Goal: Task Accomplishment & Management: Complete application form

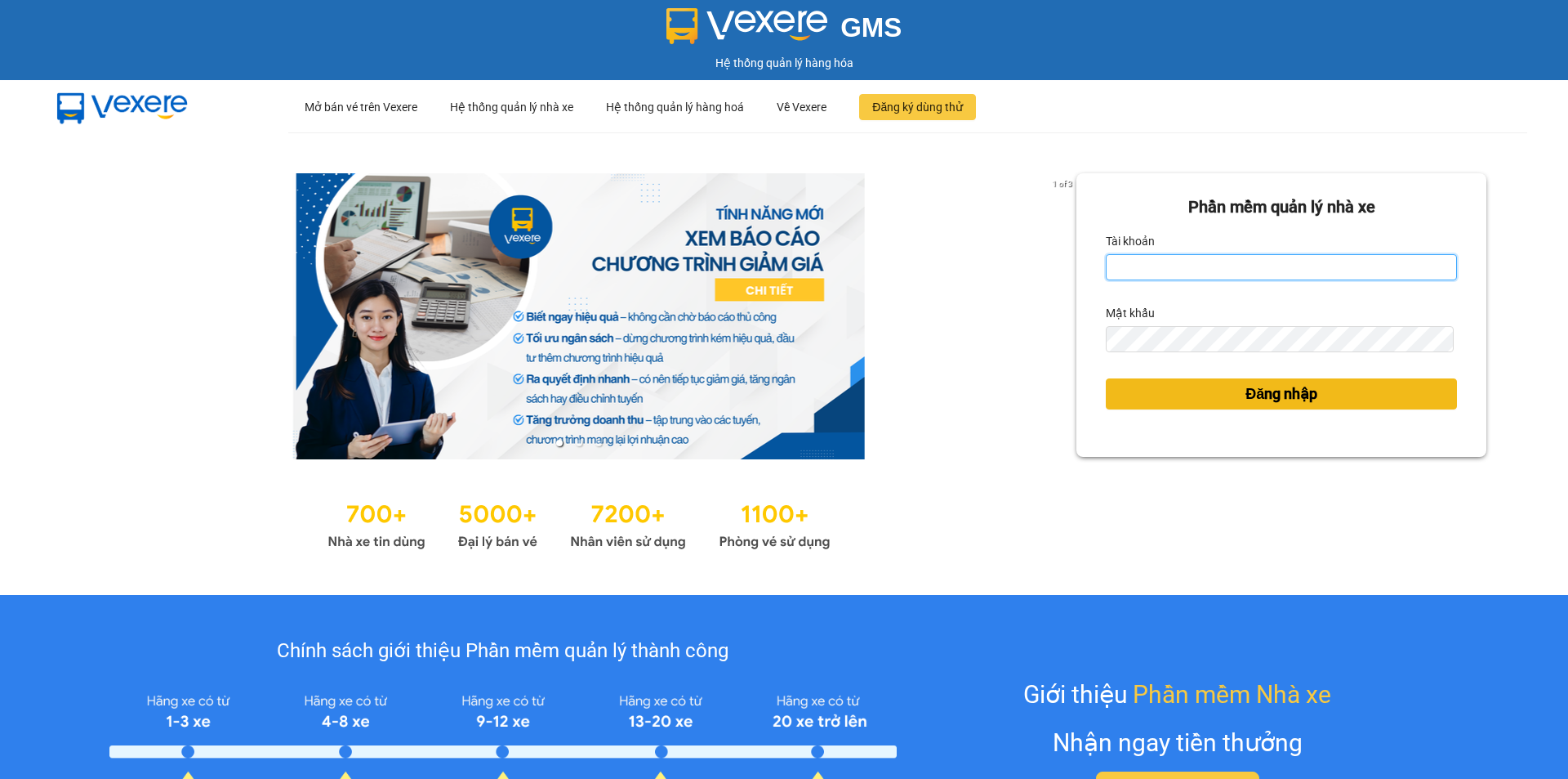
type input "ken.dinhnhan"
drag, startPoint x: 1224, startPoint y: 397, endPoint x: 323, endPoint y: 9, distance: 981.0
click at [1224, 399] on button "Đăng nhập" at bounding box center [1282, 394] width 351 height 31
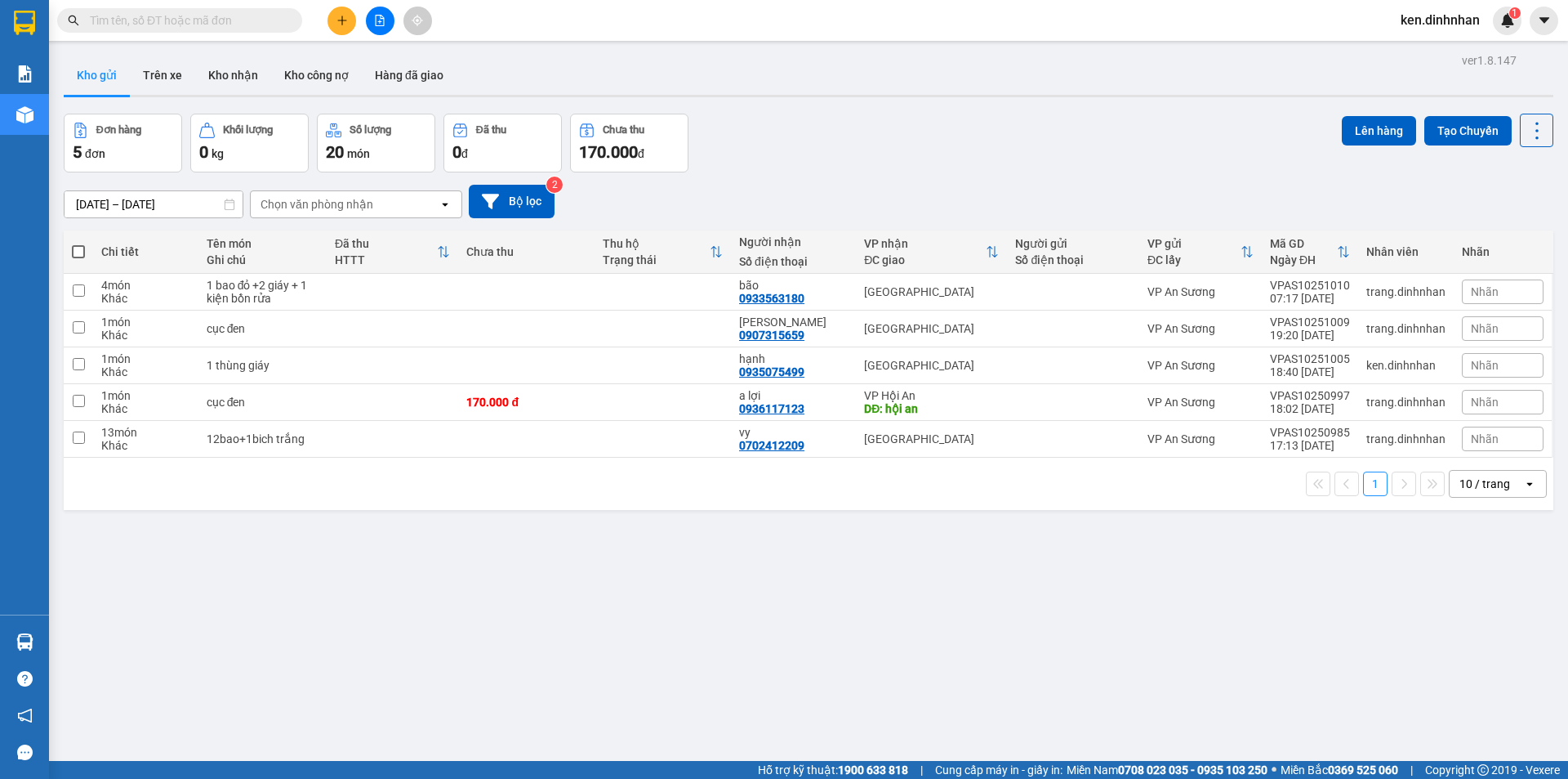
click at [344, 27] on button at bounding box center [341, 21] width 29 height 29
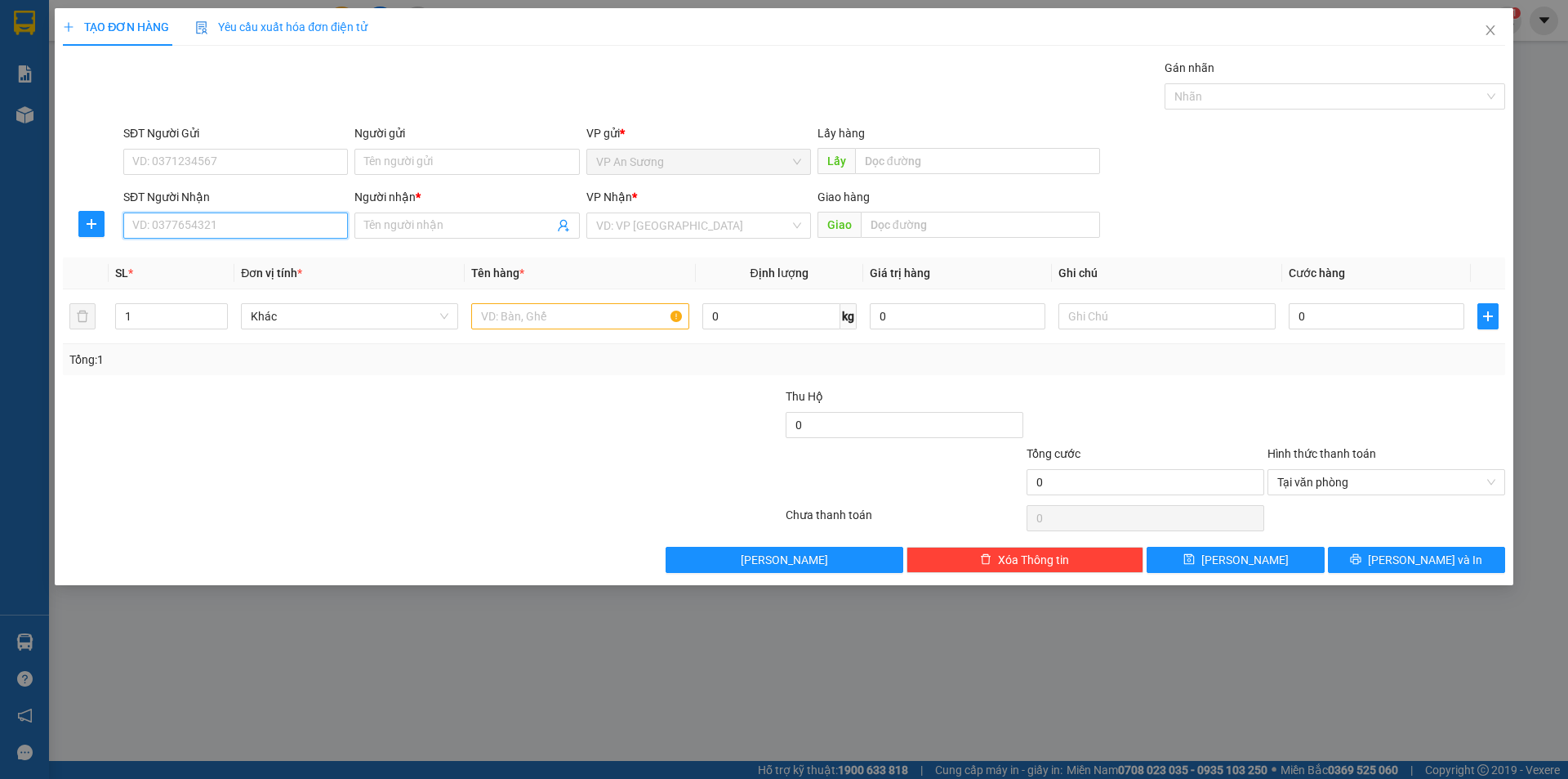
click at [235, 218] on input "SĐT Người Nhận" at bounding box center [236, 225] width 225 height 26
type input "0903485135"
click at [457, 218] on input "Người nhận *" at bounding box center [459, 225] width 189 height 18
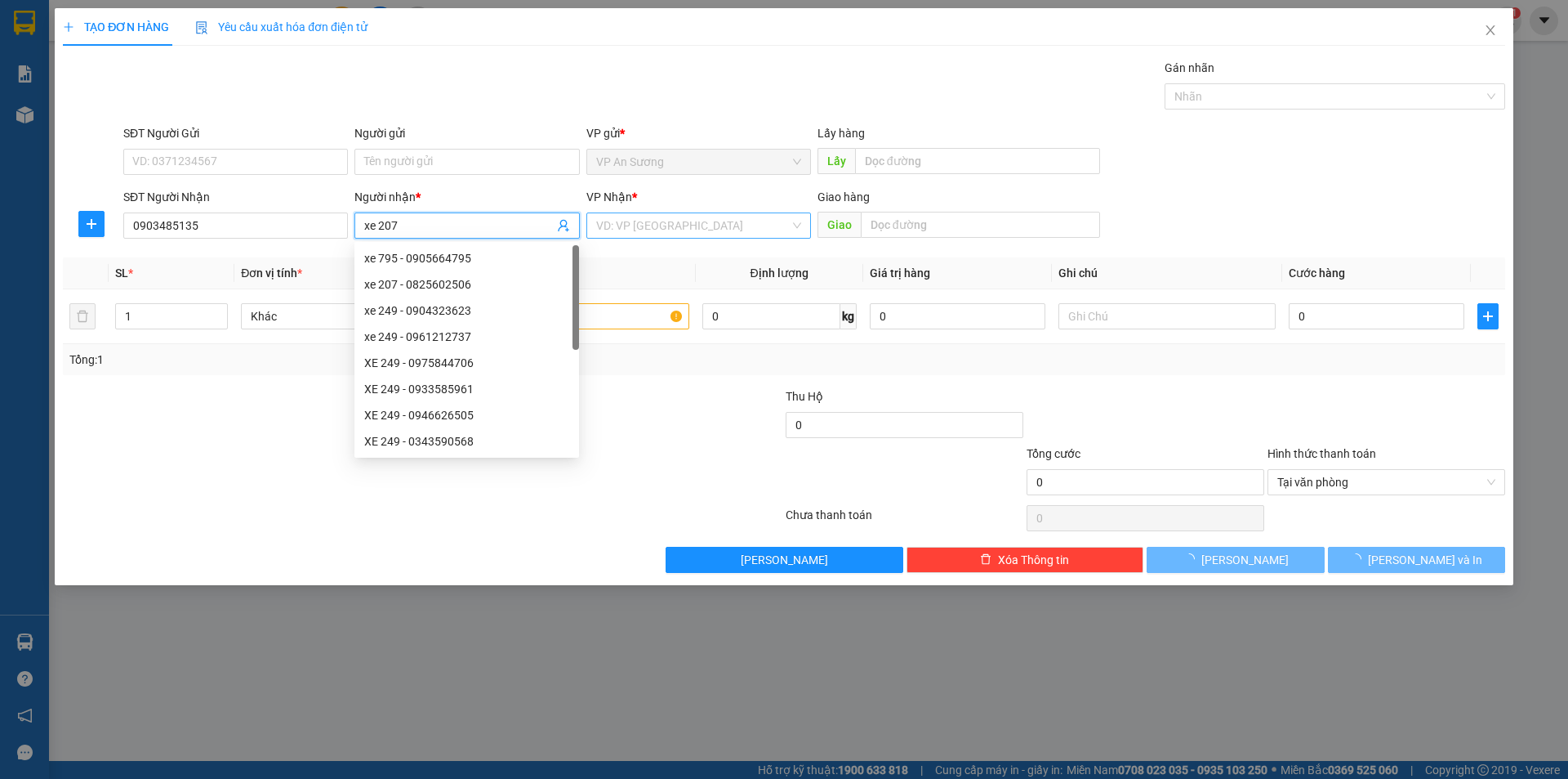
type input "xe 207"
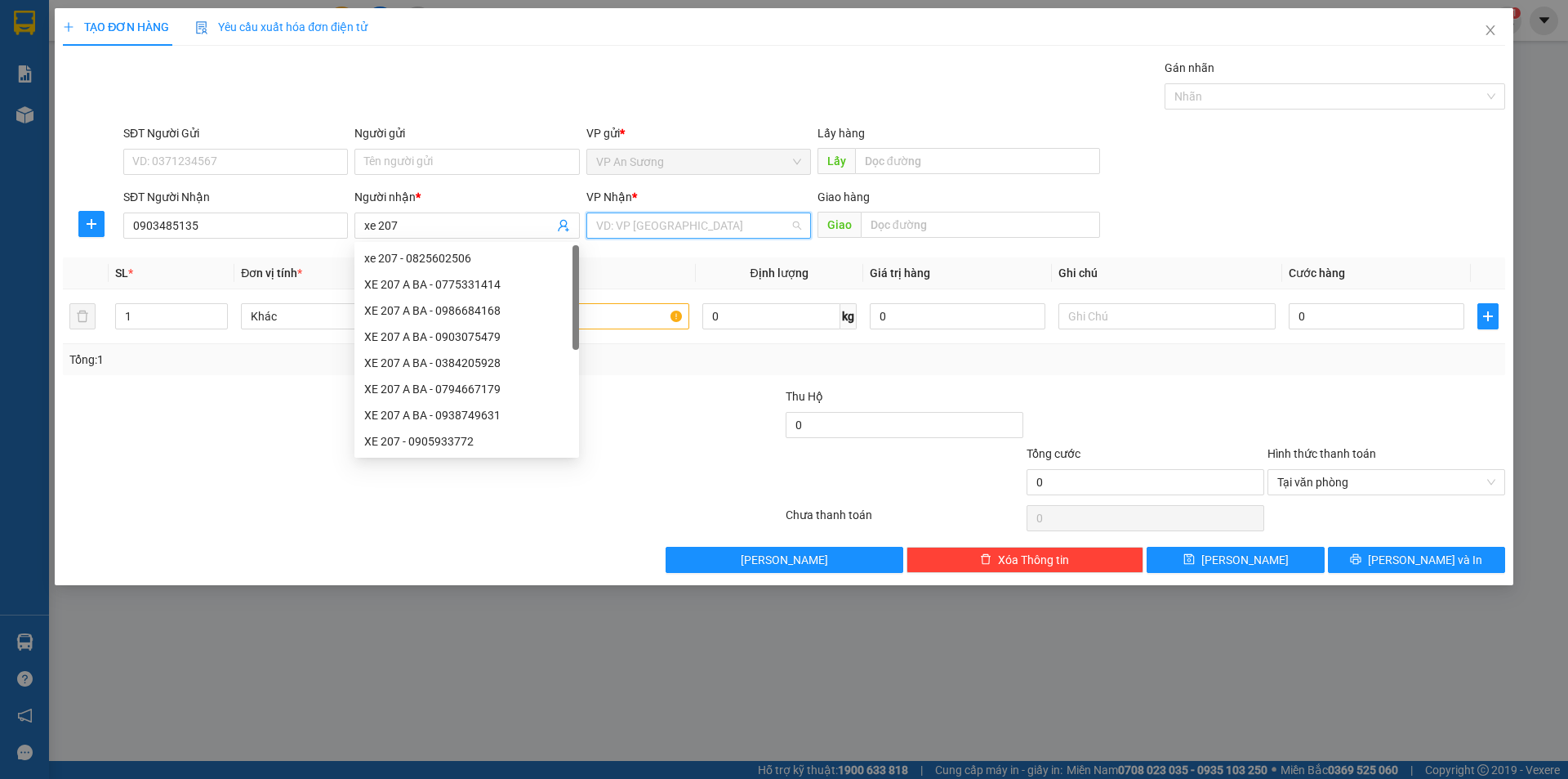
drag, startPoint x: 704, startPoint y: 228, endPoint x: 726, endPoint y: 351, distance: 125.0
click at [704, 228] on input "search" at bounding box center [693, 225] width 194 height 24
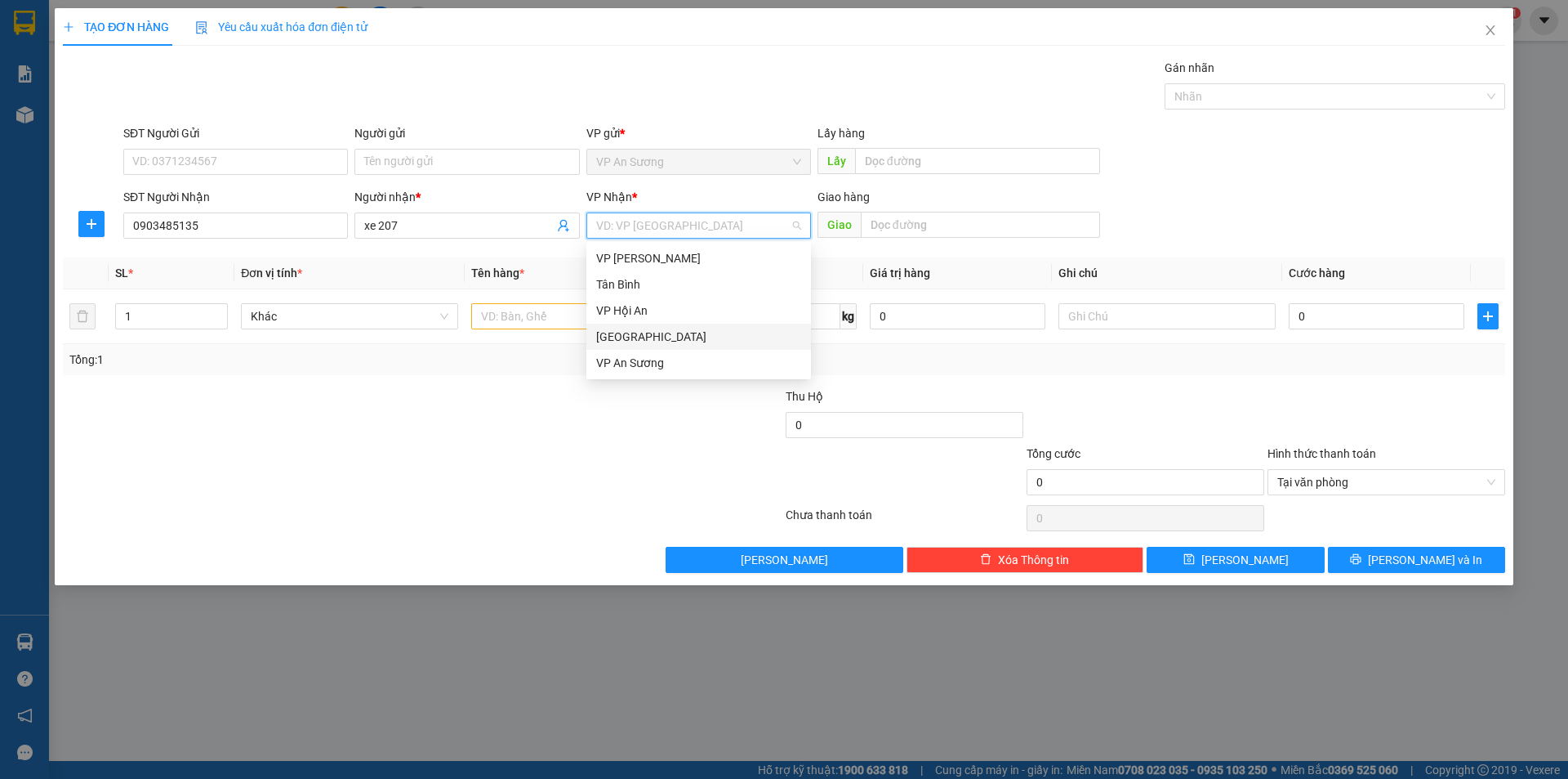
click at [720, 337] on div "[GEOGRAPHIC_DATA]" at bounding box center [698, 336] width 205 height 18
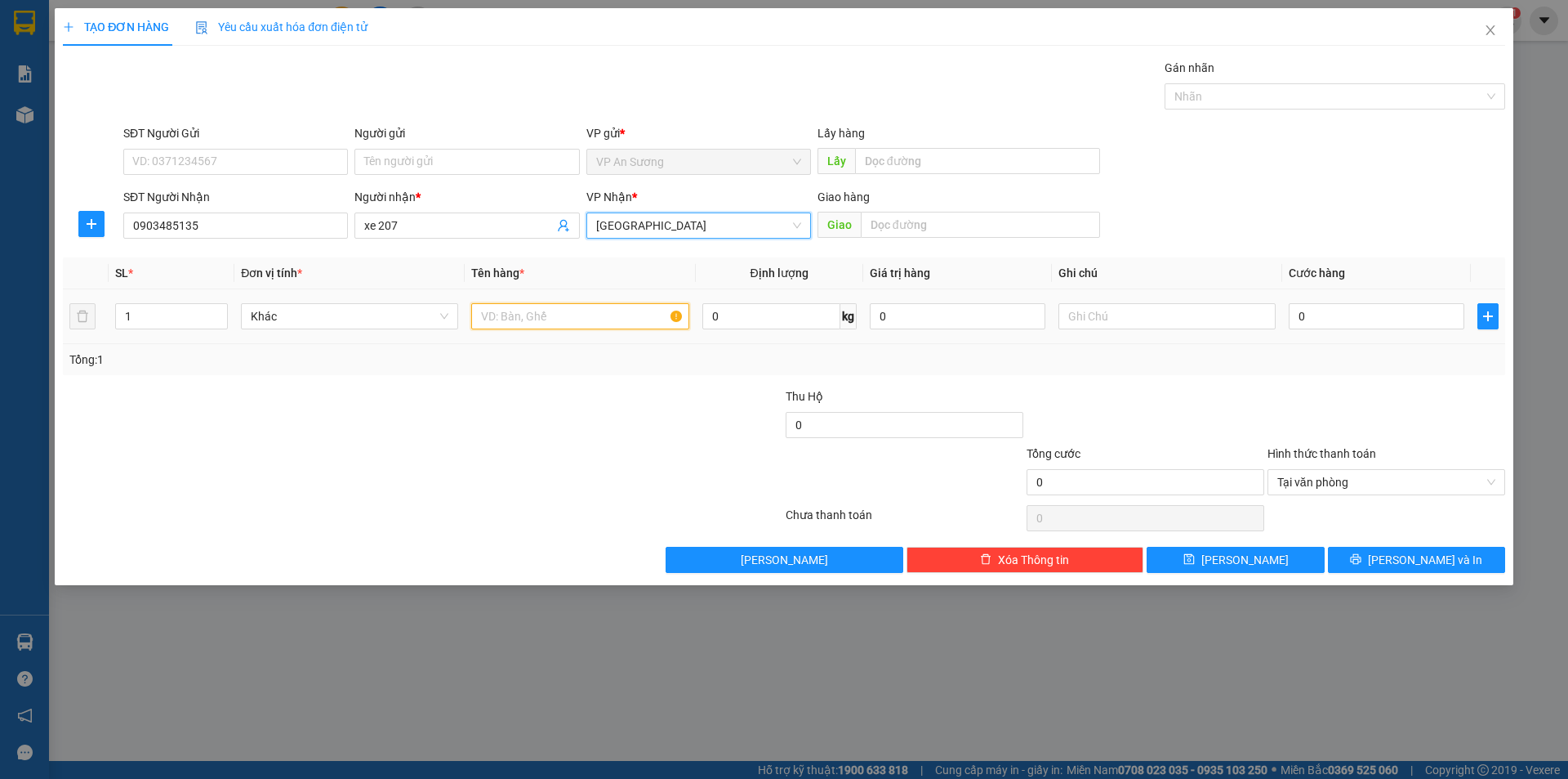
click at [507, 312] on input "text" at bounding box center [580, 316] width 217 height 26
click at [1231, 87] on div at bounding box center [1327, 96] width 316 height 20
type input "1 xốp"
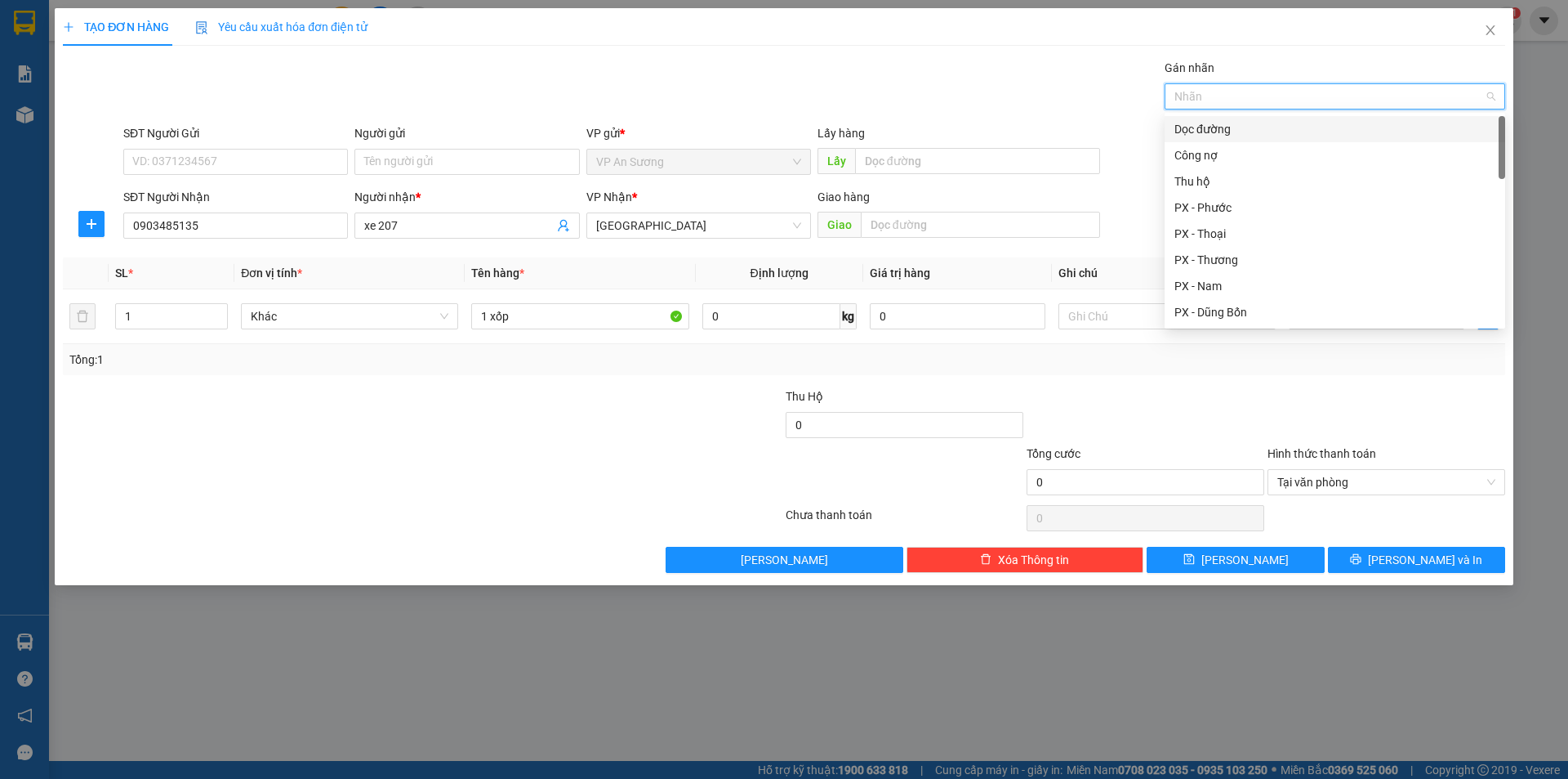
drag, startPoint x: 1231, startPoint y: 122, endPoint x: 1273, endPoint y: 299, distance: 181.9
click at [1231, 123] on div "Dọc đường" at bounding box center [1334, 129] width 321 height 18
drag, startPoint x: 1281, startPoint y: 411, endPoint x: 1372, endPoint y: 341, distance: 114.8
click at [1282, 409] on div at bounding box center [1386, 415] width 241 height 57
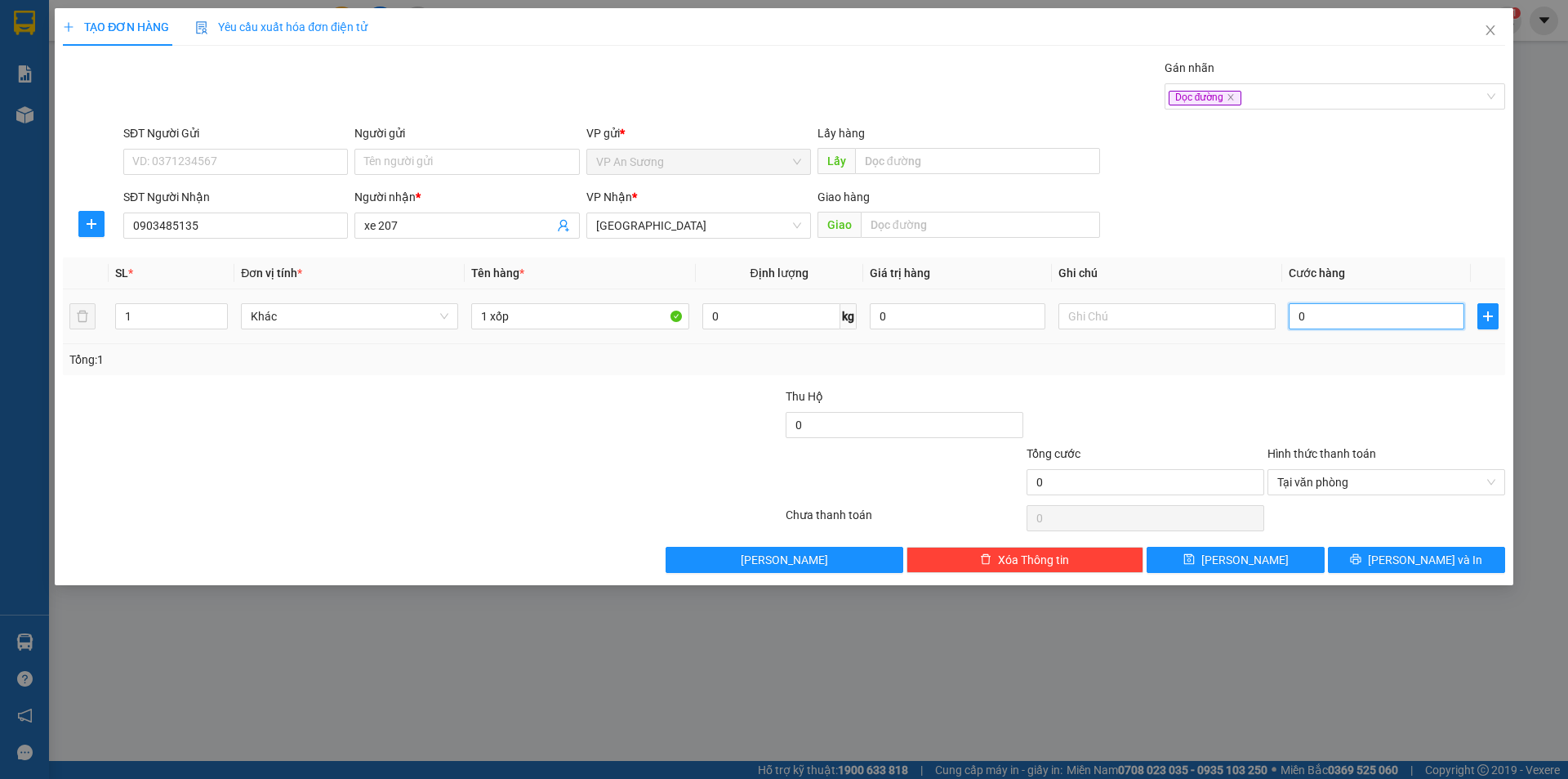
click at [1374, 327] on input "0" at bounding box center [1376, 316] width 176 height 26
type input "8"
type input "80"
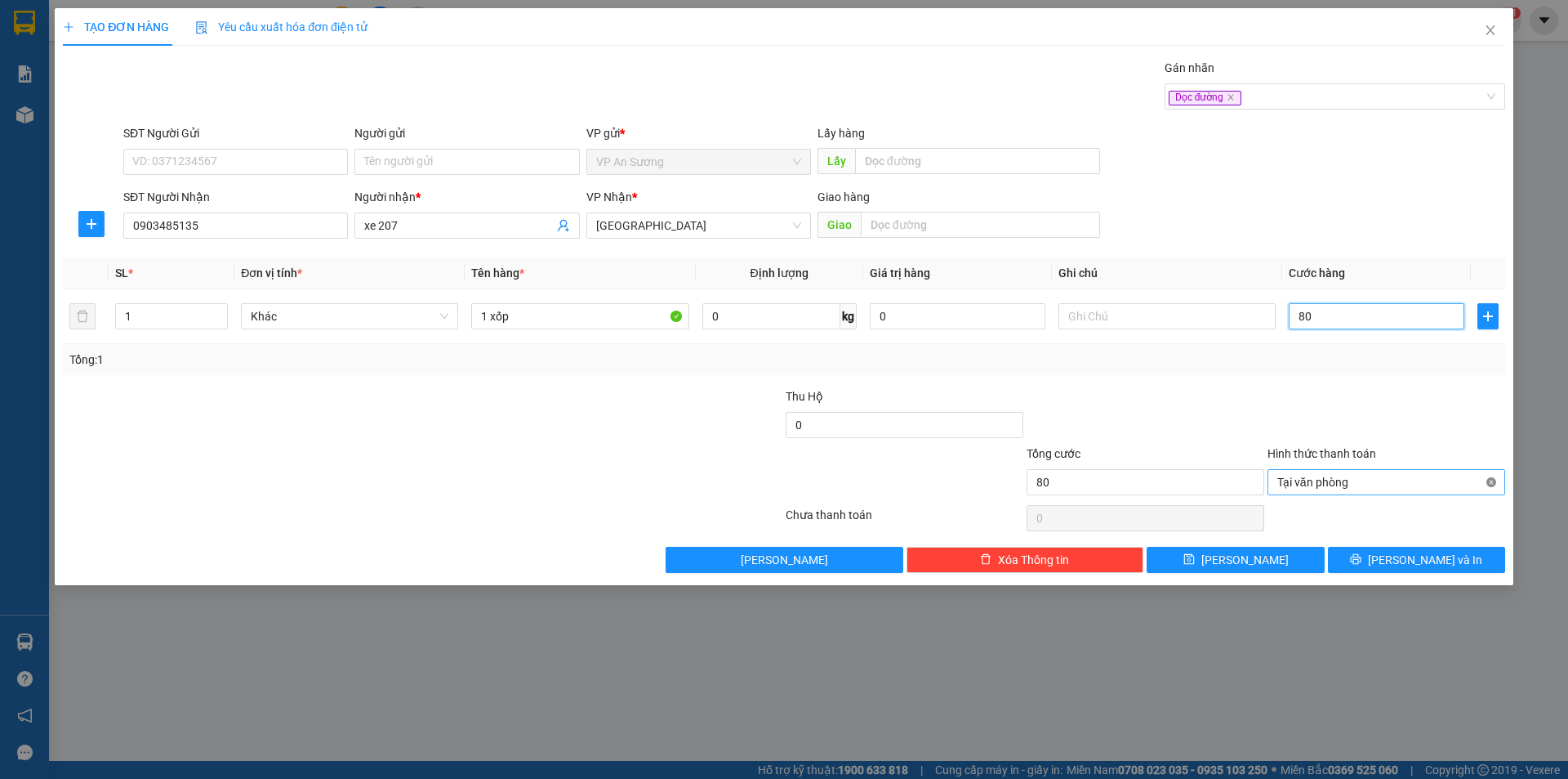
type input "80"
drag, startPoint x: 1490, startPoint y: 477, endPoint x: 1346, endPoint y: 571, distance: 172.0
type input "80.000"
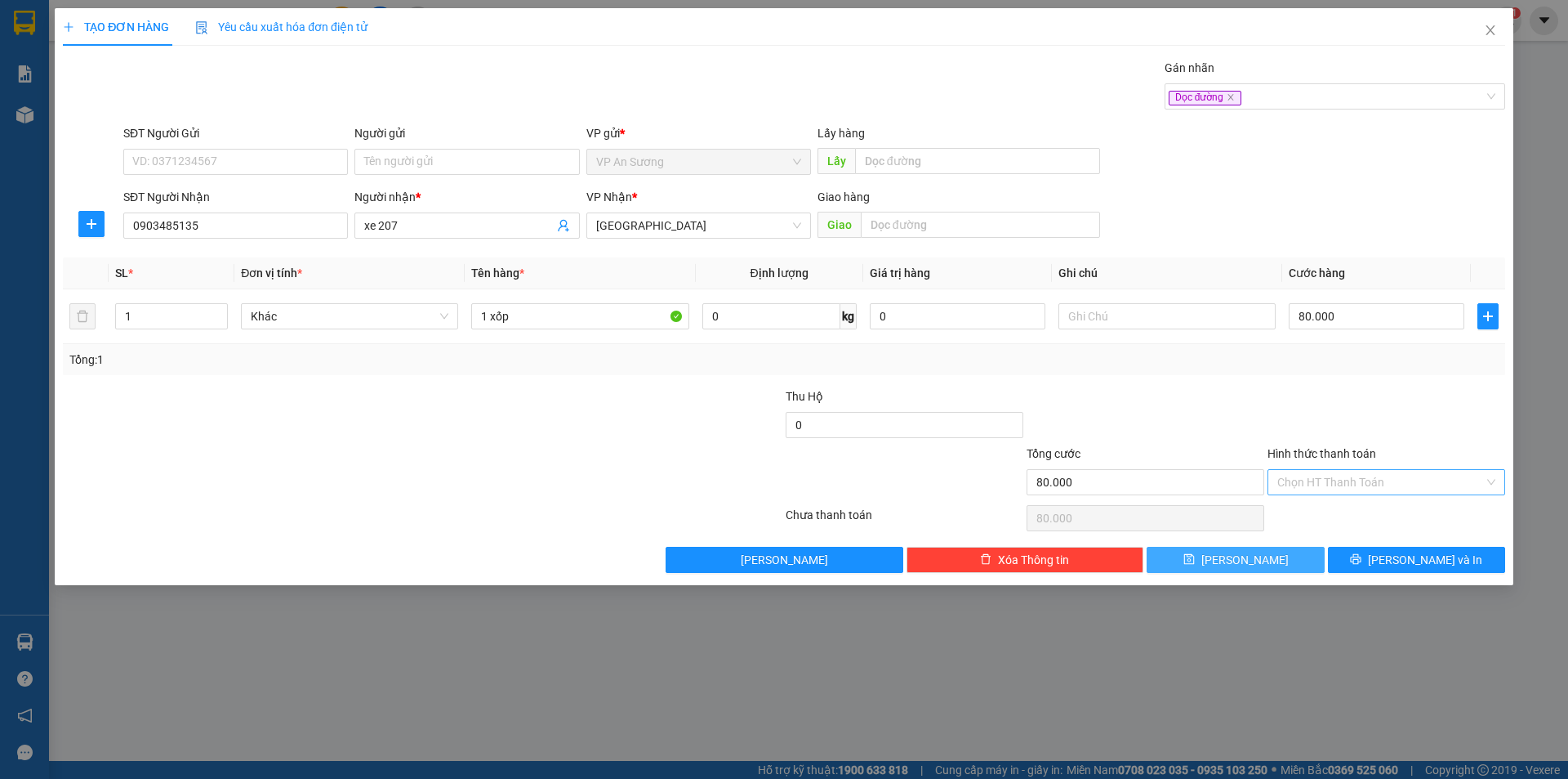
click at [1280, 557] on button "Lưu" at bounding box center [1235, 559] width 177 height 26
type input "0"
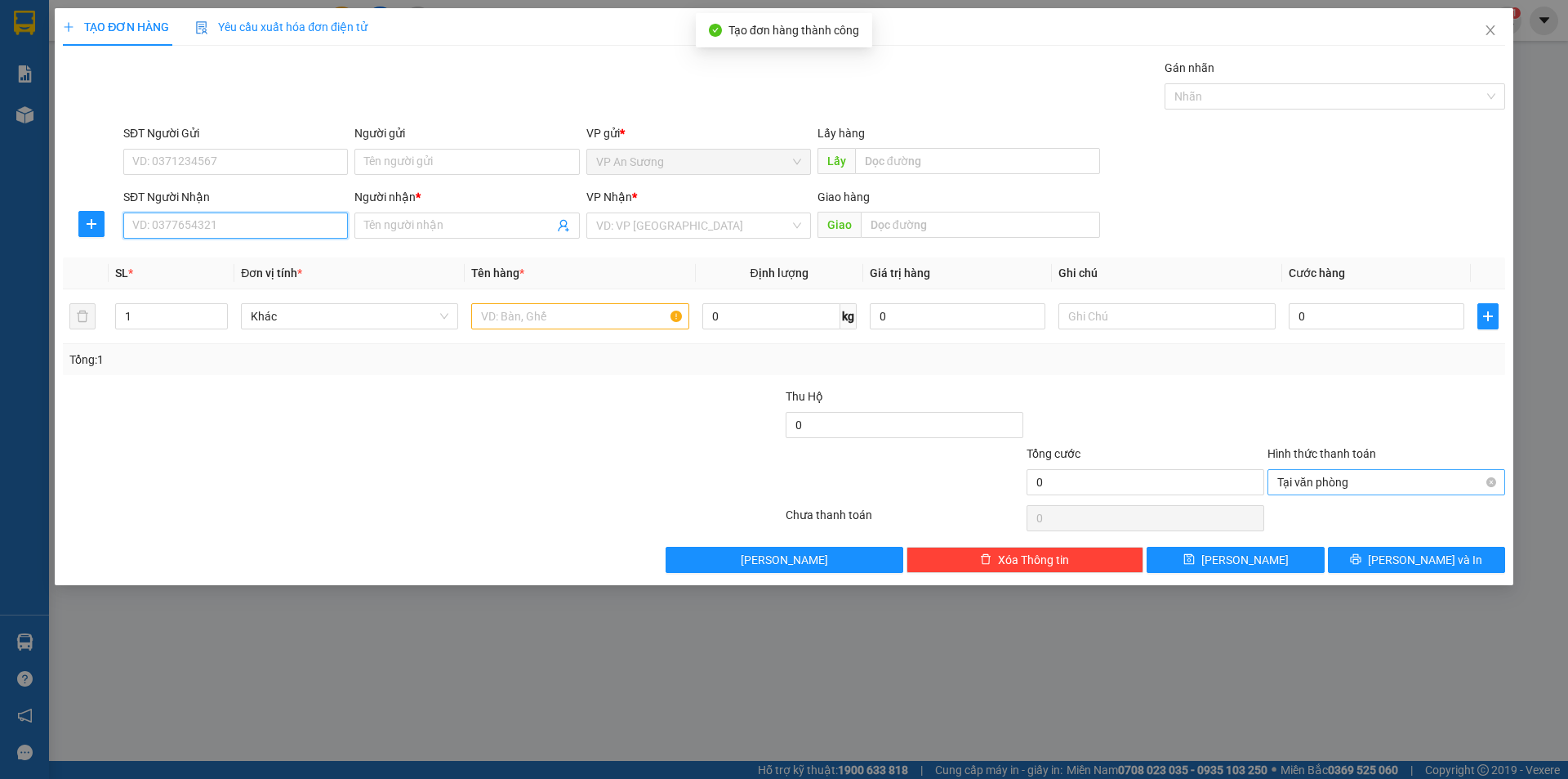
click at [183, 228] on input "SĐT Người Nhận" at bounding box center [236, 225] width 225 height 26
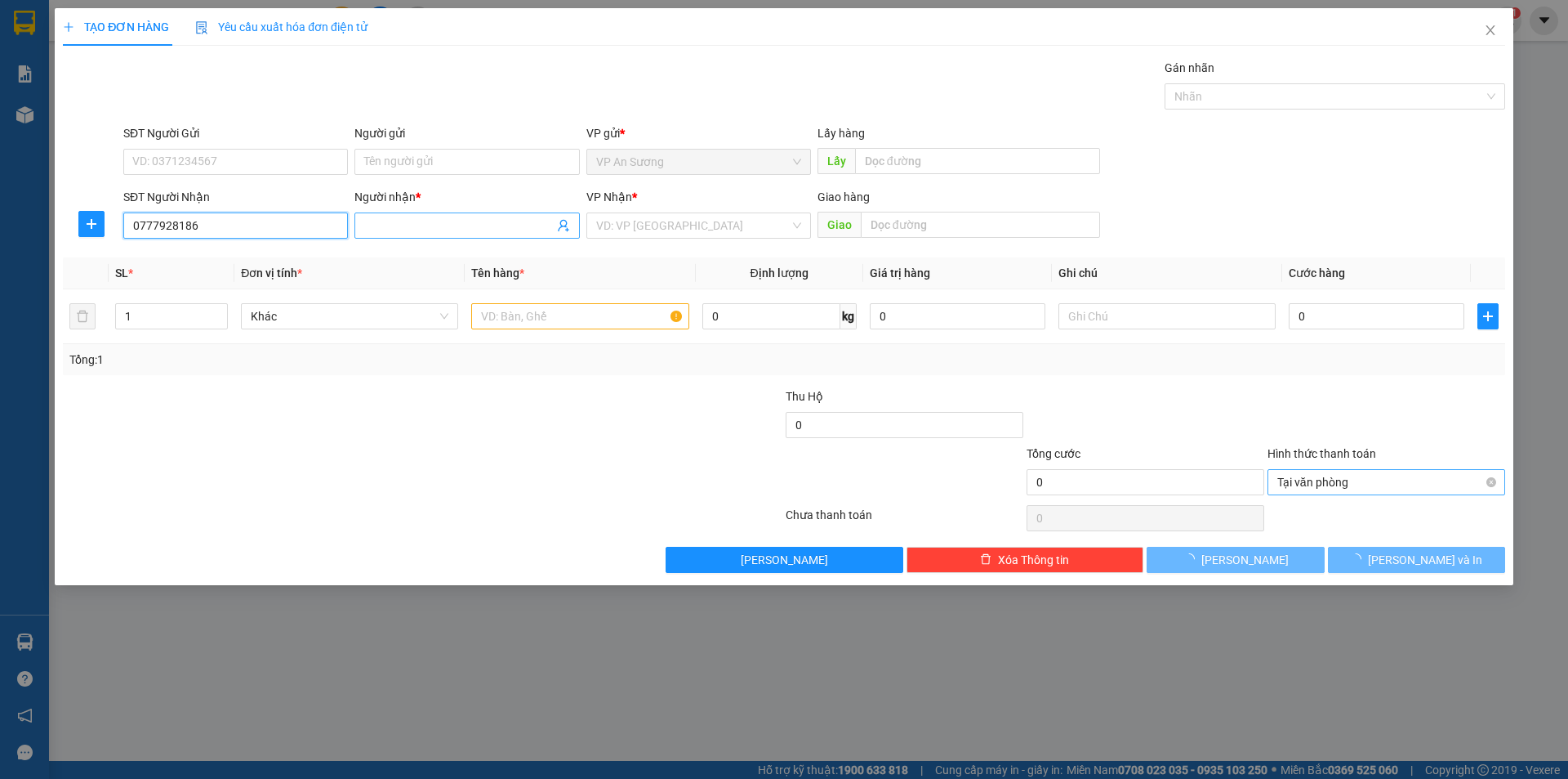
type input "0777928186"
click at [418, 226] on input "Người nhận *" at bounding box center [459, 225] width 189 height 18
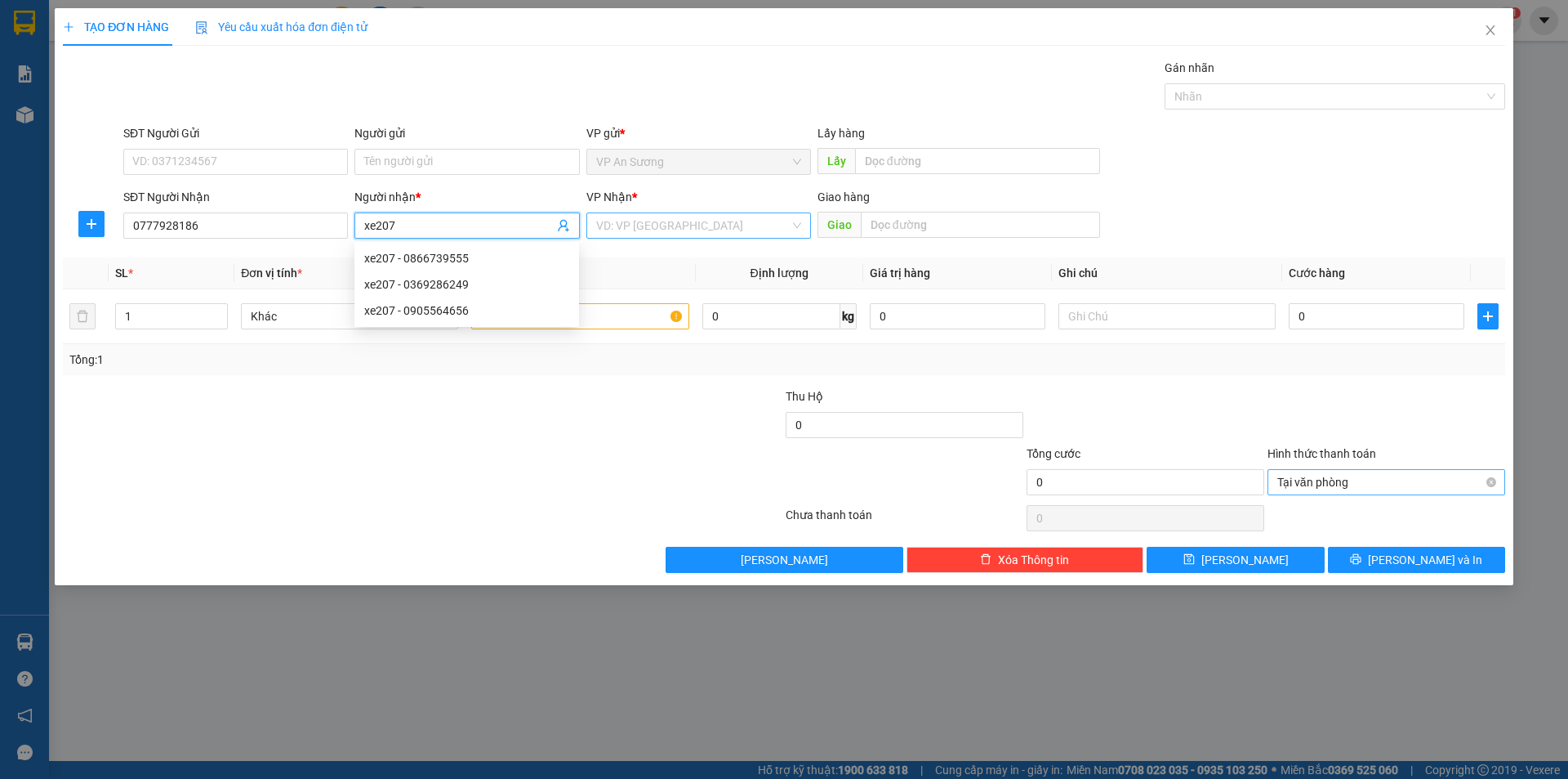
type input "xe207"
click at [720, 215] on input "search" at bounding box center [693, 225] width 194 height 24
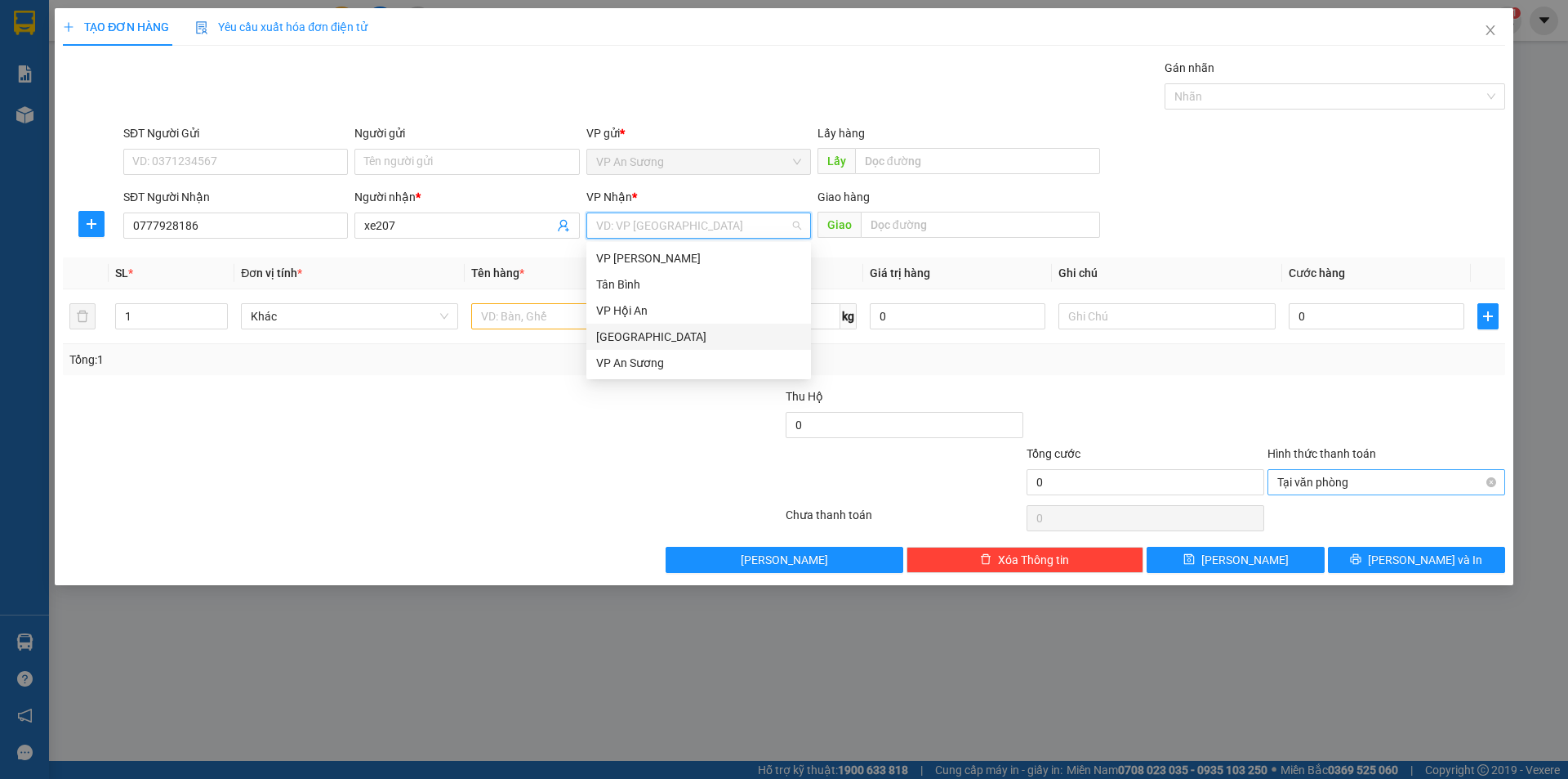
drag, startPoint x: 684, startPoint y: 330, endPoint x: 513, endPoint y: 301, distance: 173.4
click at [682, 330] on div "[GEOGRAPHIC_DATA]" at bounding box center [698, 336] width 205 height 18
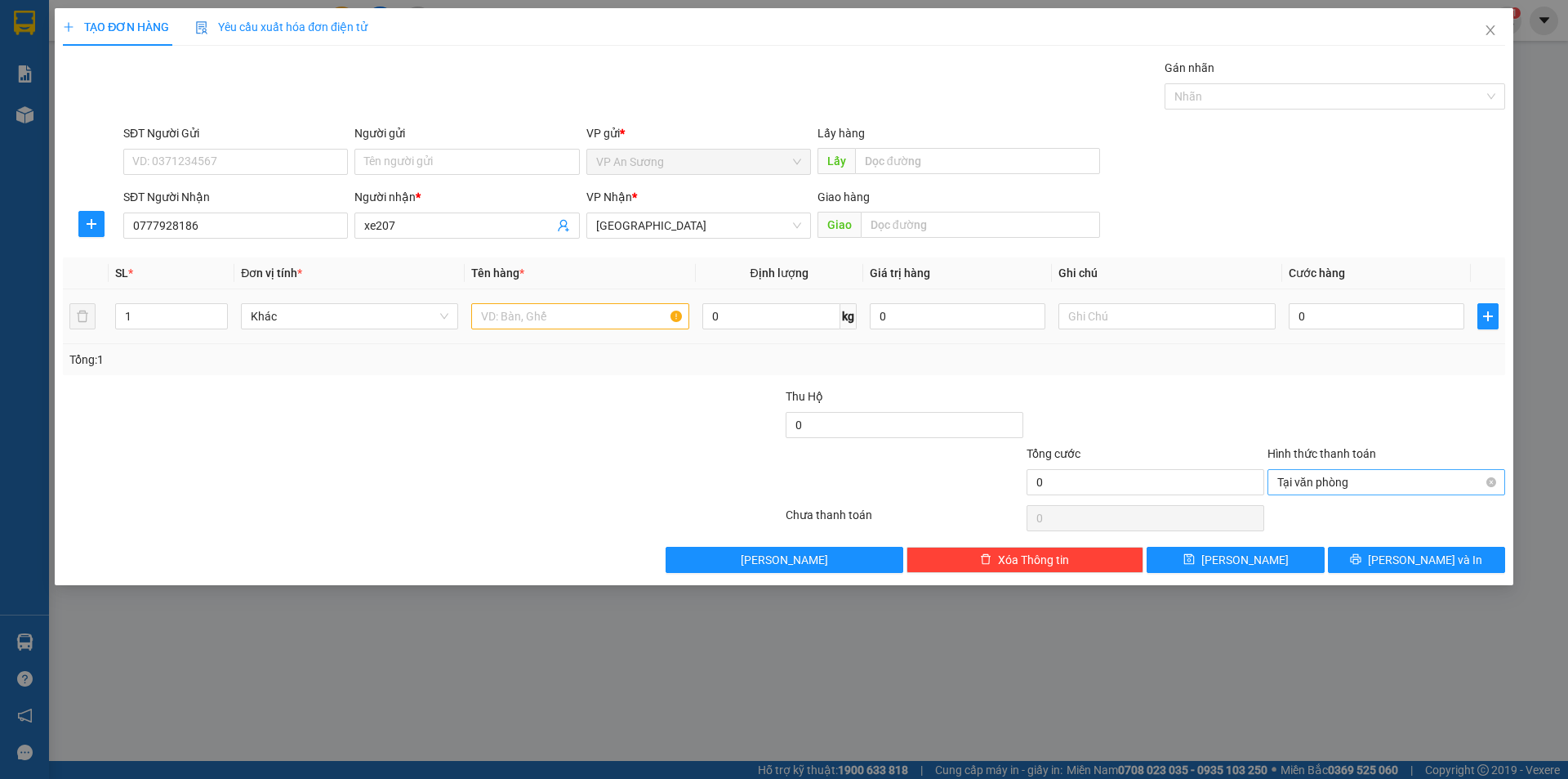
click at [510, 299] on td at bounding box center [580, 316] width 230 height 55
click at [519, 308] on input "text" at bounding box center [580, 316] width 217 height 26
click at [1179, 103] on div at bounding box center [1327, 96] width 316 height 20
type input "1 xốp"
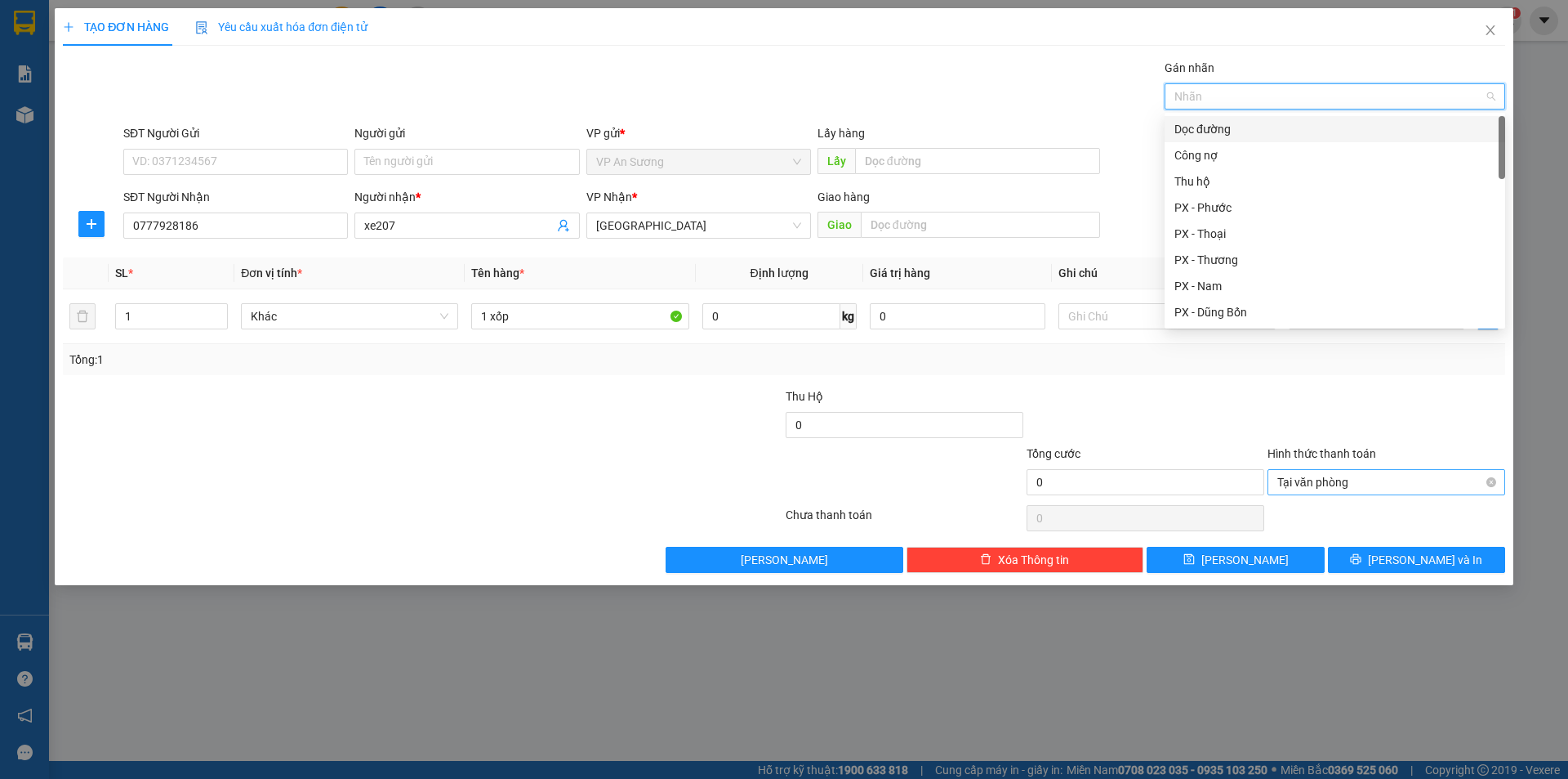
click at [1193, 133] on div "Dọc đường" at bounding box center [1334, 129] width 321 height 18
click at [1347, 368] on div "Tổng: 1" at bounding box center [784, 359] width 1430 height 18
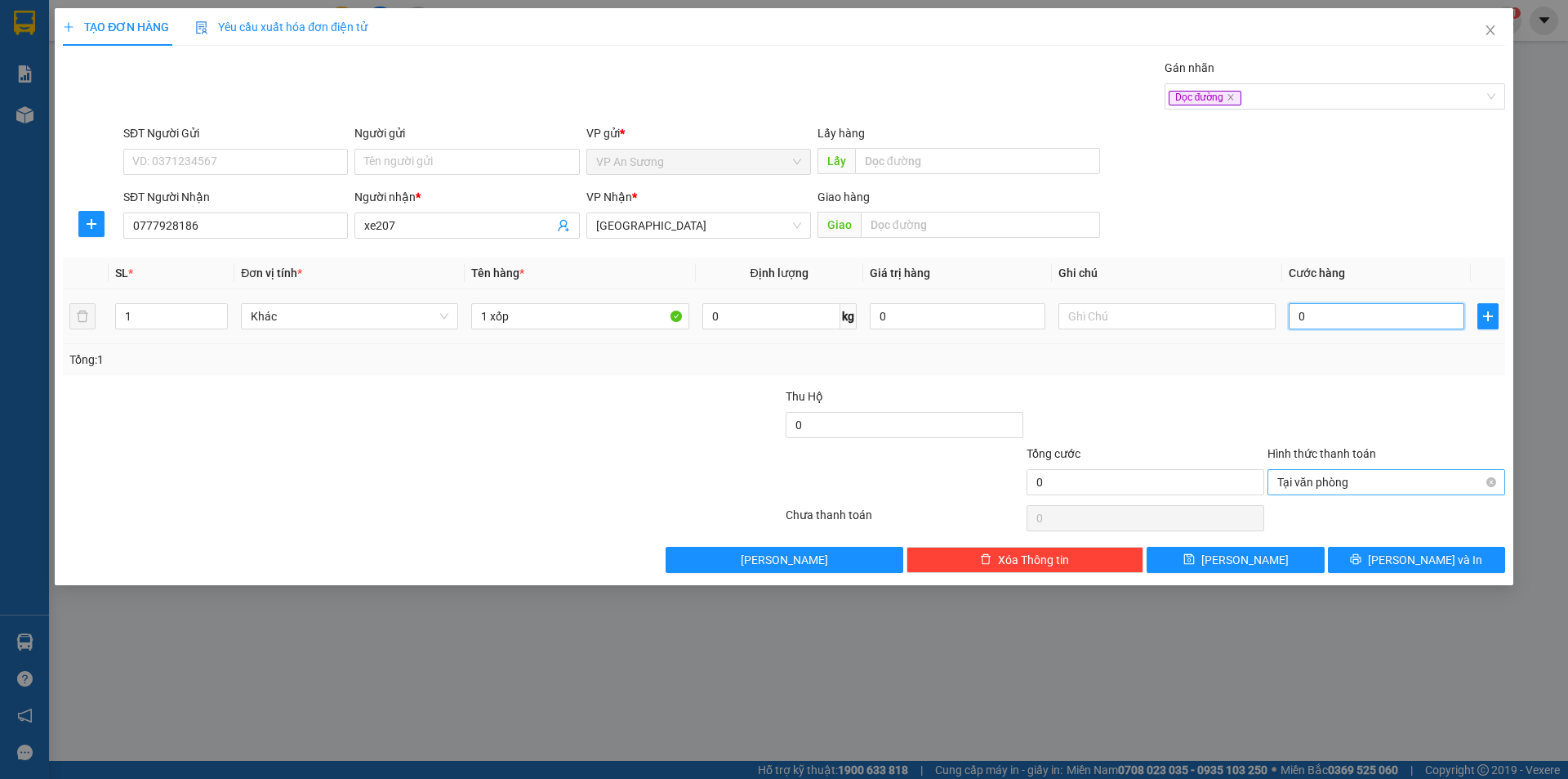
click at [1357, 314] on input "0" at bounding box center [1376, 316] width 176 height 26
type input "1"
type input "10"
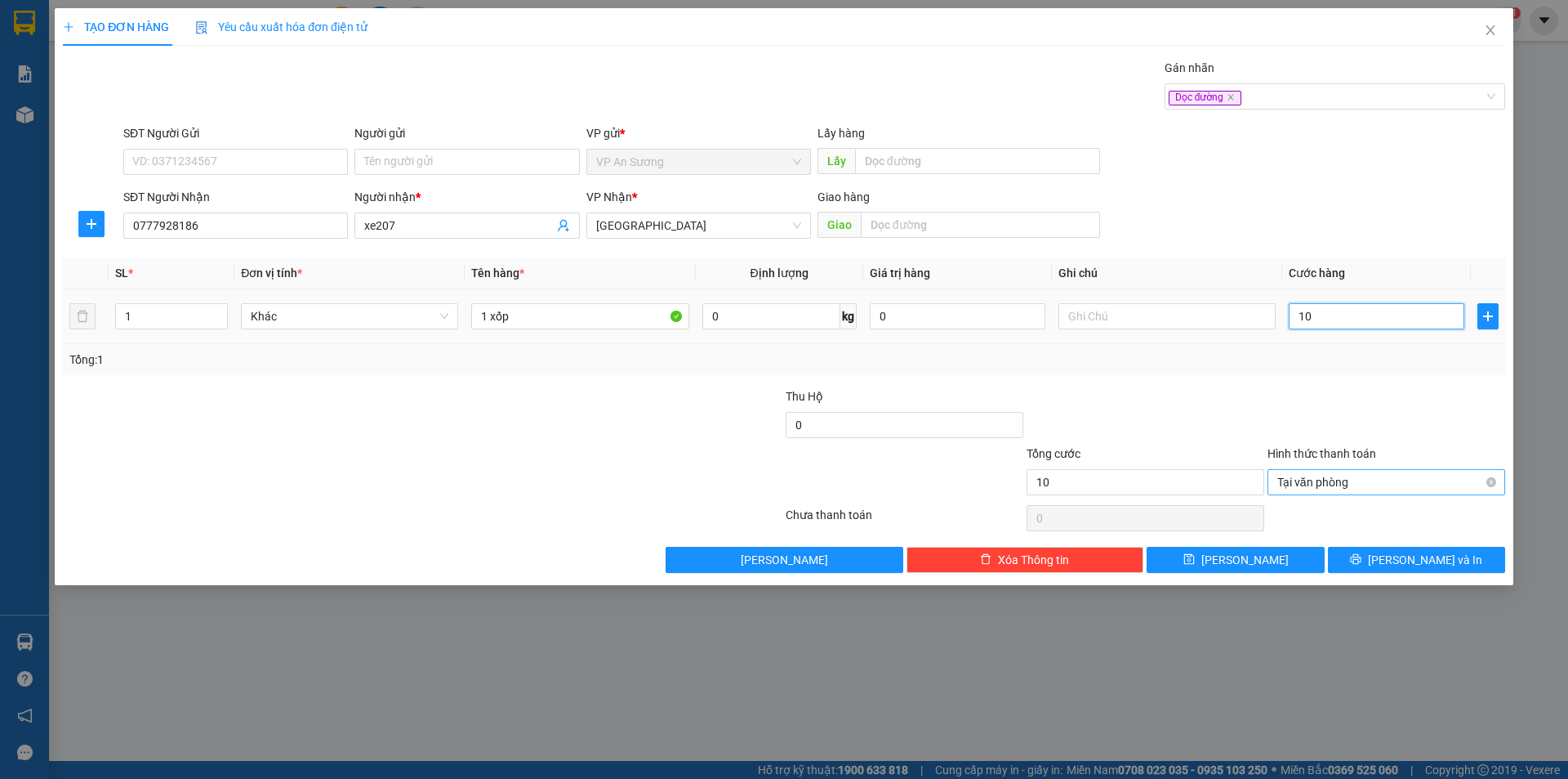
type input "100"
click at [1503, 486] on div "Tại văn phòng" at bounding box center [1386, 482] width 238 height 26
type input "100.000"
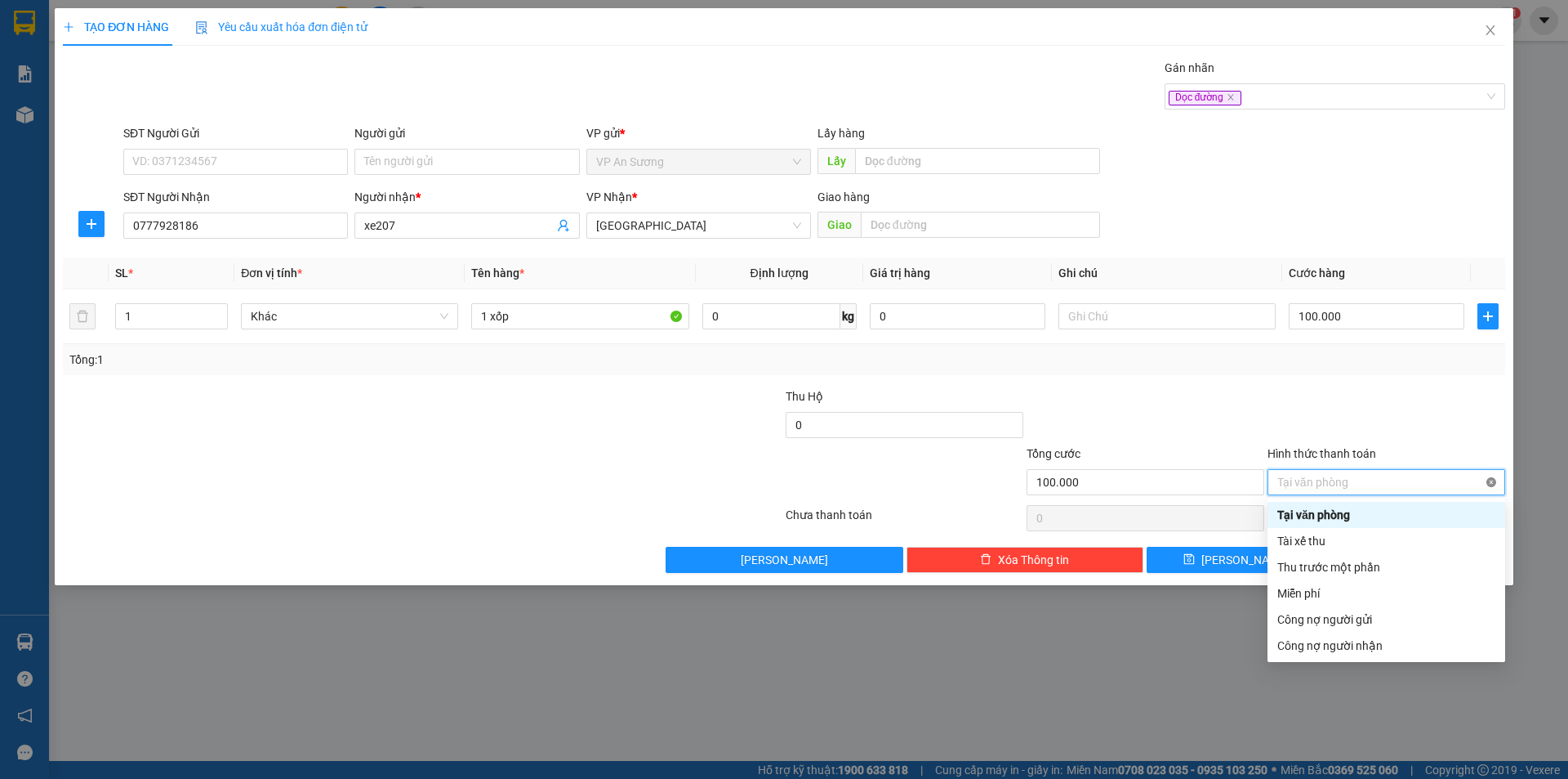
type input "100.000"
click at [1195, 558] on icon "save" at bounding box center [1189, 558] width 11 height 11
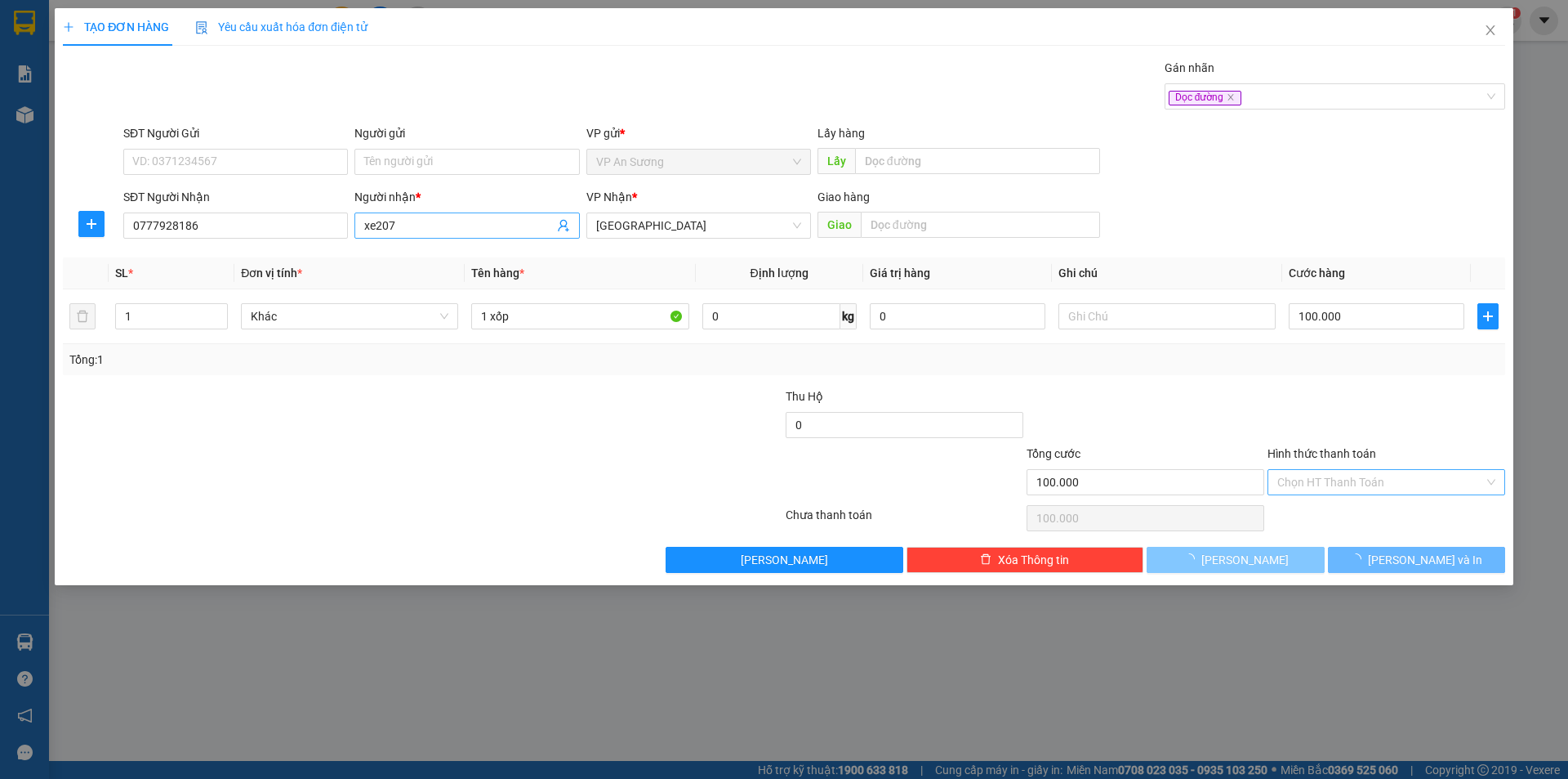
type input "0"
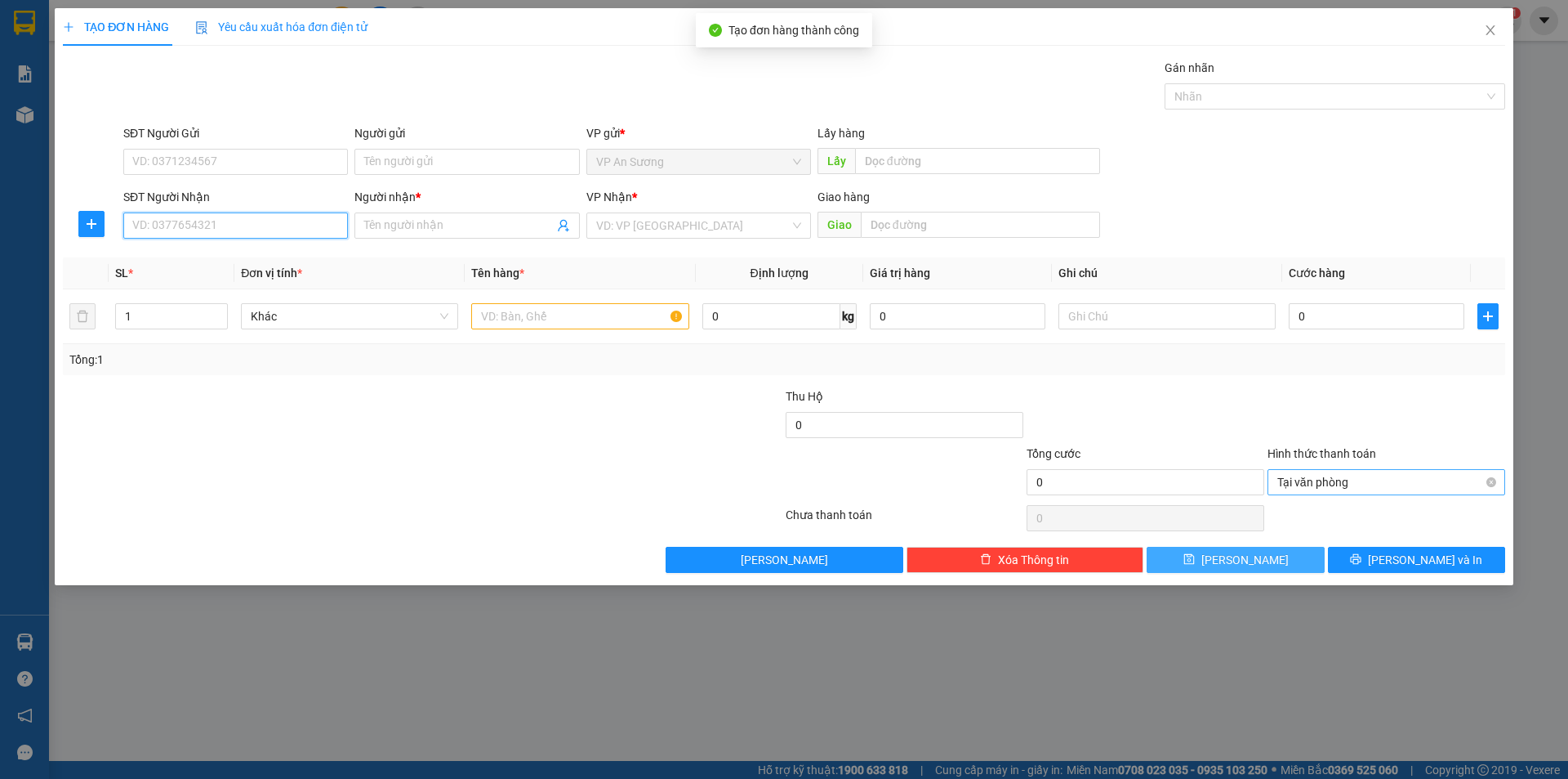
click at [225, 226] on input "SĐT Người Nhận" at bounding box center [236, 225] width 225 height 26
type input "0528244999"
click at [409, 229] on input "Người nhận *" at bounding box center [459, 225] width 189 height 18
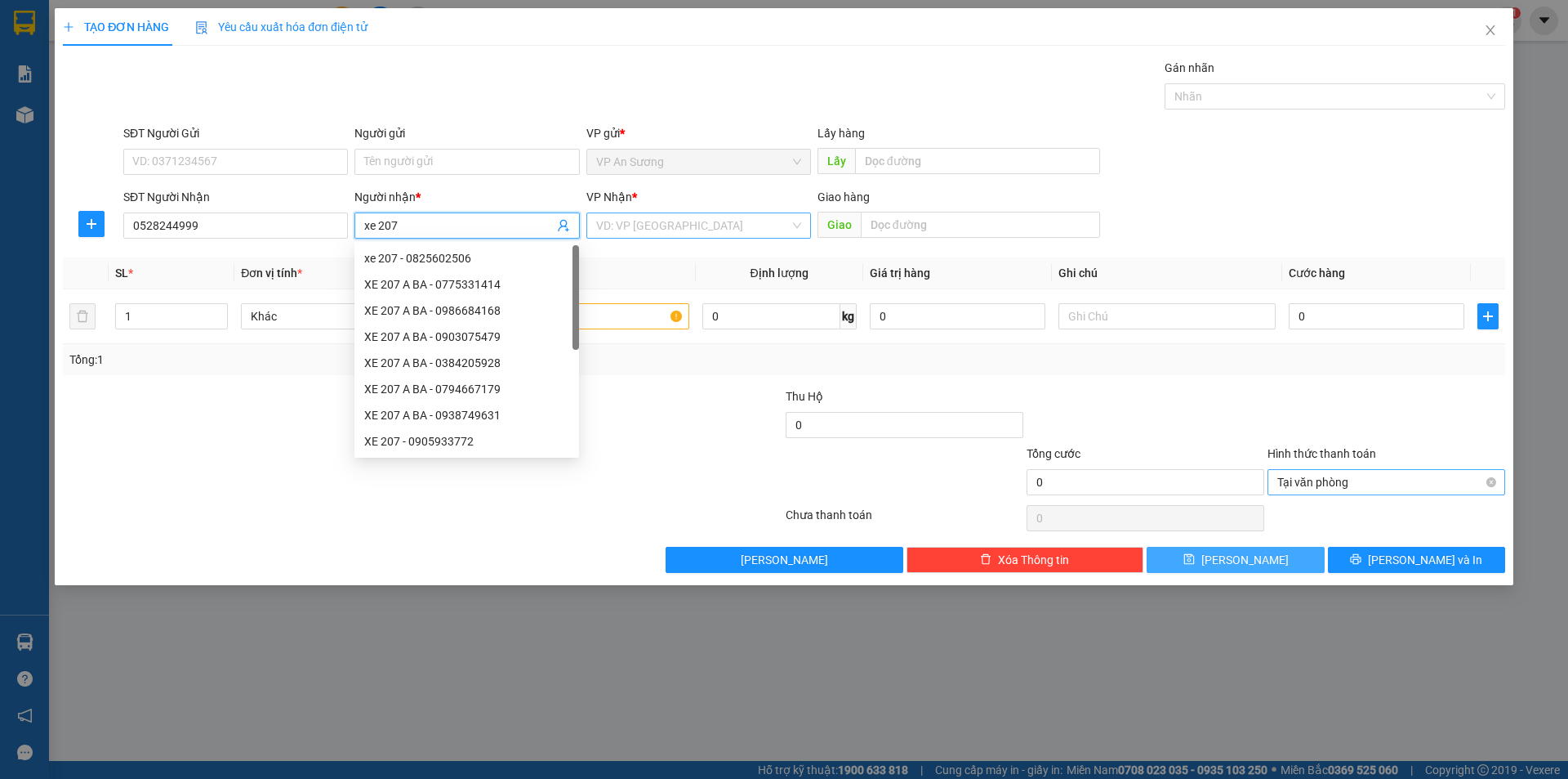
type input "xe 207"
click at [742, 240] on div "VP Nhận * VD: VP Sài Gòn" at bounding box center [699, 216] width 225 height 57
click at [742, 225] on input "search" at bounding box center [693, 225] width 194 height 24
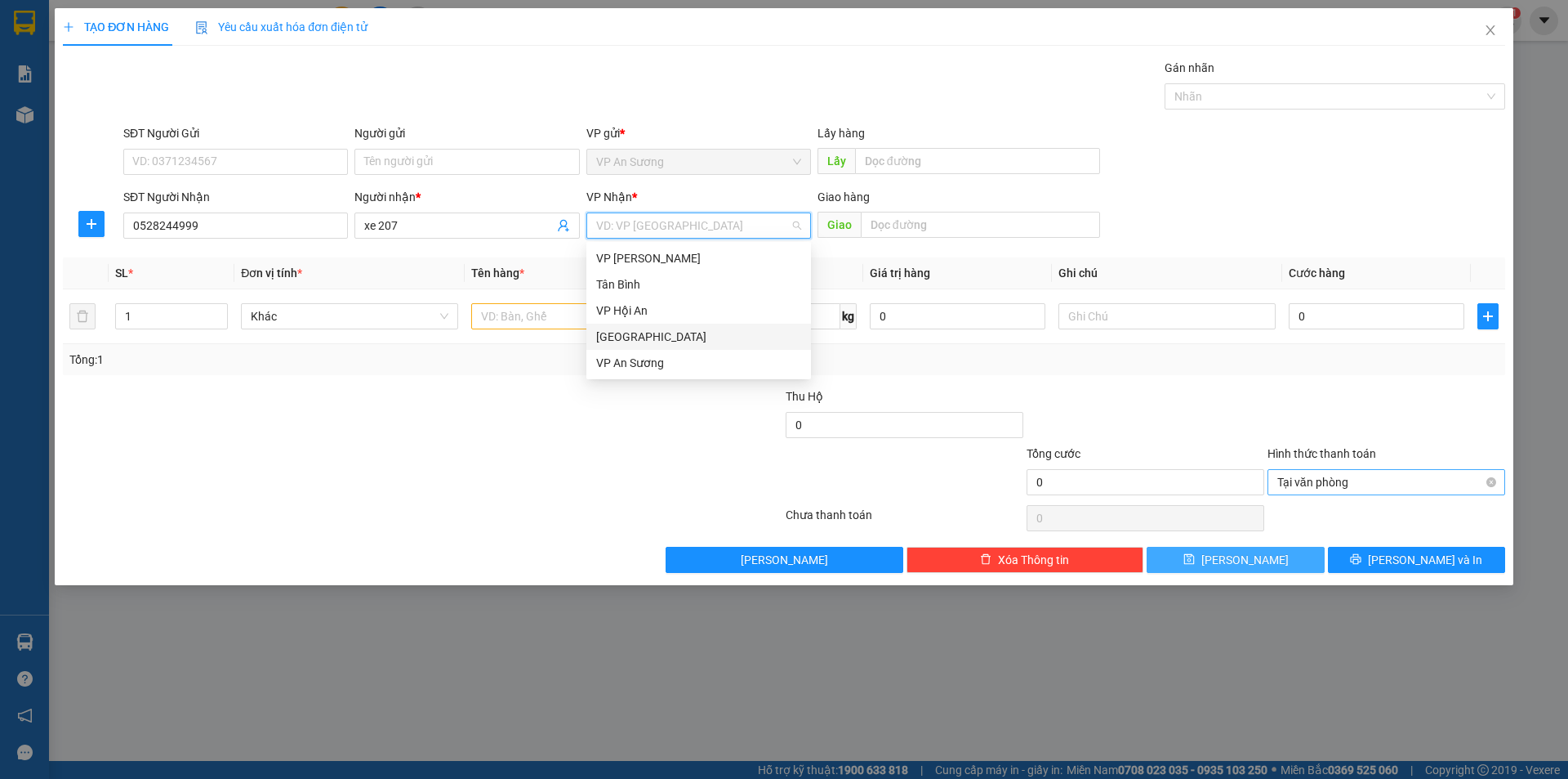
click at [709, 327] on div "[GEOGRAPHIC_DATA]" at bounding box center [698, 336] width 205 height 18
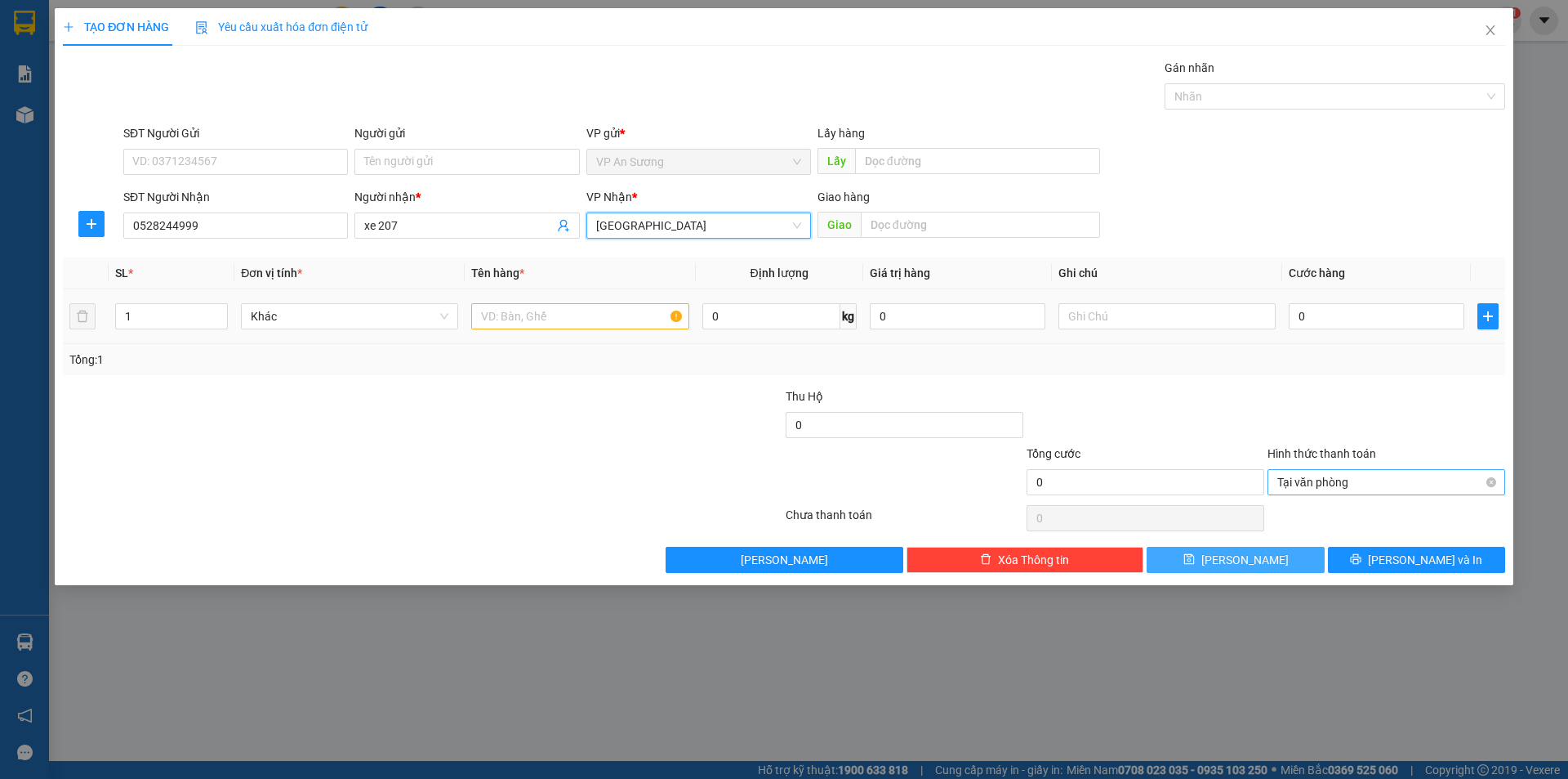
click at [565, 332] on div at bounding box center [580, 316] width 217 height 33
click at [564, 319] on input "text" at bounding box center [580, 316] width 217 height 26
click at [1250, 101] on div at bounding box center [1327, 96] width 316 height 20
type input "1 thùng giáy"
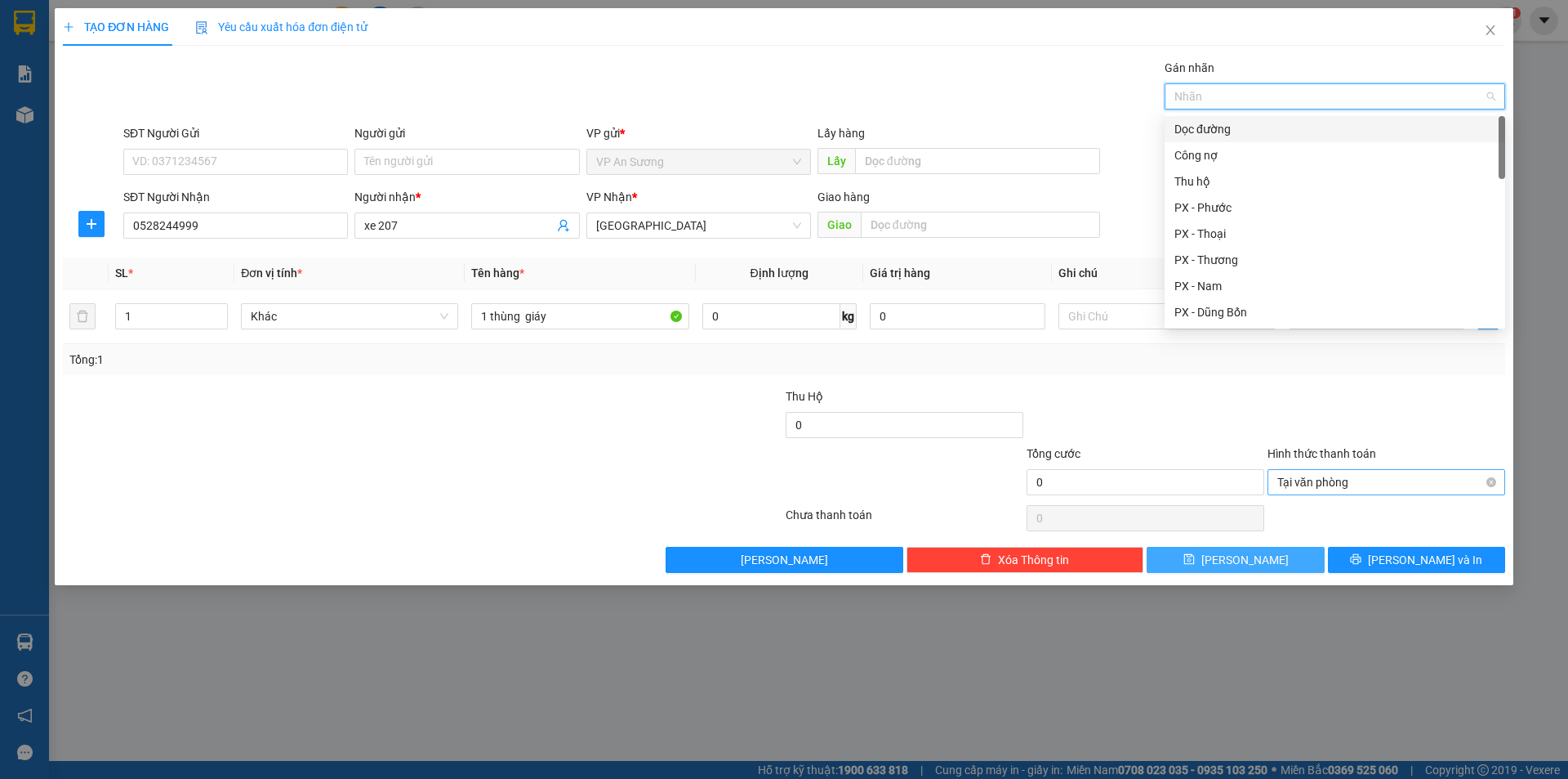
drag, startPoint x: 1240, startPoint y: 126, endPoint x: 1248, endPoint y: 158, distance: 33.0
click at [1240, 128] on div "Dọc đường" at bounding box center [1334, 129] width 321 height 18
click at [1300, 370] on div "Tổng: 1" at bounding box center [784, 359] width 1443 height 31
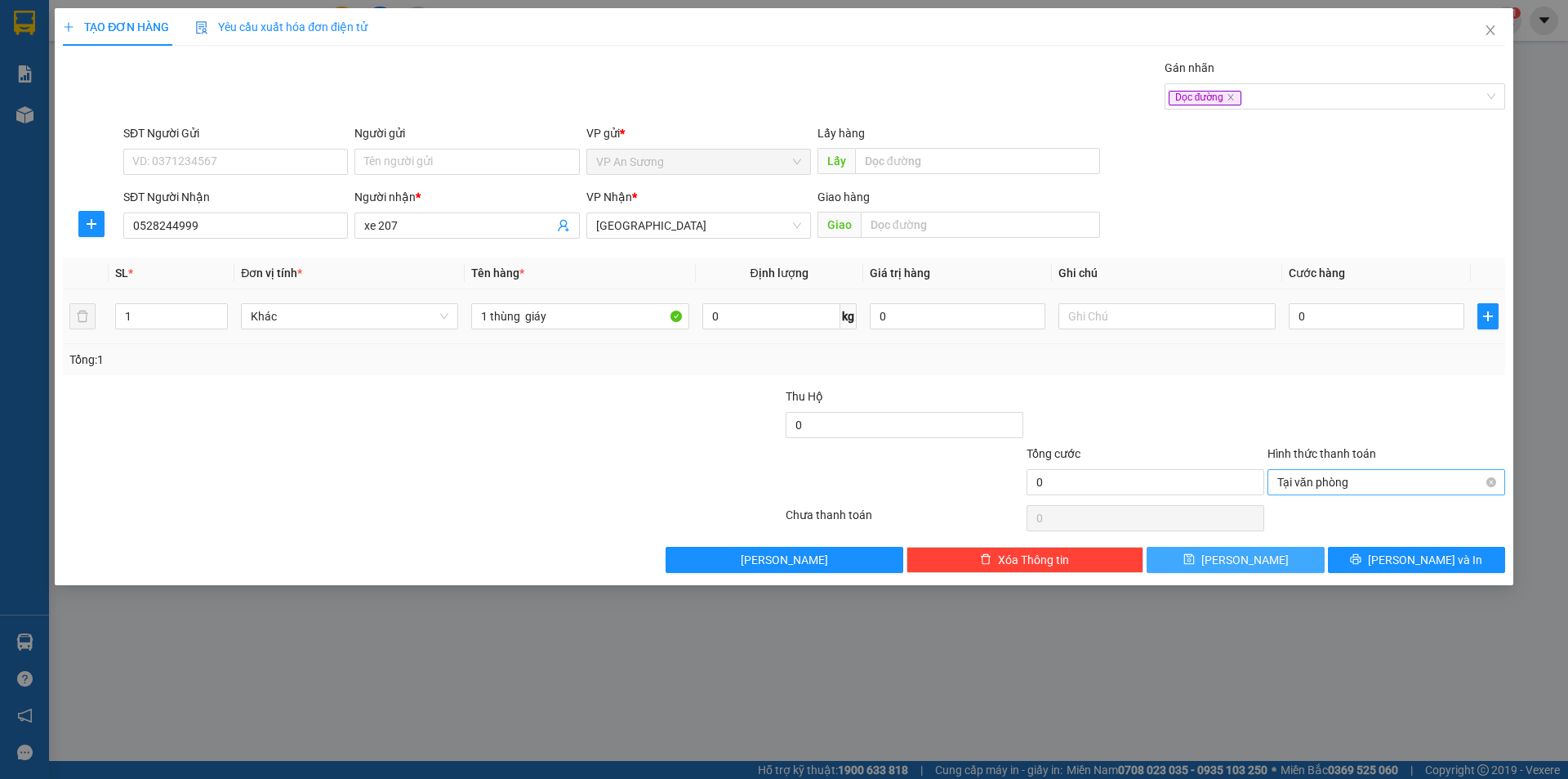
click at [1327, 289] on td "0" at bounding box center [1377, 316] width 189 height 55
click at [1347, 320] on input "0" at bounding box center [1376, 316] width 176 height 26
type input "1"
type input "10"
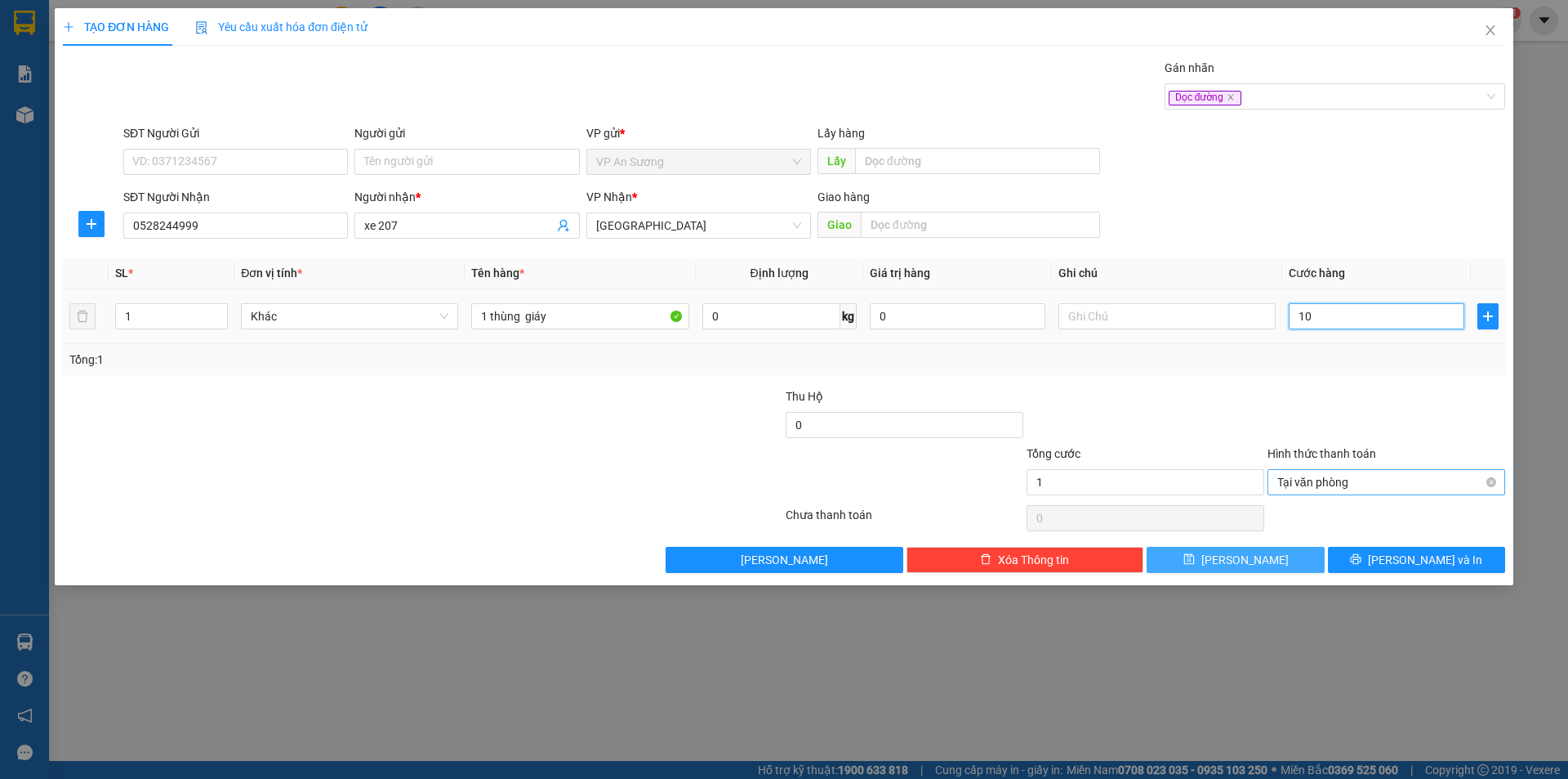
type input "10"
type input "100"
type input "100.000"
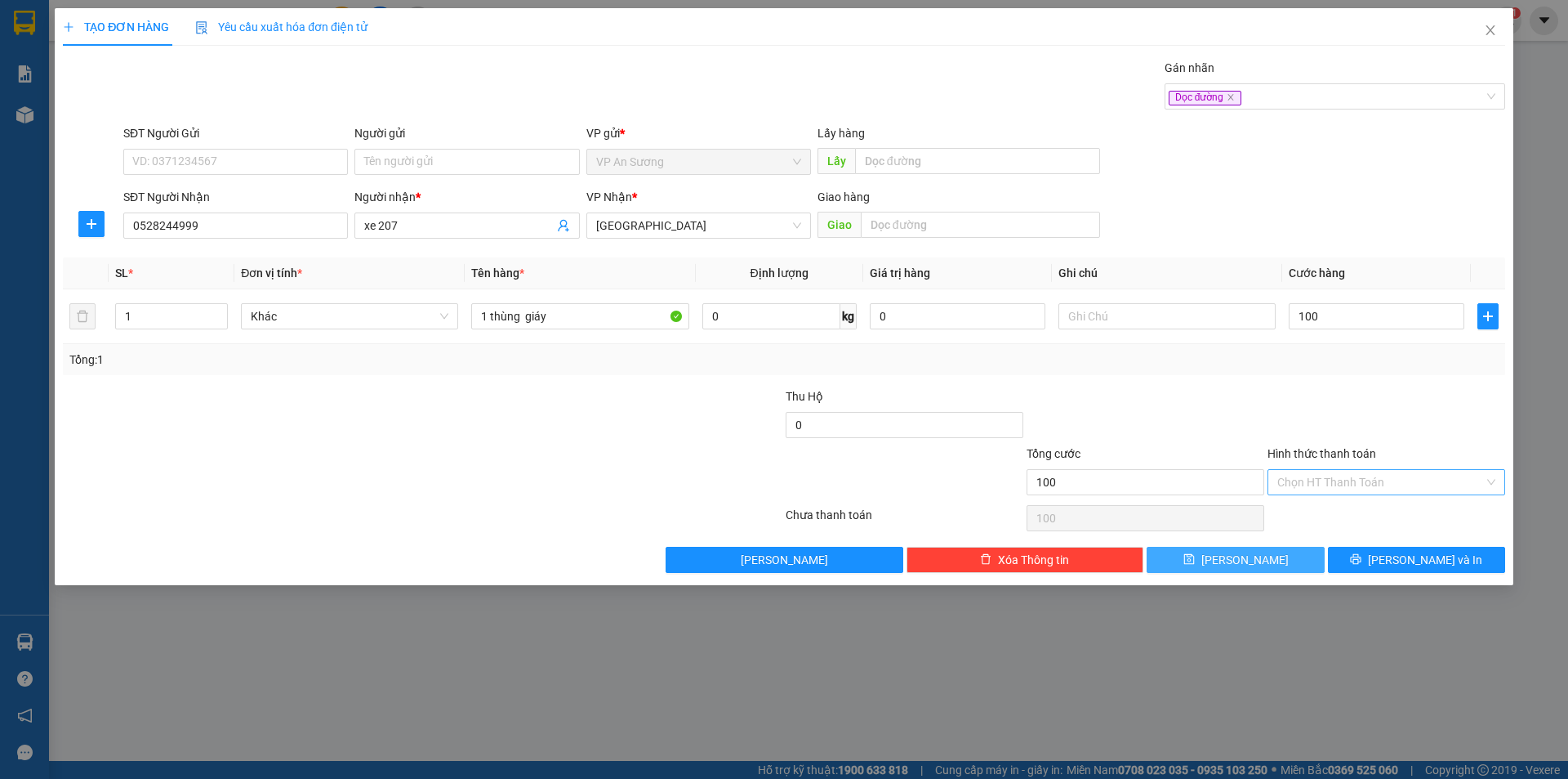
type input "100.000"
click at [1302, 563] on button "Lưu" at bounding box center [1235, 559] width 177 height 26
type input "0"
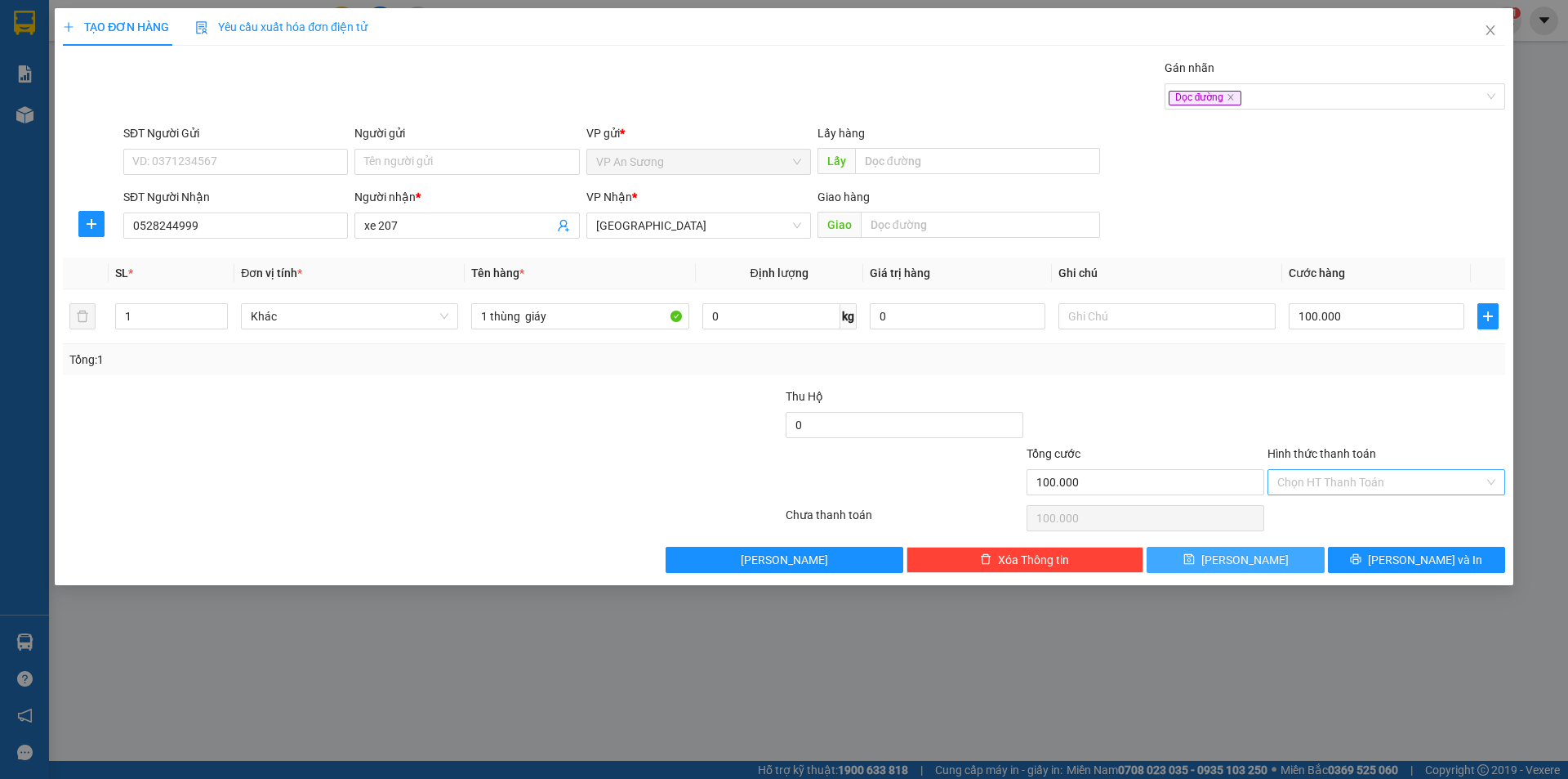
type input "0"
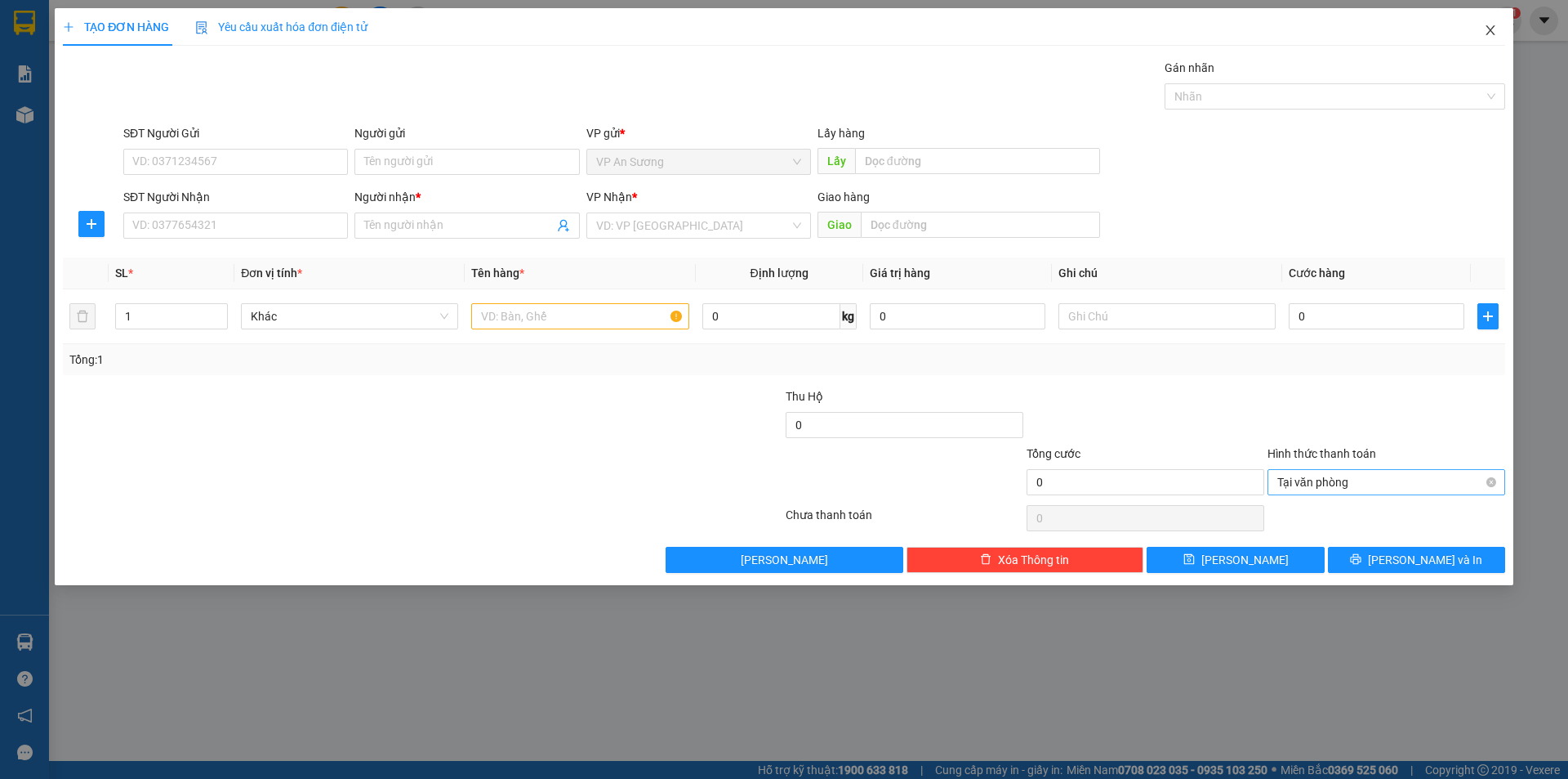
click at [1488, 26] on icon "close" at bounding box center [1490, 29] width 13 height 13
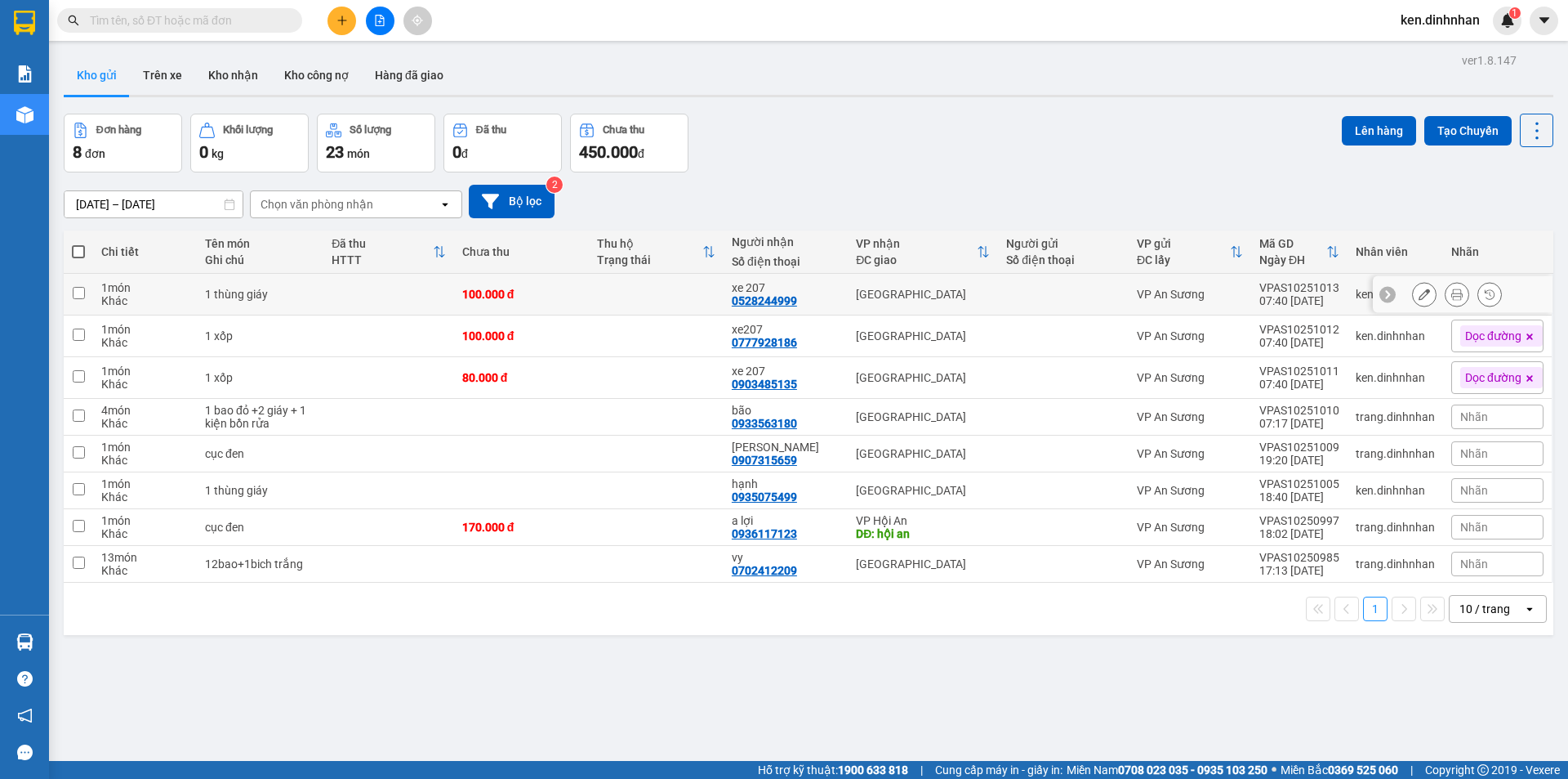
drag, startPoint x: 342, startPoint y: 287, endPoint x: 344, endPoint y: 308, distance: 21.1
click at [342, 289] on td at bounding box center [389, 294] width 131 height 42
checkbox input "true"
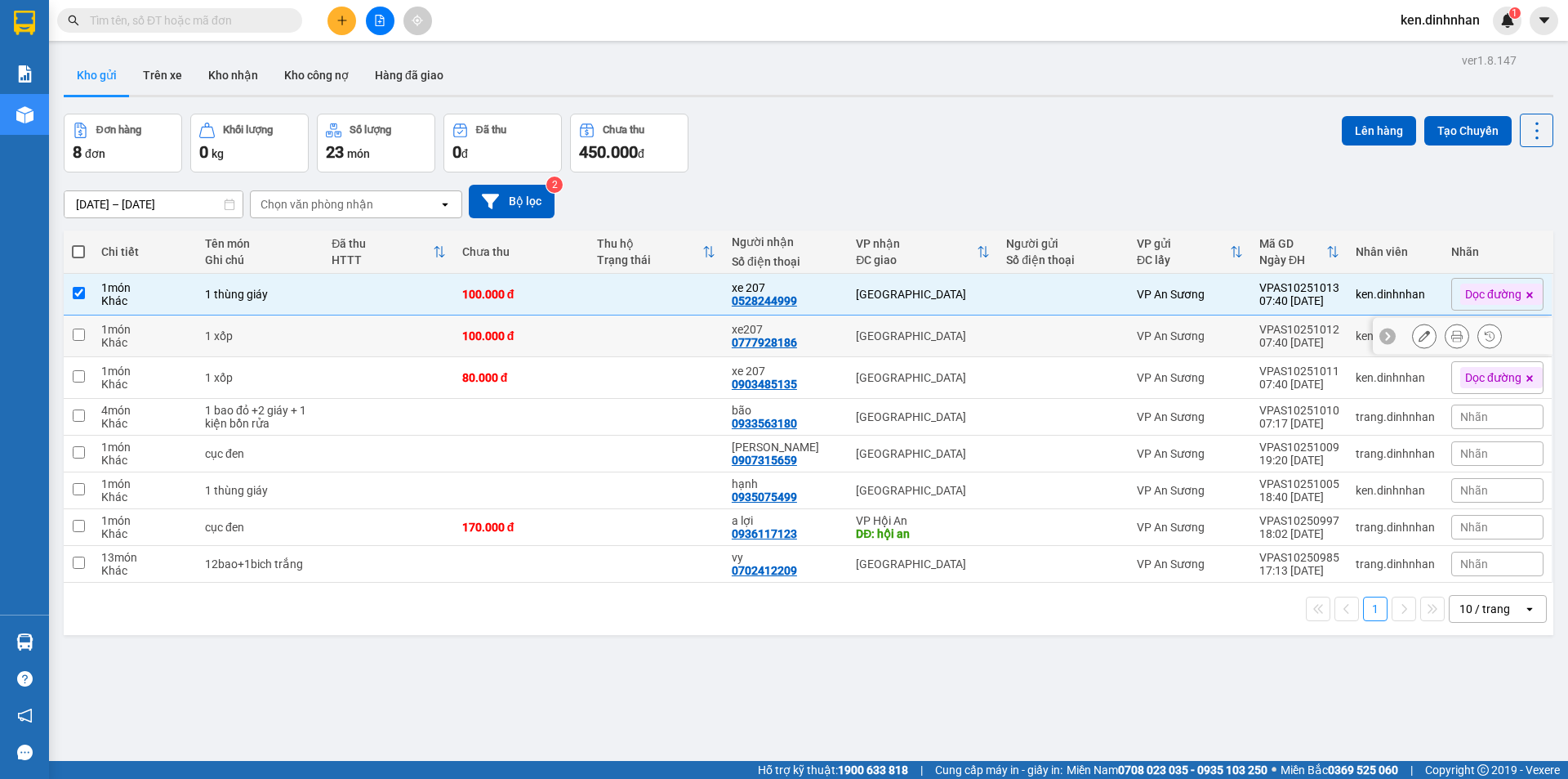
drag, startPoint x: 349, startPoint y: 322, endPoint x: 357, endPoint y: 360, distance: 38.8
click at [351, 327] on td at bounding box center [389, 336] width 131 height 42
checkbox input "true"
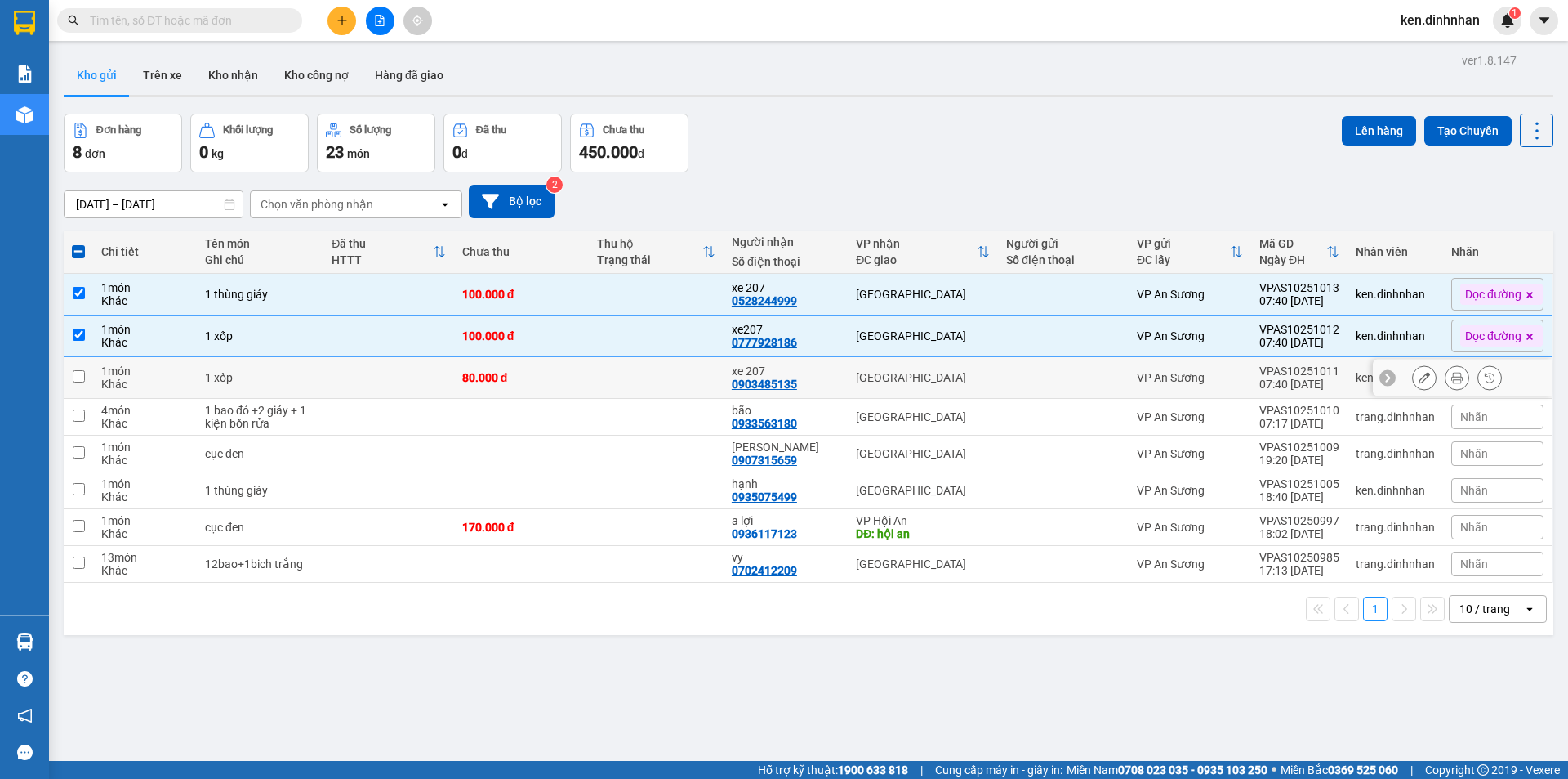
click at [357, 363] on td at bounding box center [389, 377] width 131 height 42
checkbox input "true"
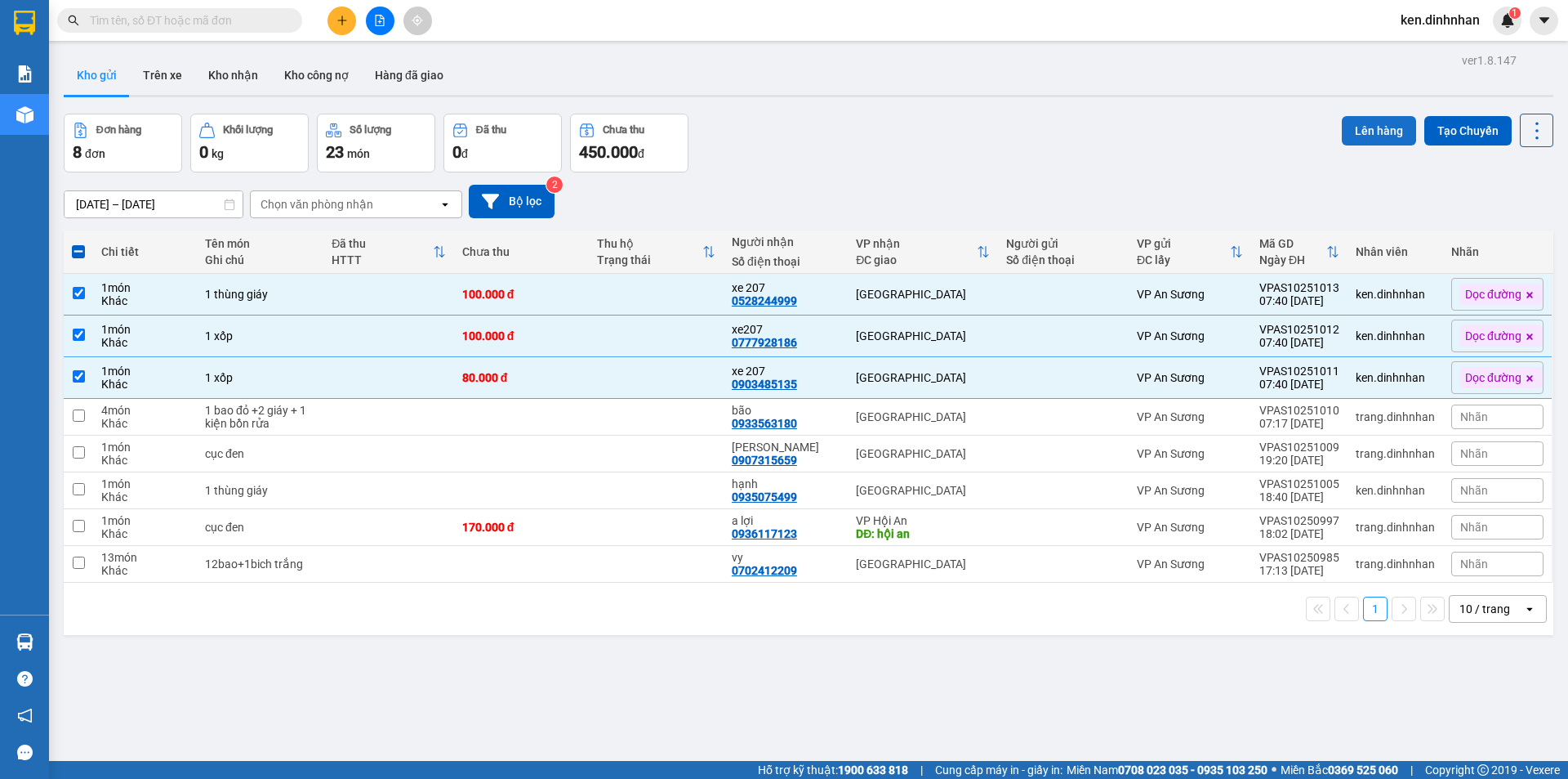
click at [1385, 129] on button "Lên hàng" at bounding box center [1379, 131] width 74 height 29
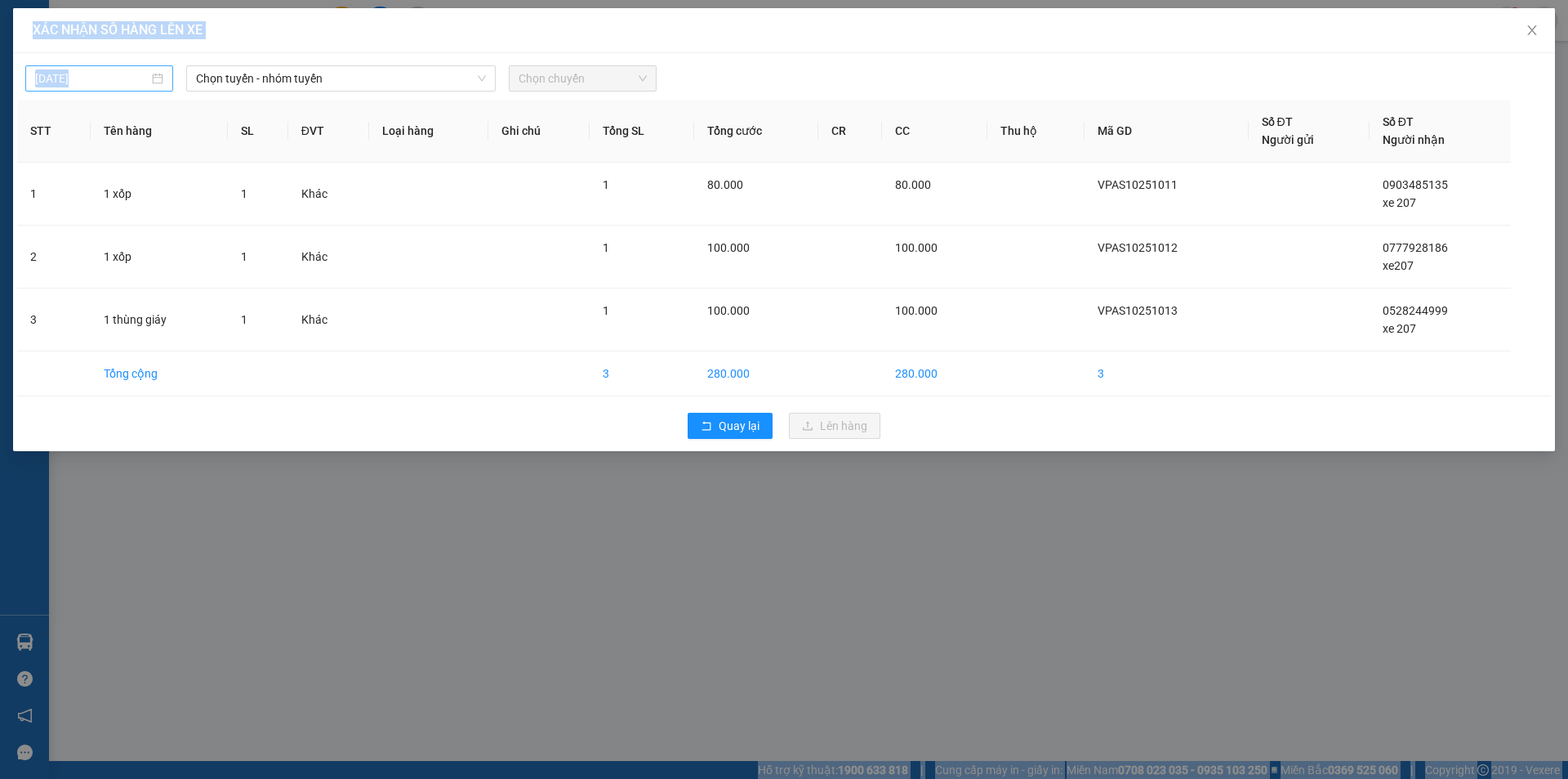
click at [151, 80] on div "14/10/2025" at bounding box center [100, 78] width 128 height 18
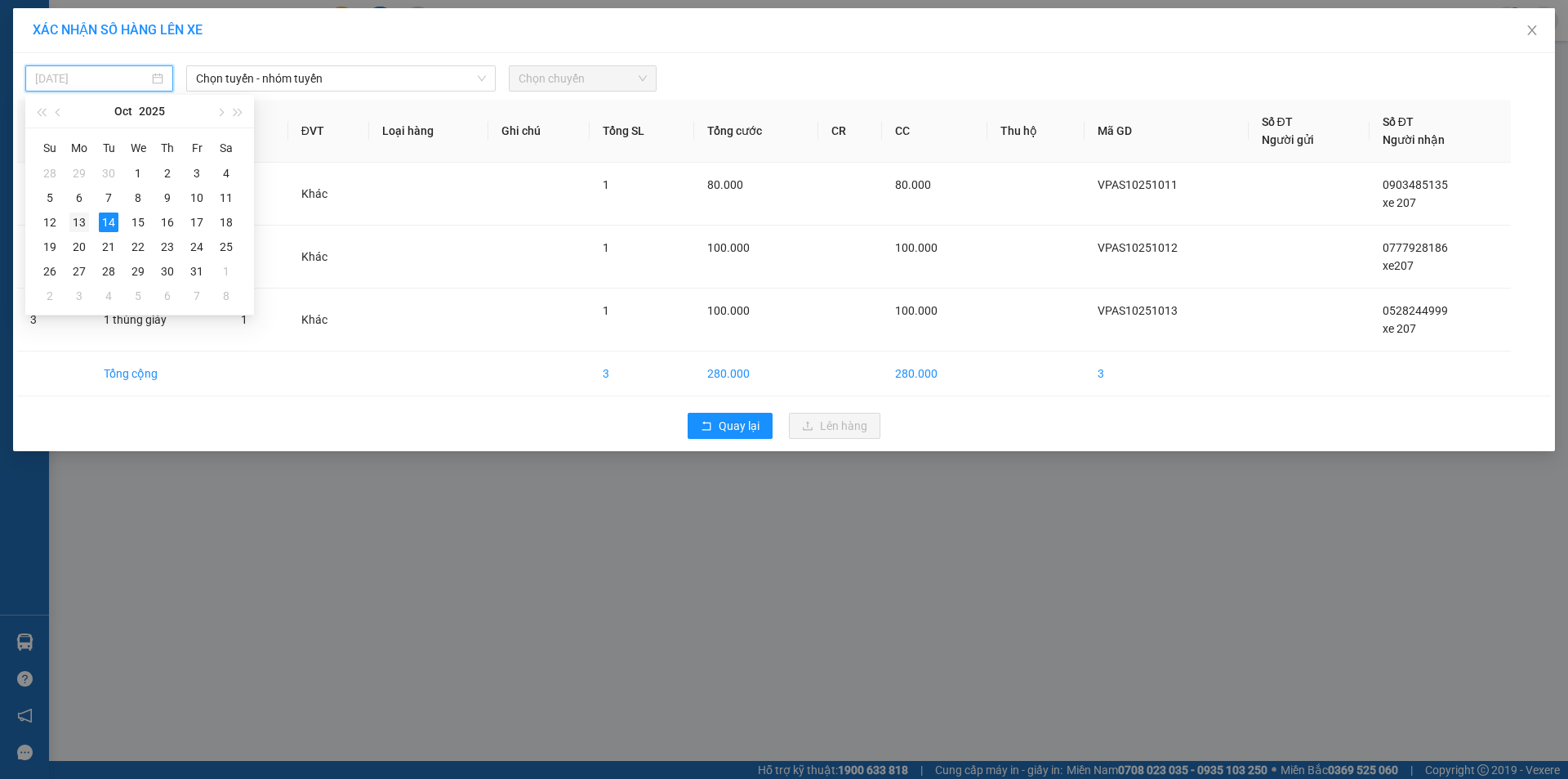
click at [81, 218] on div "13" at bounding box center [79, 222] width 20 height 20
type input "13/10/2025"
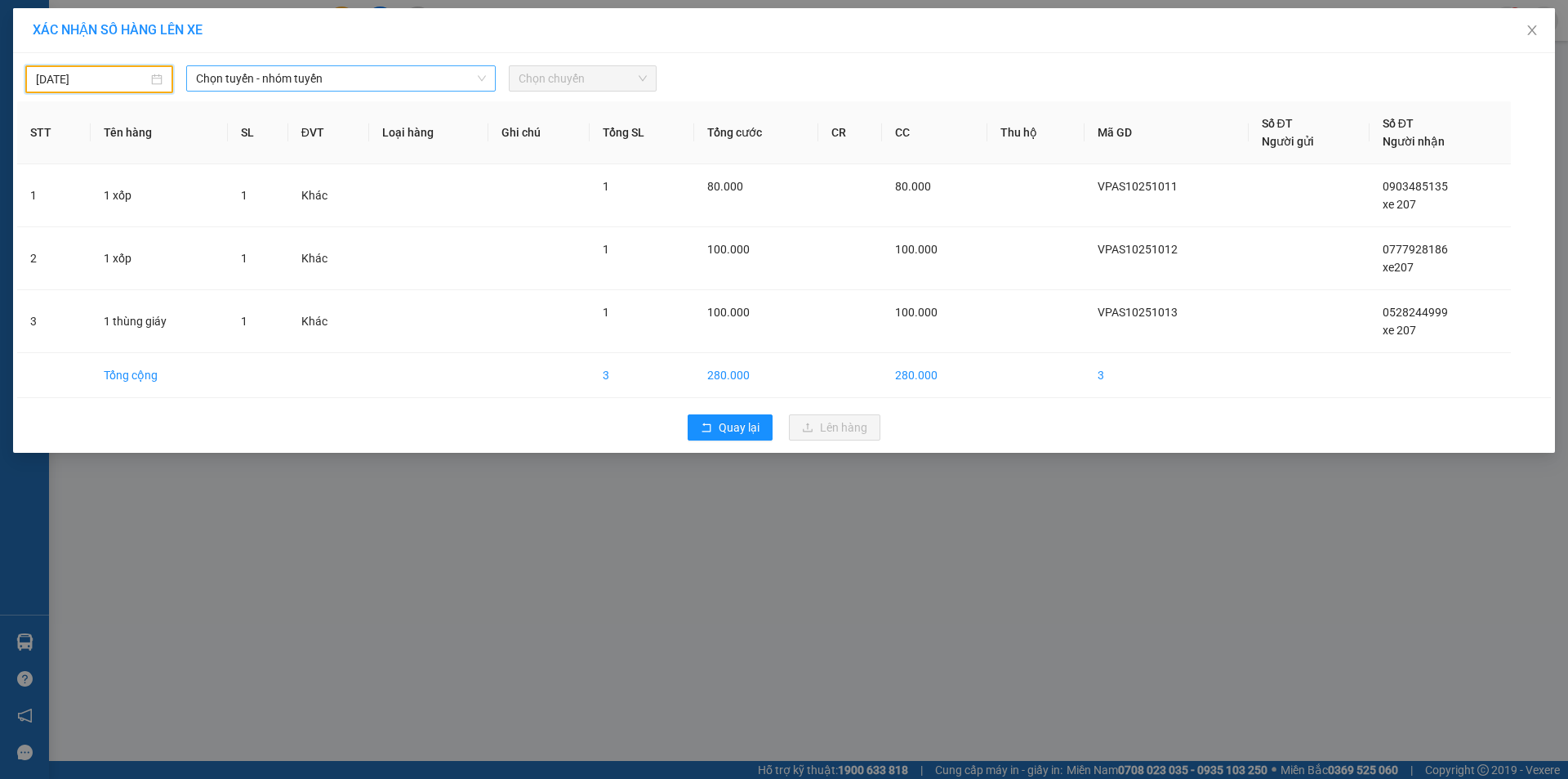
click at [318, 74] on span "Chọn tuyến - nhóm tuyến" at bounding box center [341, 78] width 290 height 24
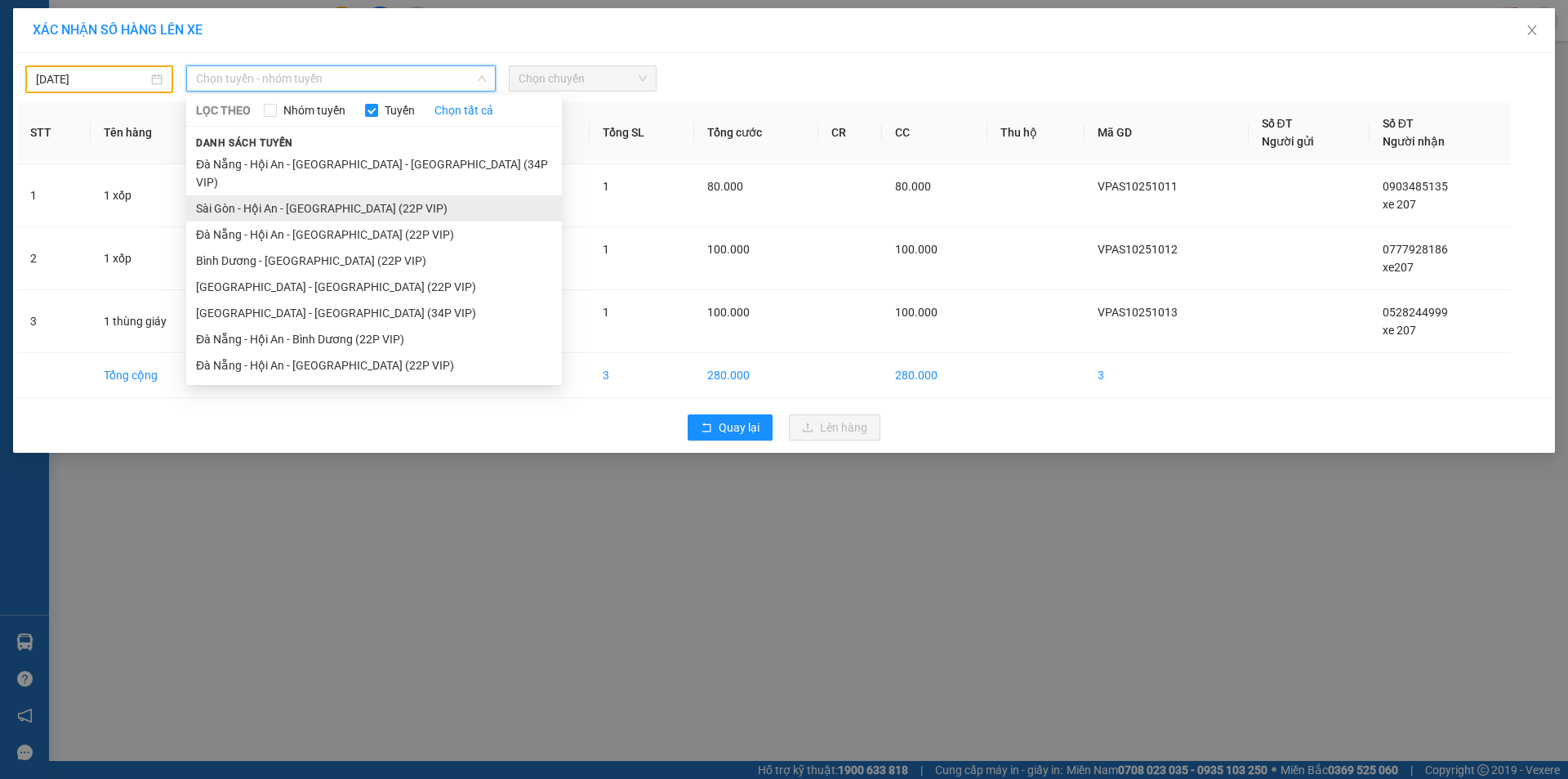
click at [310, 196] on li "Sài Gòn - Hội An - Đà Nẵng (22P VIP)" at bounding box center [374, 209] width 376 height 26
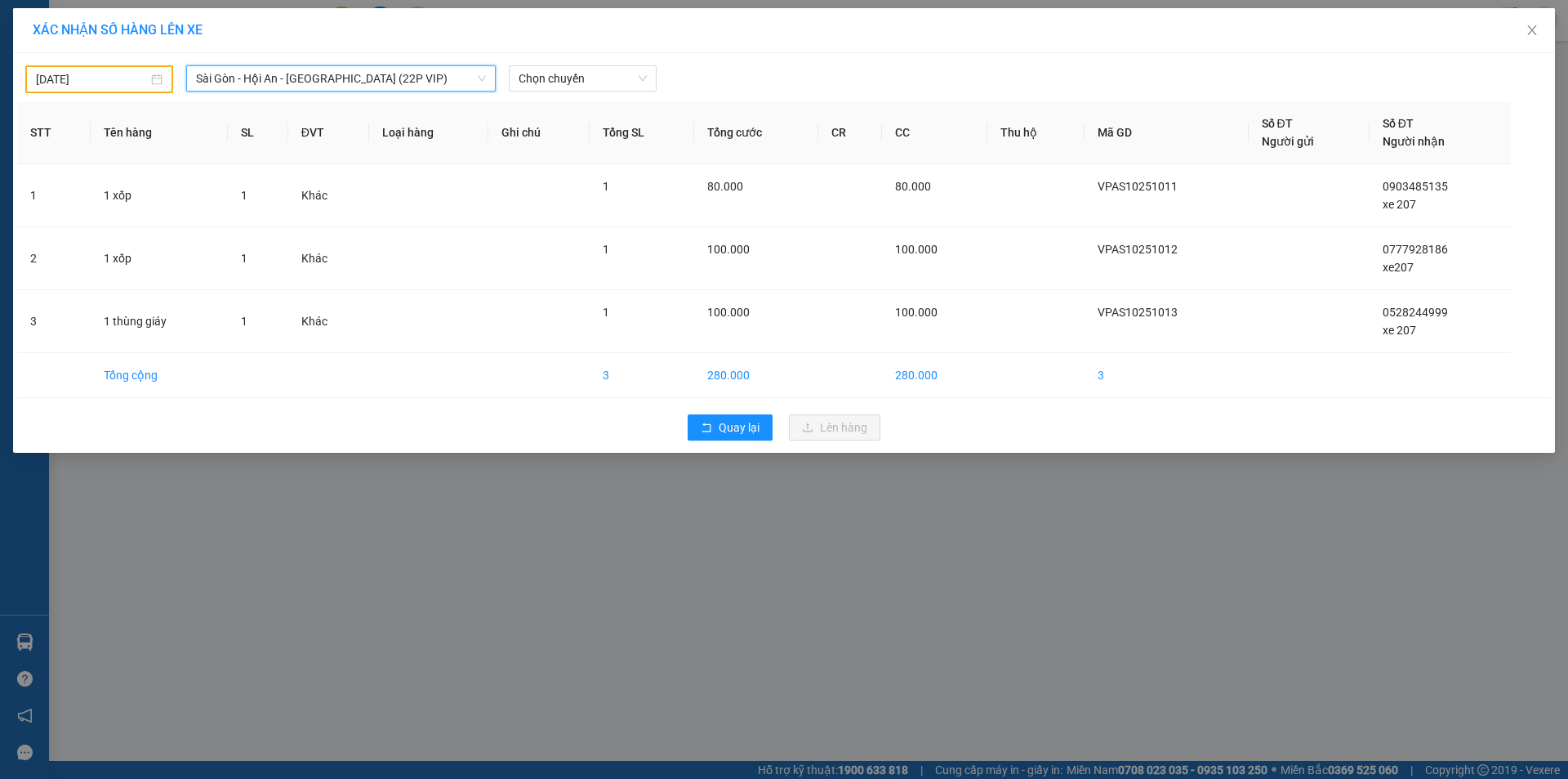
drag, startPoint x: 531, startPoint y: 75, endPoint x: 556, endPoint y: 92, distance: 30.2
click at [531, 74] on span "Chọn chuyến" at bounding box center [582, 78] width 128 height 24
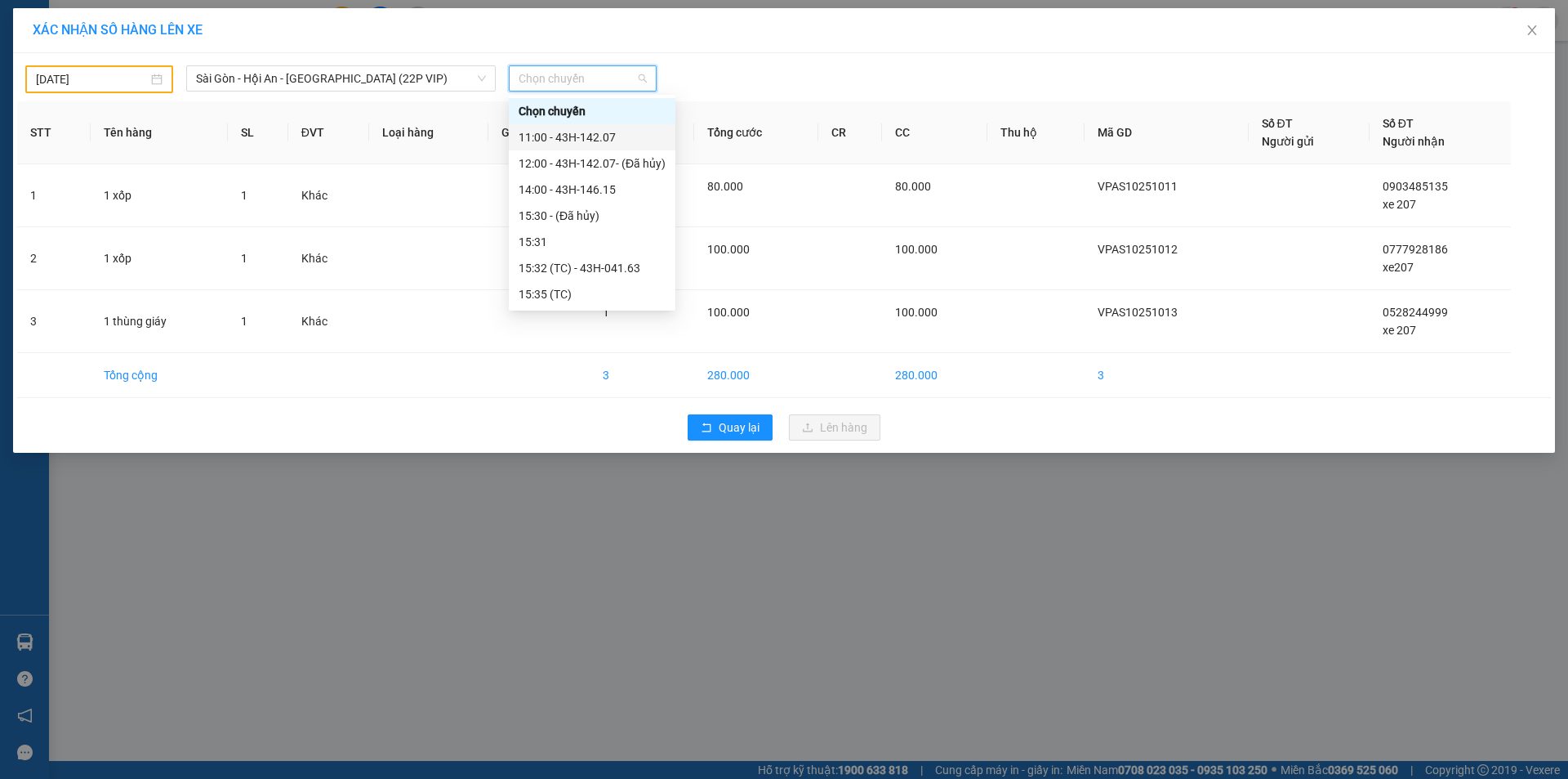
click at [590, 142] on div "11:00 - 43H-142.07" at bounding box center [592, 137] width 147 height 18
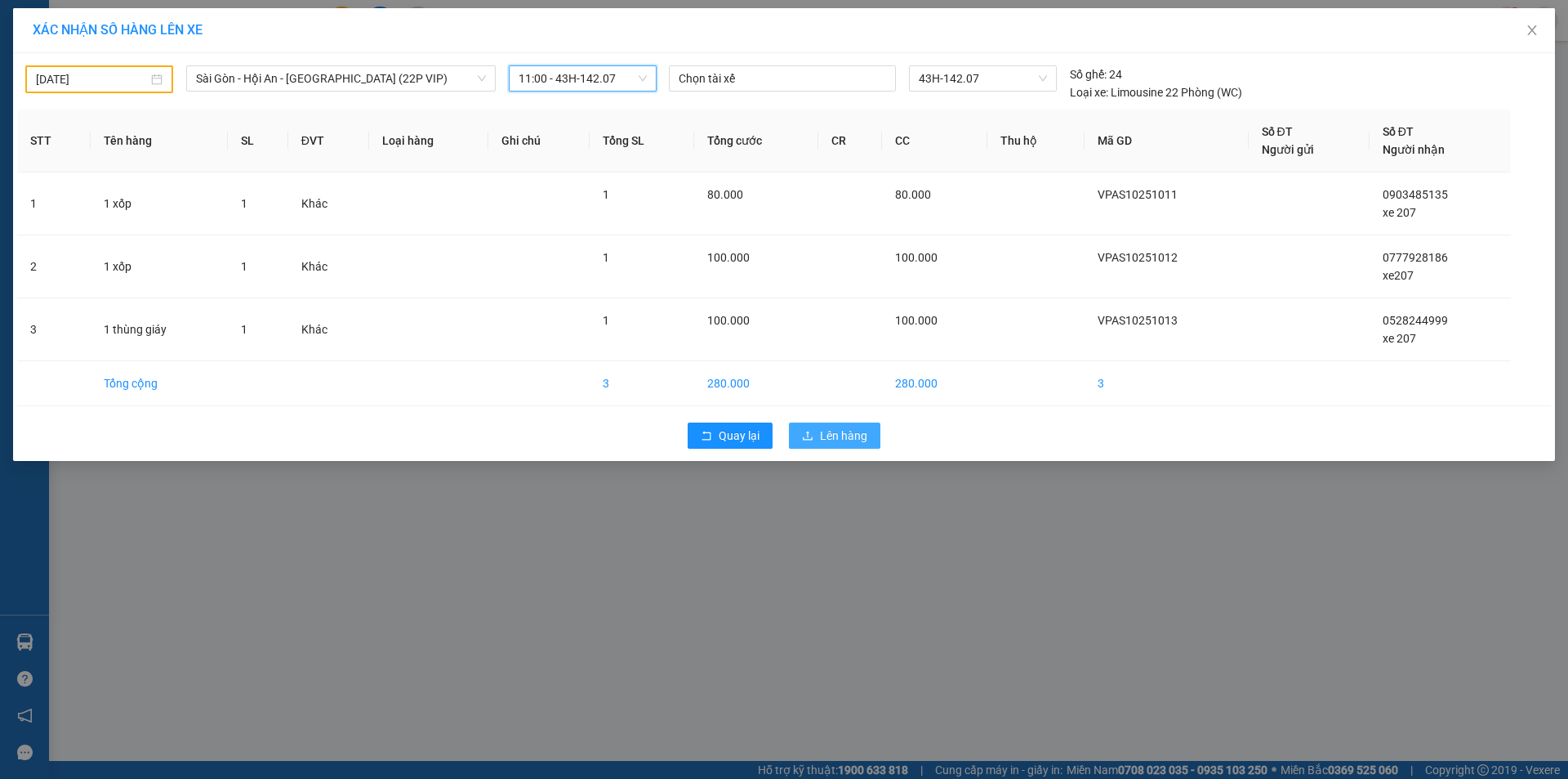
click at [821, 441] on span "Lên hàng" at bounding box center [844, 435] width 48 height 18
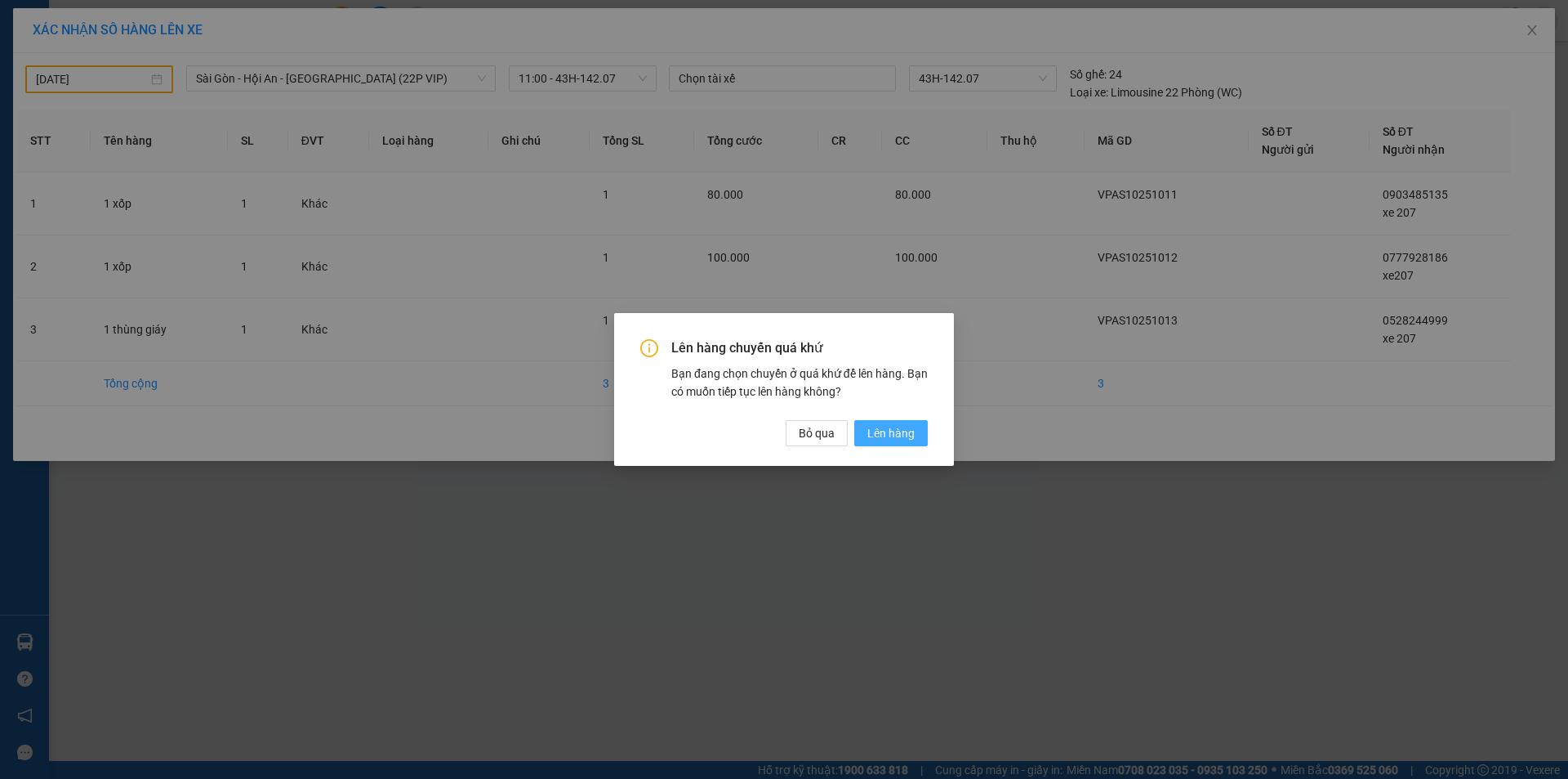
click at [880, 430] on span "Lên hàng" at bounding box center [890, 433] width 48 height 18
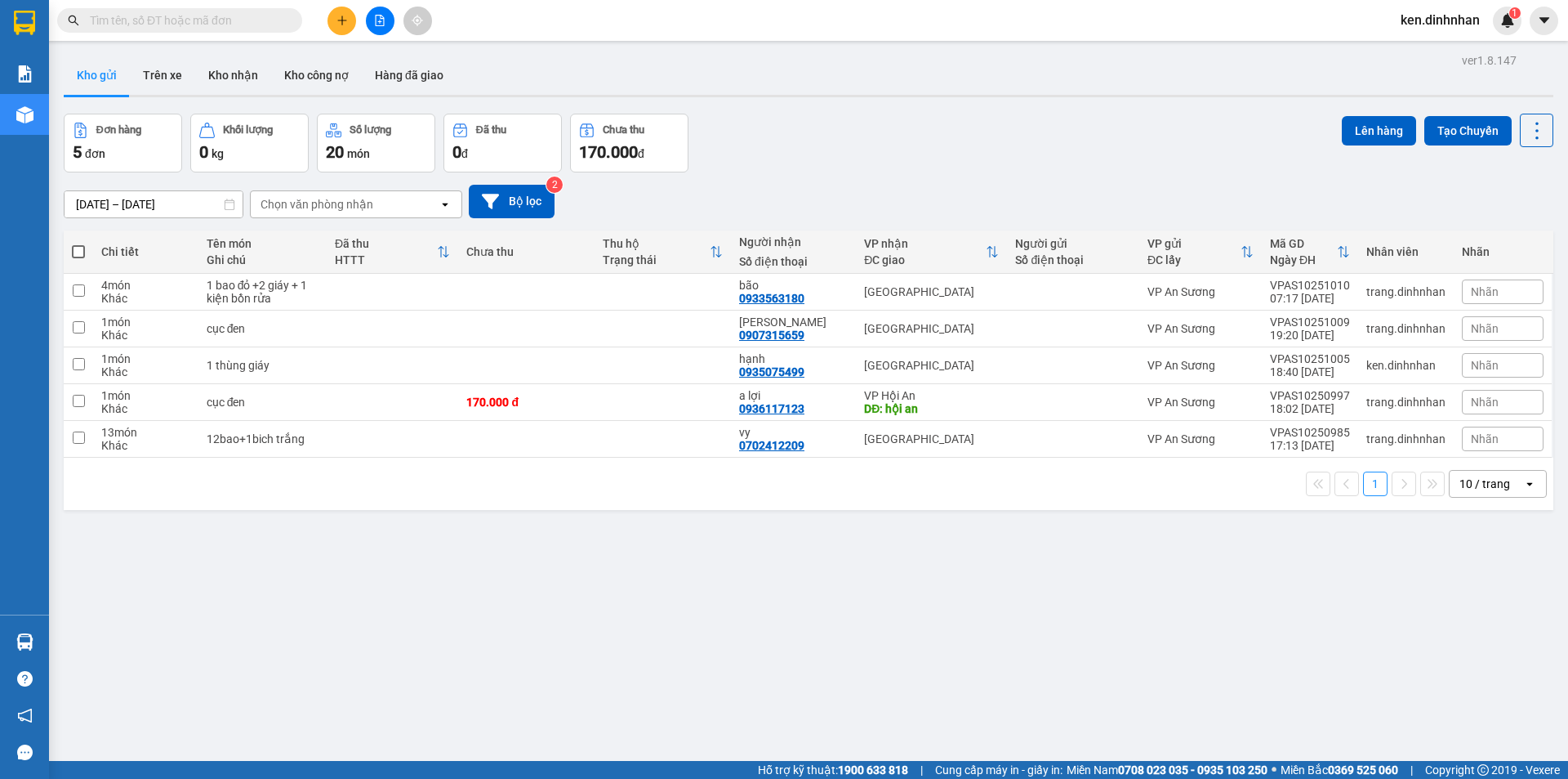
click at [145, 21] on input "text" at bounding box center [186, 20] width 193 height 18
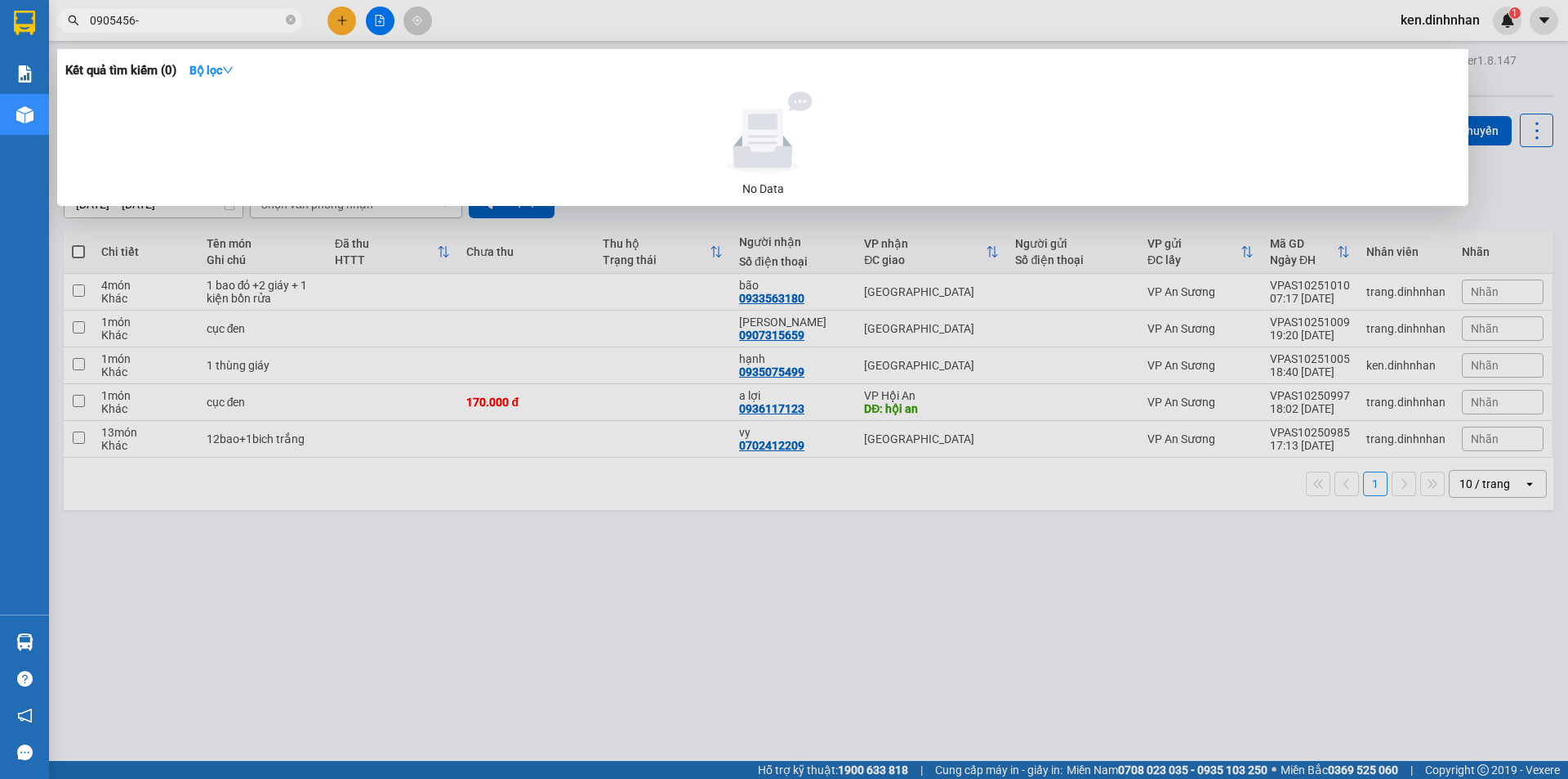
type input "0905456-"
click at [337, 23] on div at bounding box center [784, 390] width 1568 height 779
click at [289, 23] on icon "close-circle" at bounding box center [290, 19] width 10 height 10
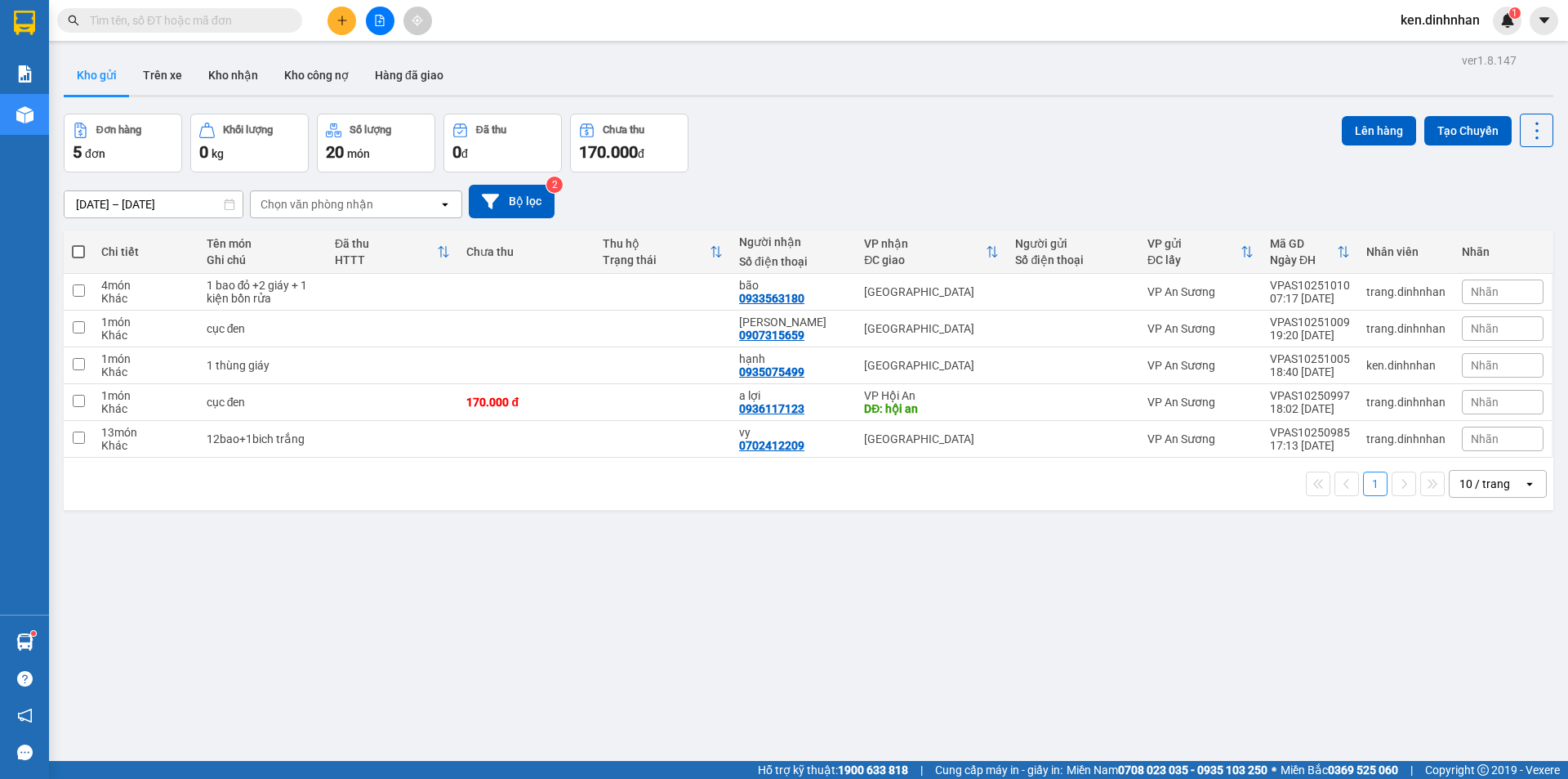
click at [327, 16] on button at bounding box center [341, 21] width 29 height 29
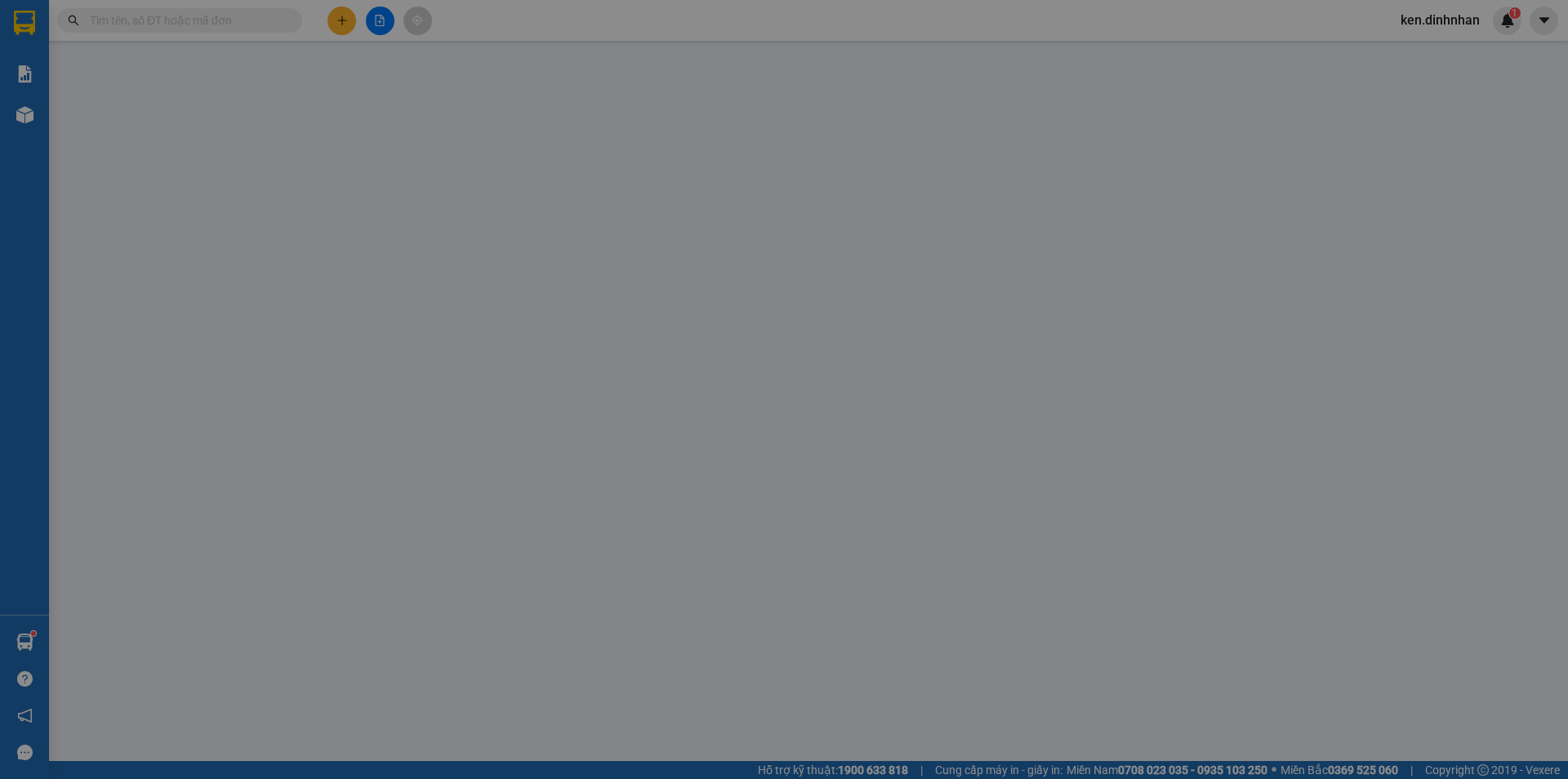
click at [336, 19] on div "Yêu cầu xuất hóa đơn điện tử" at bounding box center [281, 27] width 172 height 18
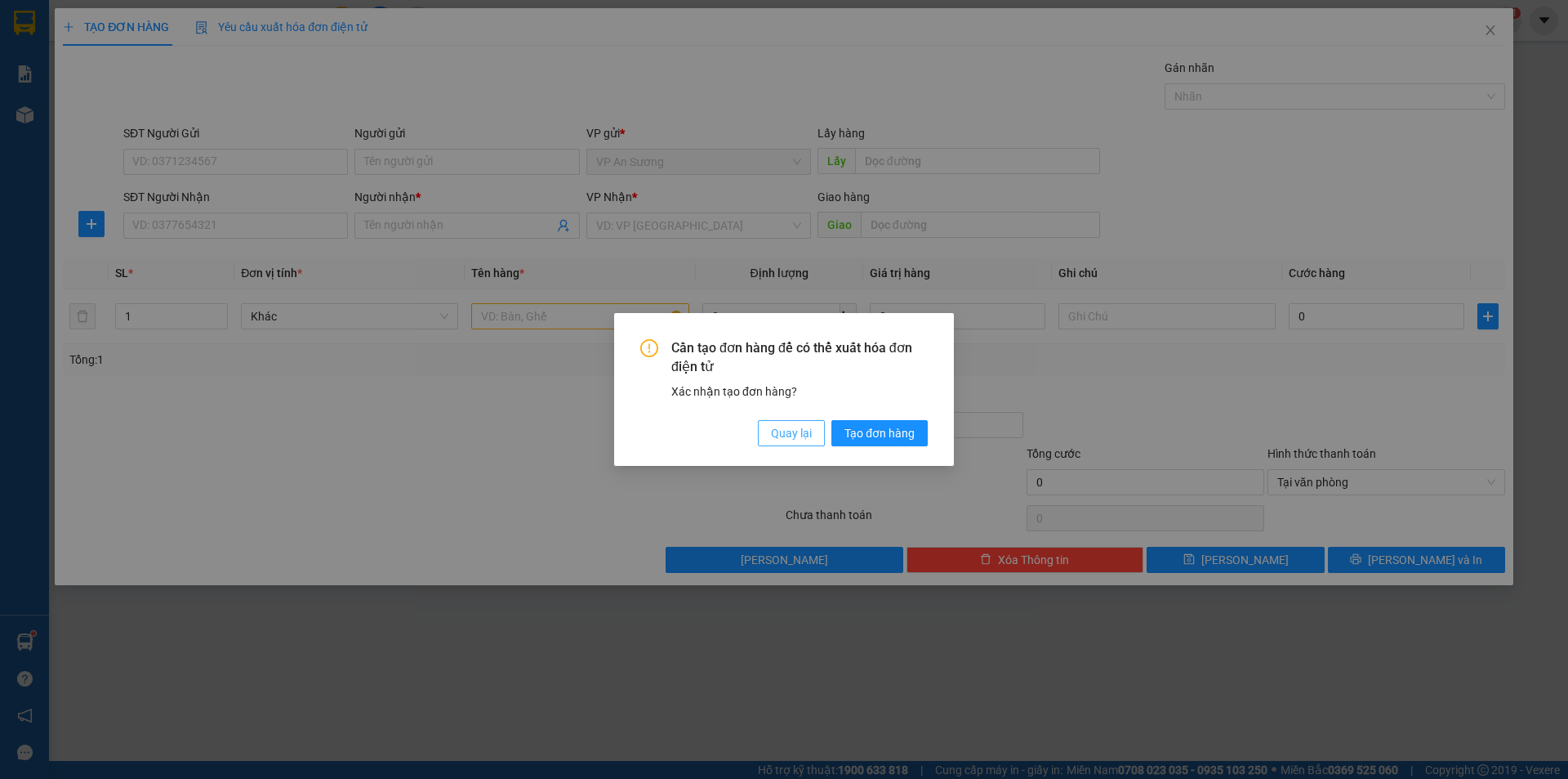
click at [799, 437] on span "Quay lại" at bounding box center [791, 433] width 41 height 18
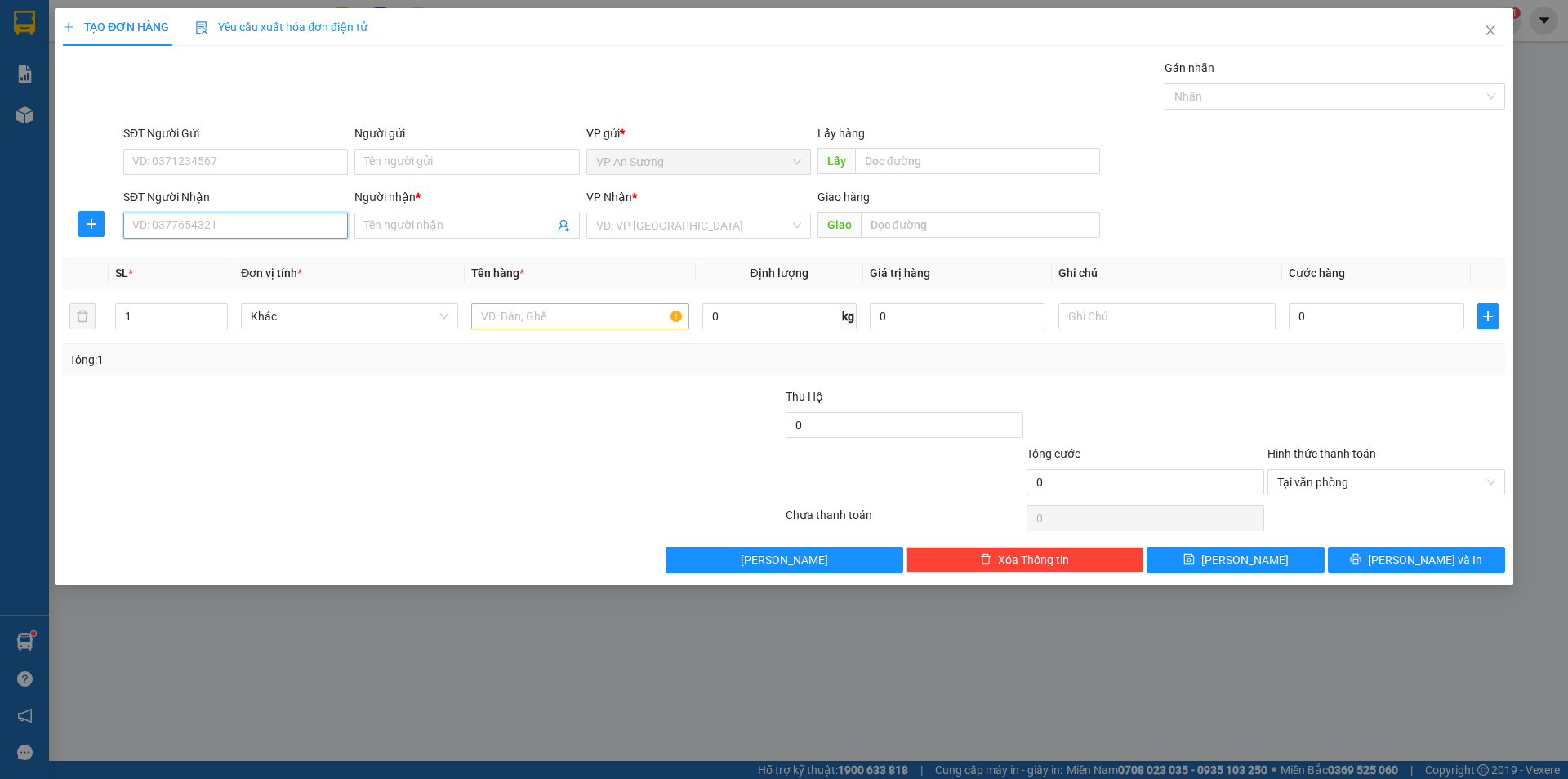
click at [306, 222] on input "SĐT Người Nhận" at bounding box center [236, 225] width 225 height 26
type input "0905625010"
click at [294, 248] on div "0905625010 - DUNG" at bounding box center [236, 258] width 225 height 26
type input "DUNG"
type input "0905625010"
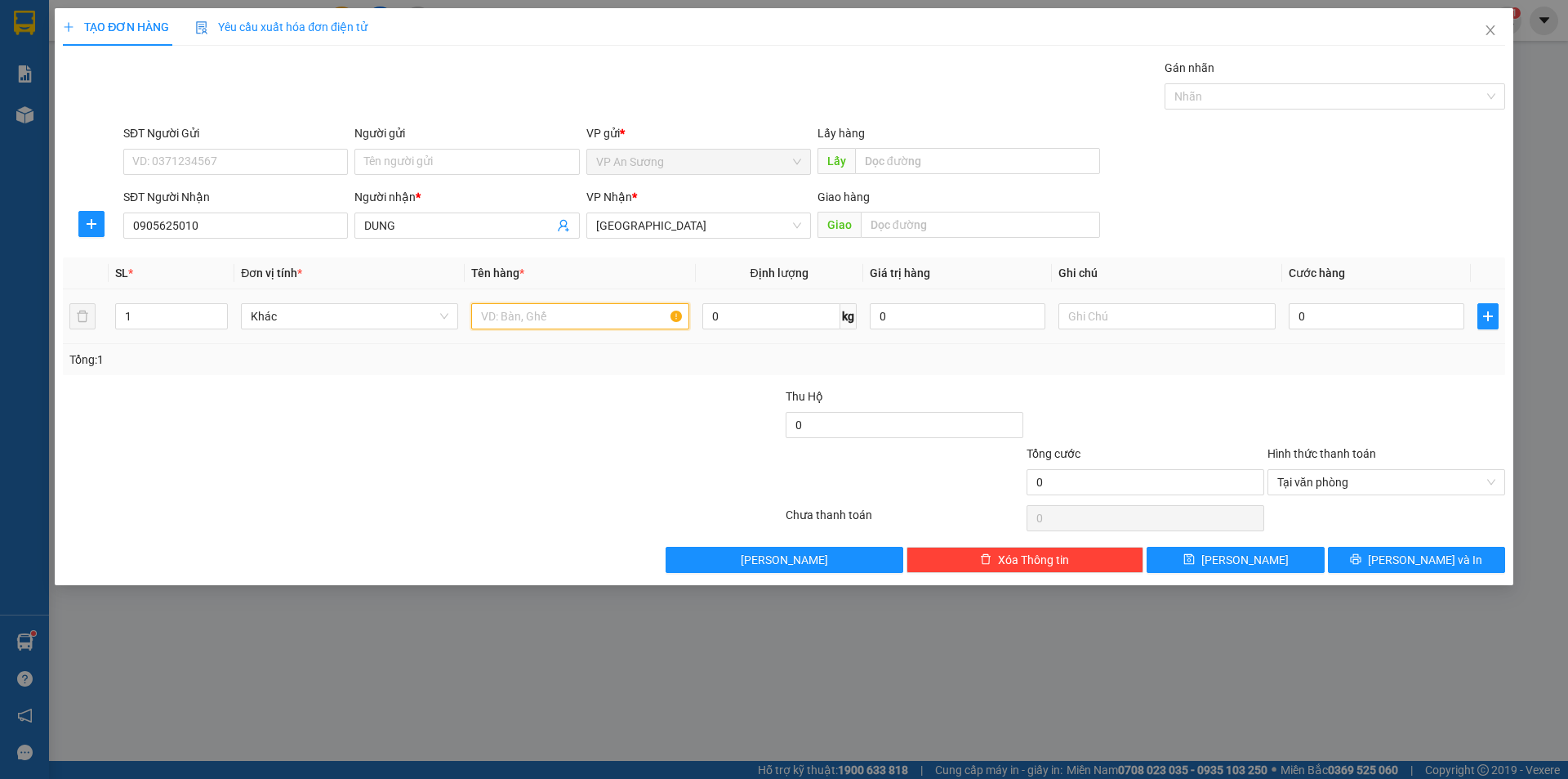
click at [533, 317] on input "text" at bounding box center [580, 316] width 217 height 26
click at [1209, 90] on div at bounding box center [1327, 96] width 316 height 20
type input "4 bao môn"
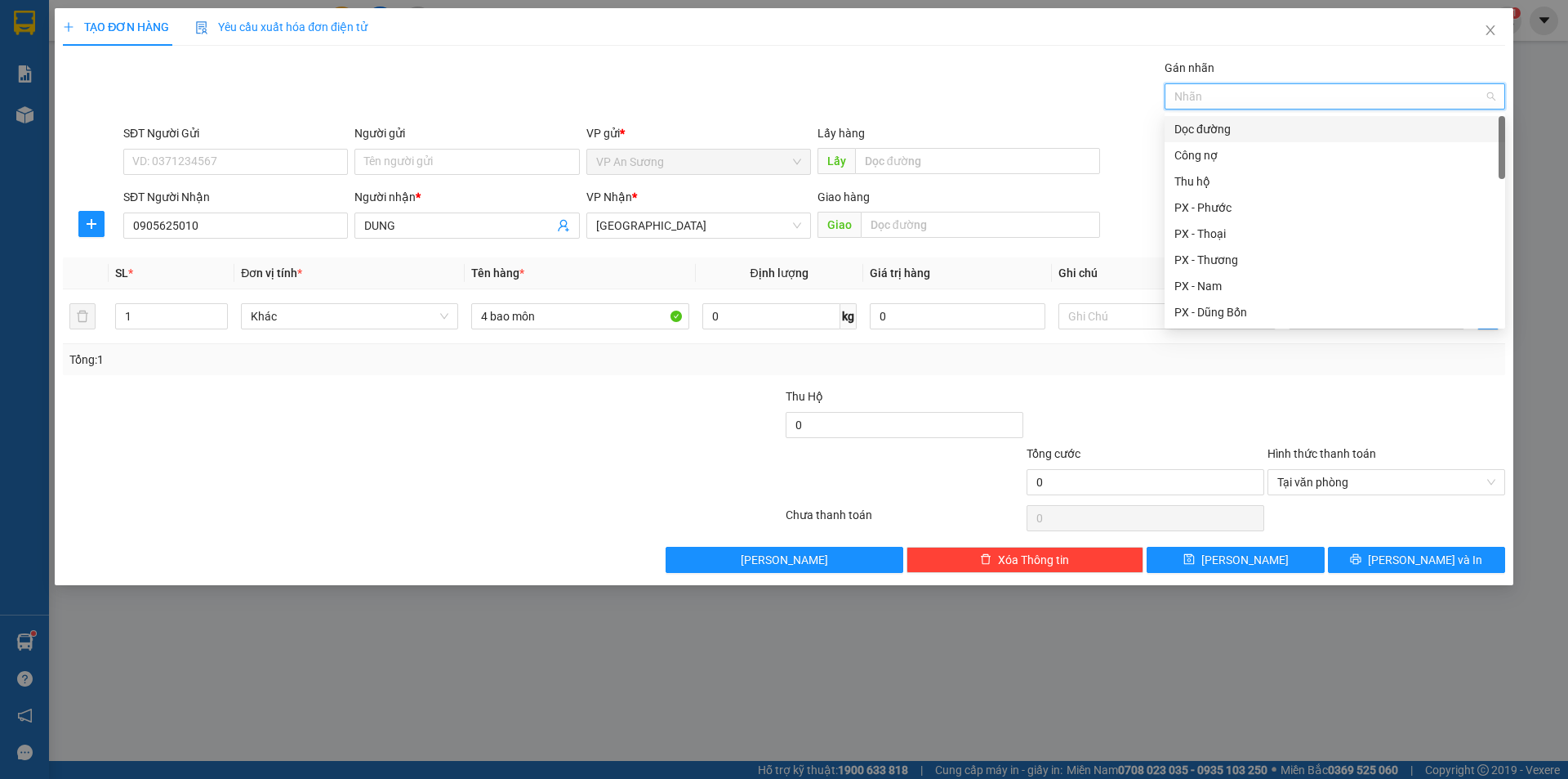
click at [1215, 132] on div "Dọc đường" at bounding box center [1334, 129] width 321 height 18
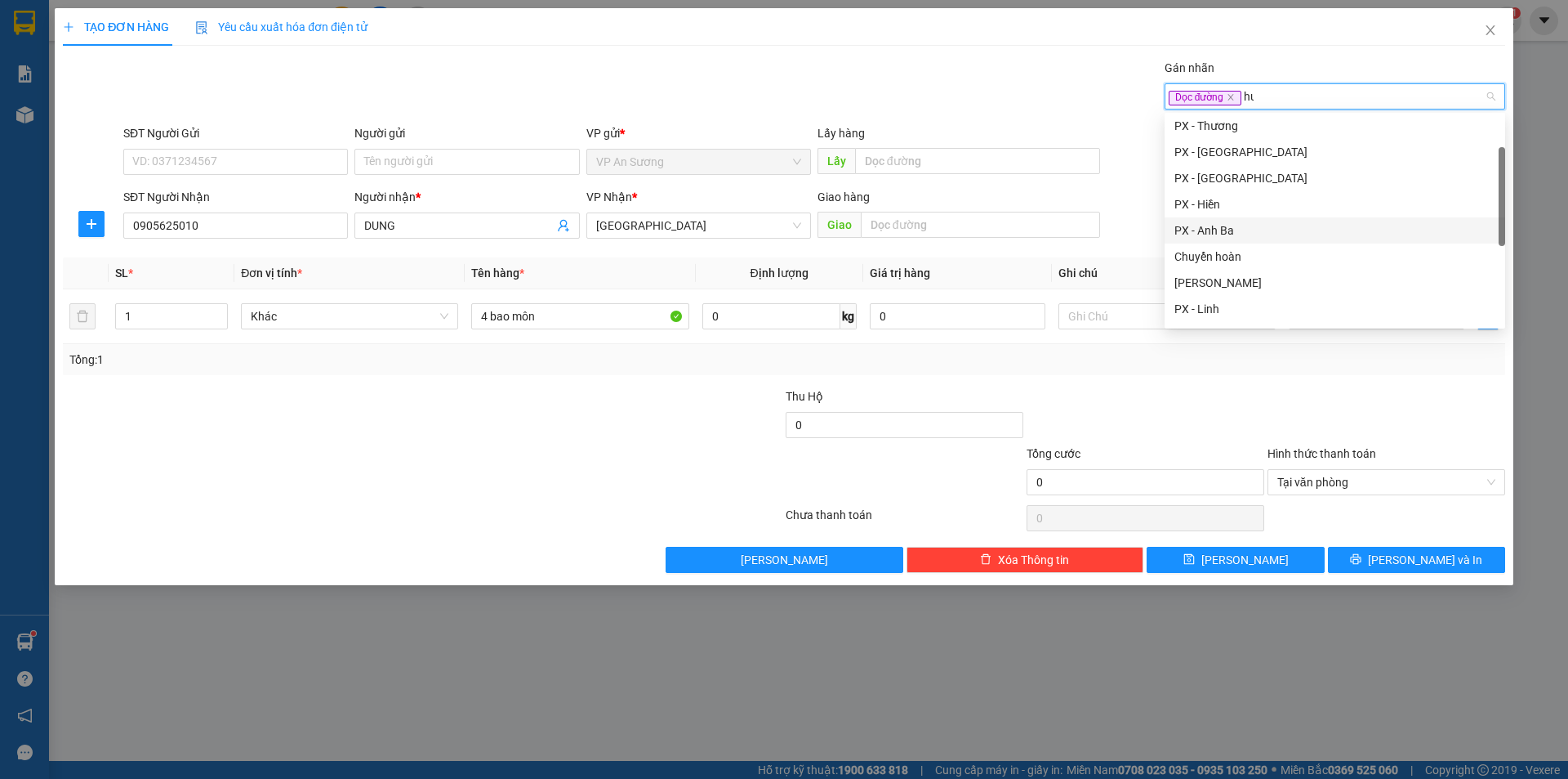
scroll to position [26, 0]
type input "huy"
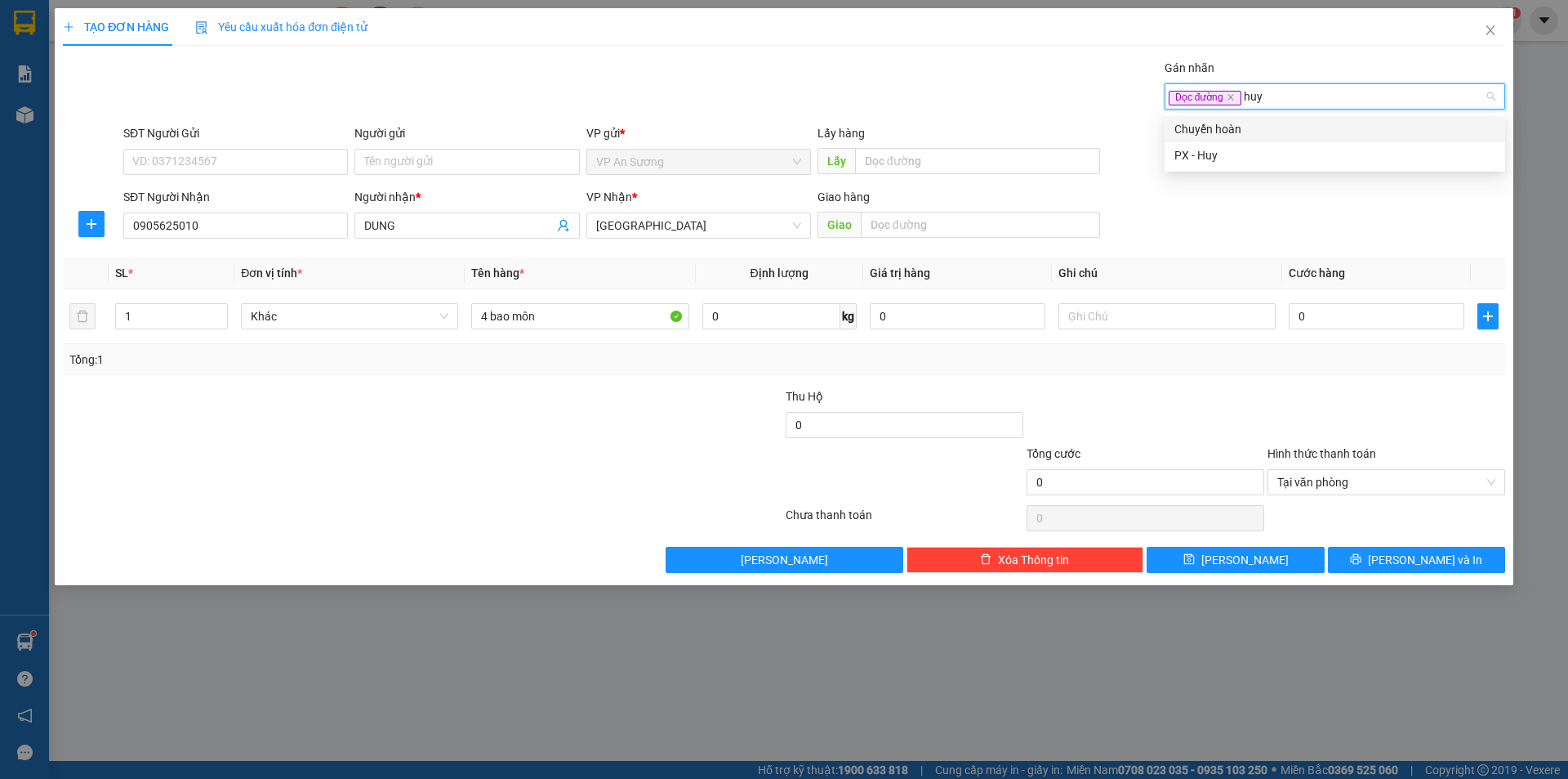
scroll to position [0, 0]
click at [1225, 157] on div "PX - Huy" at bounding box center [1334, 155] width 321 height 18
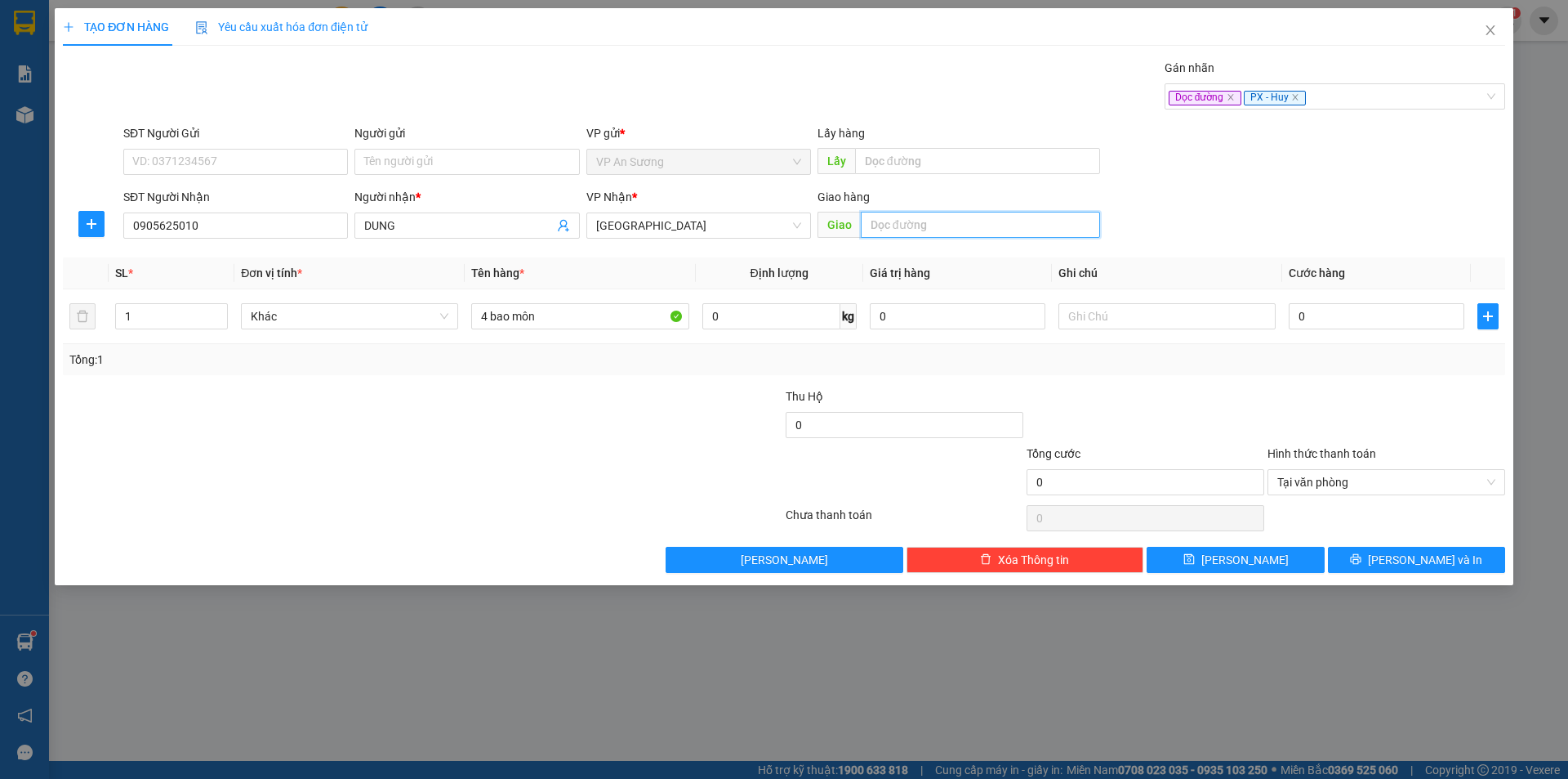
click at [1000, 216] on input "text" at bounding box center [980, 224] width 240 height 26
type input "nam phước"
click at [1382, 306] on input "0" at bounding box center [1376, 316] width 176 height 26
type input "5"
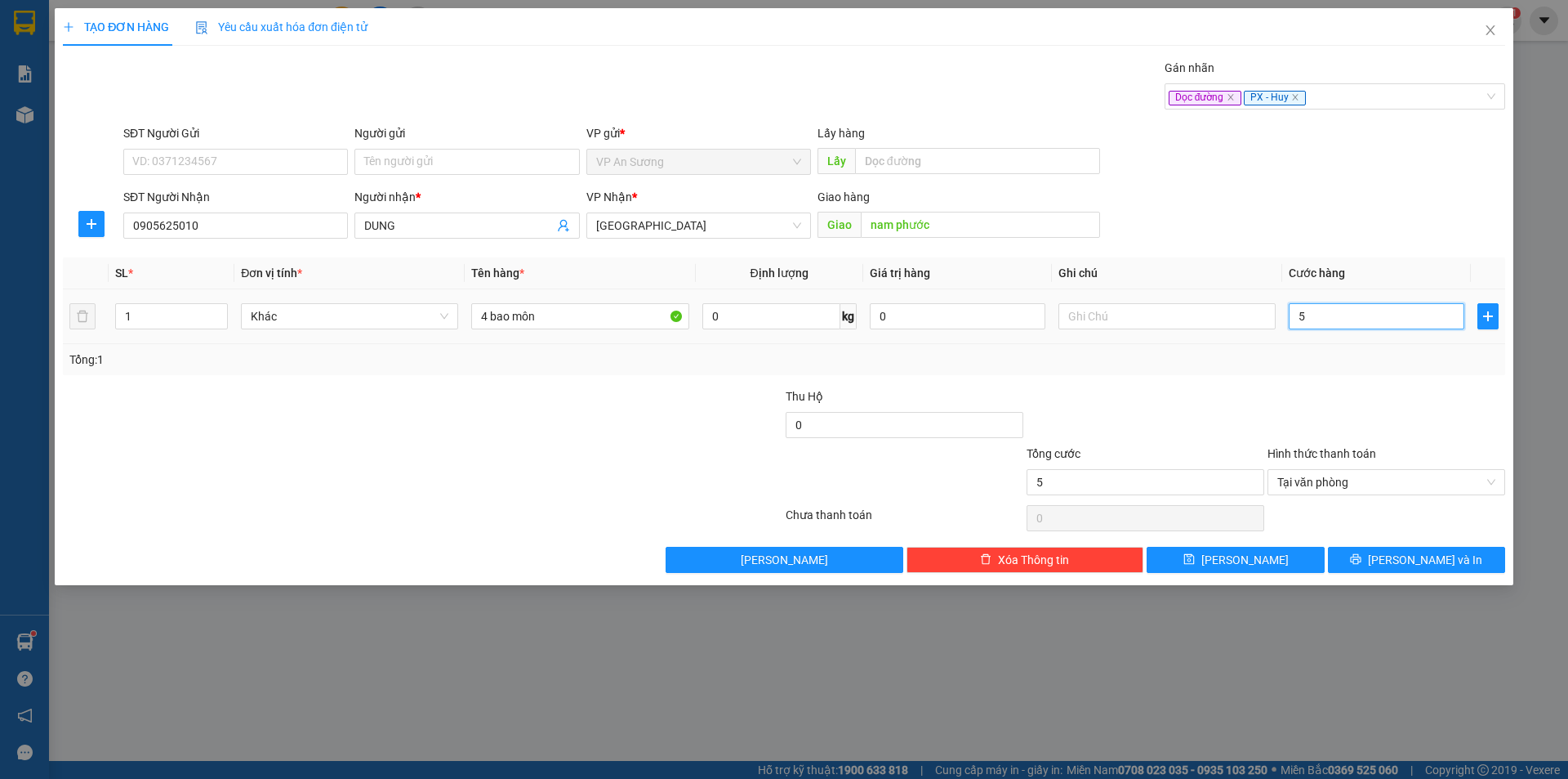
type input "52"
type input "520"
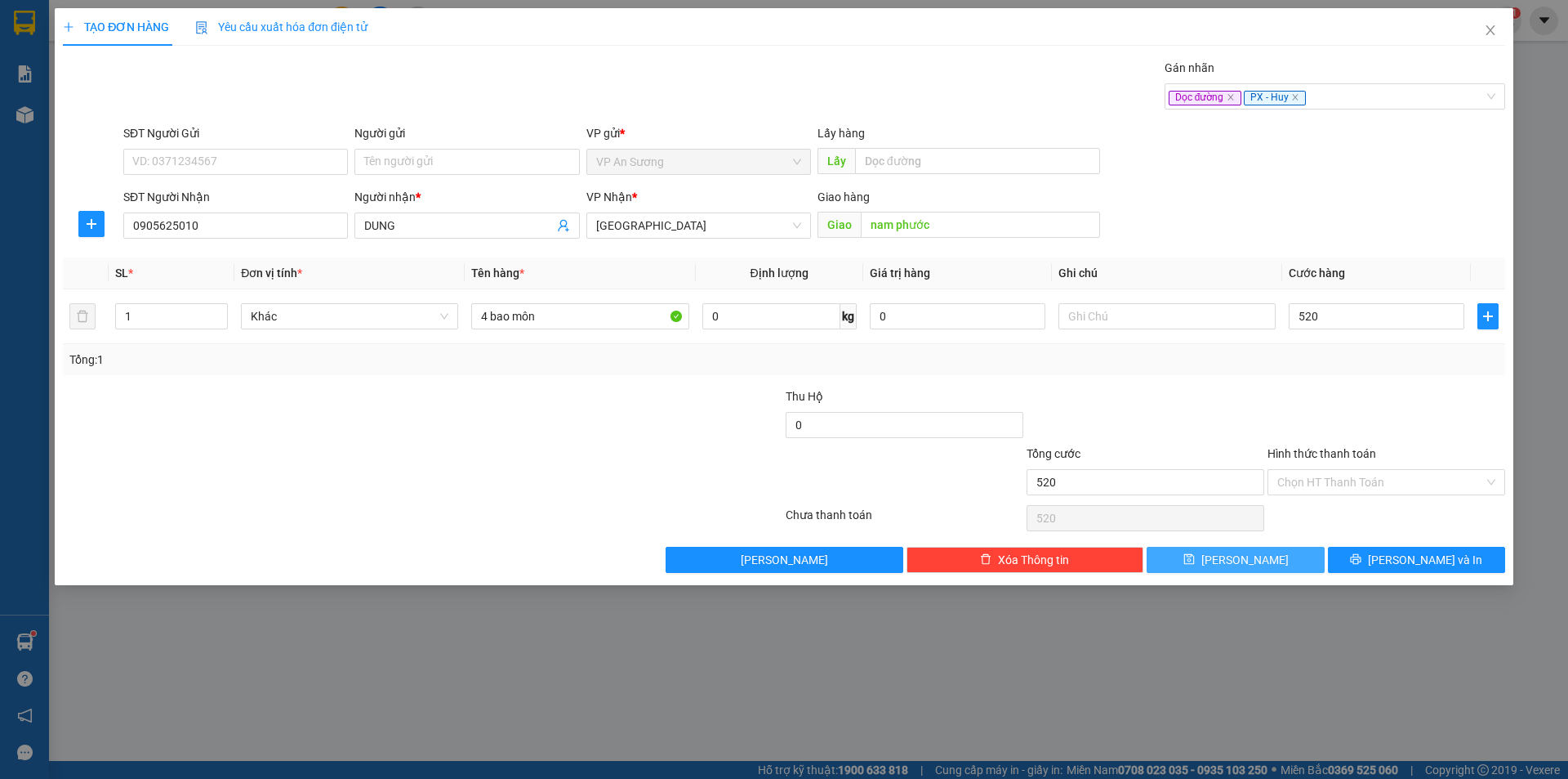
type input "520.000"
click at [1281, 553] on button "Lưu" at bounding box center [1235, 559] width 177 height 26
type input "0"
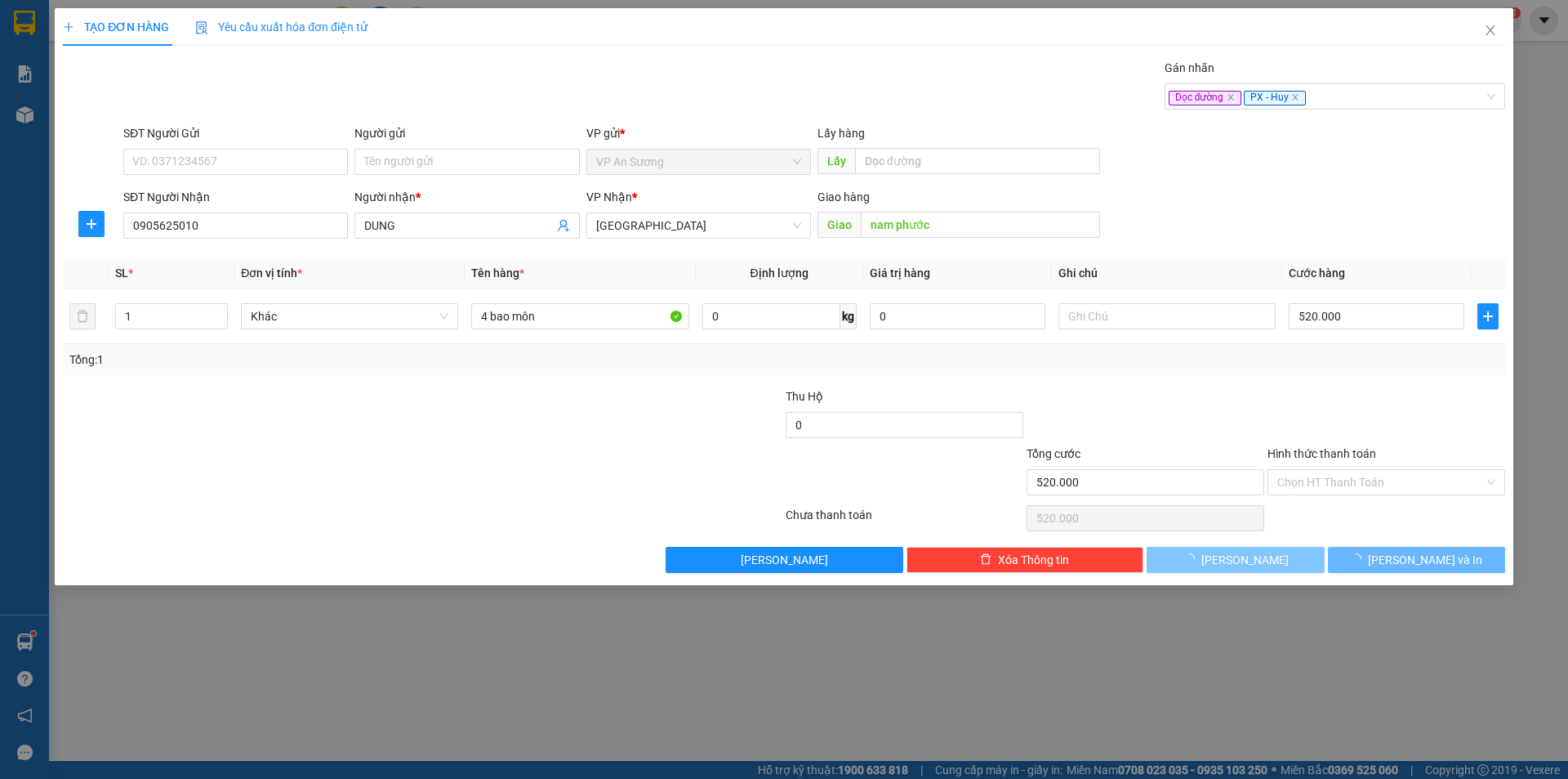
type input "0"
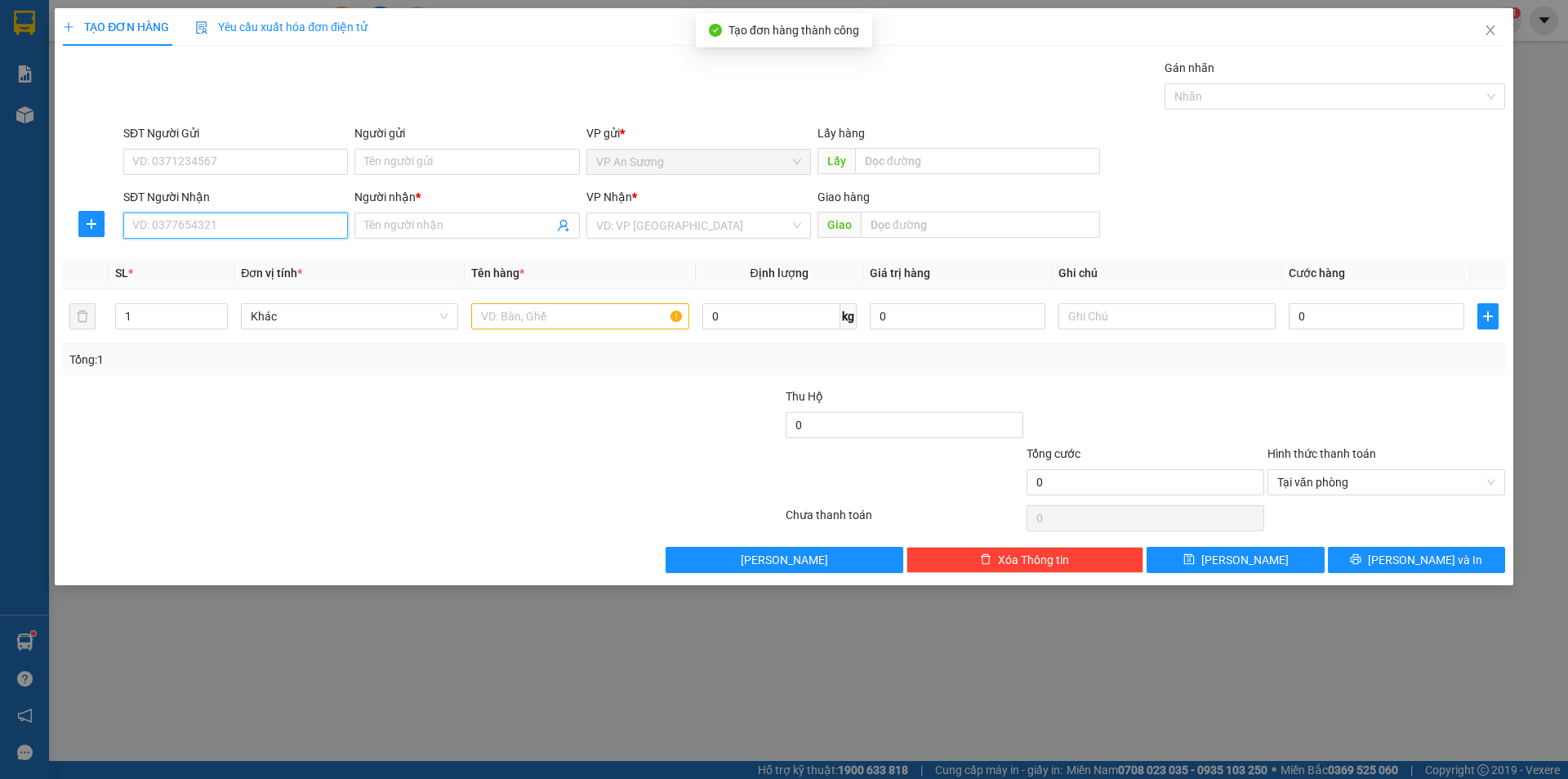
click at [273, 223] on input "SĐT Người Nhận" at bounding box center [236, 225] width 225 height 26
type input "0918450277"
click at [251, 268] on div "0918450277 - dũng" at bounding box center [236, 258] width 225 height 26
type input "dũng"
type input "0918450277"
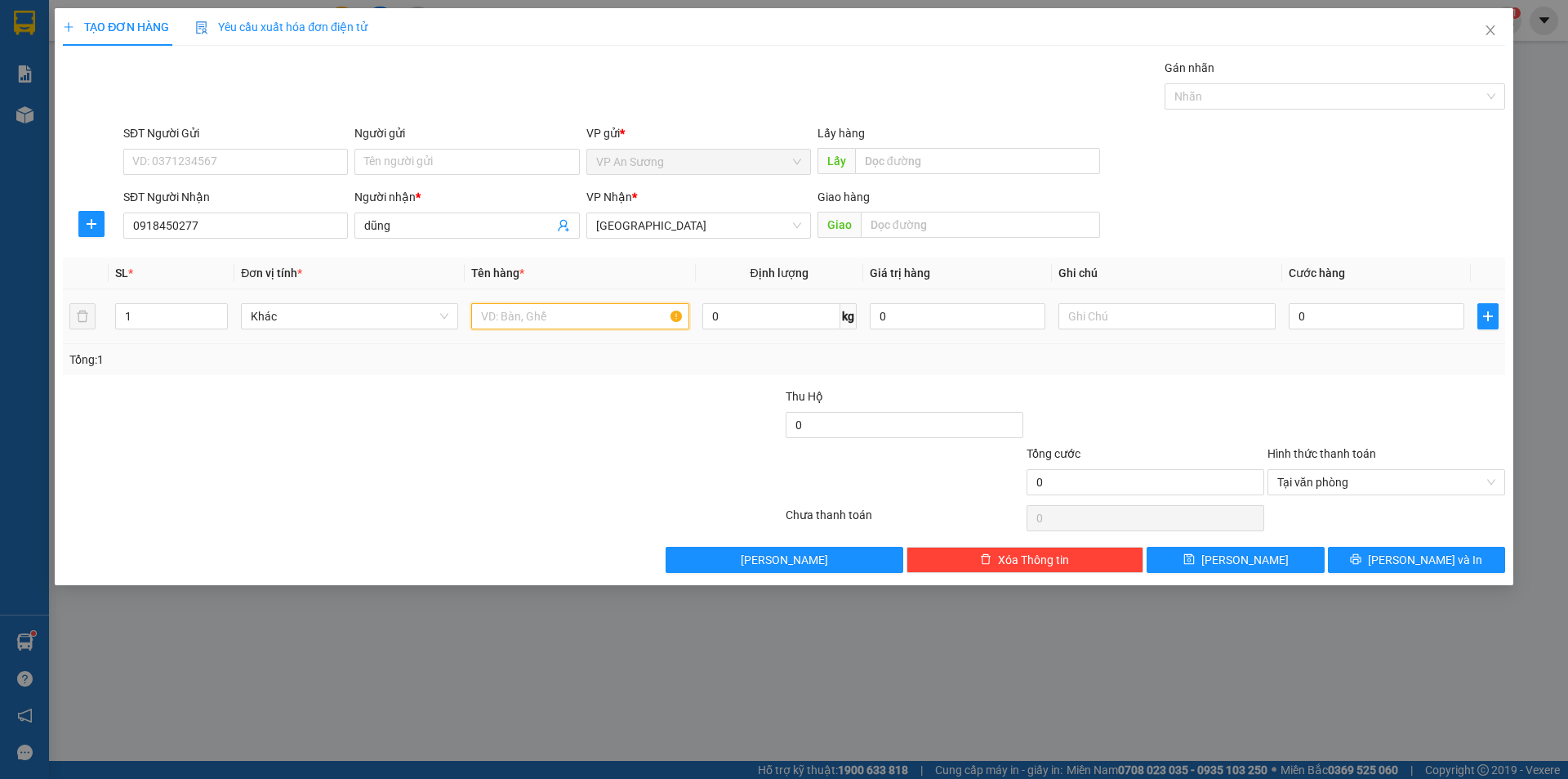
click at [516, 325] on input "text" at bounding box center [580, 316] width 217 height 26
type input "1 bao môn"
click at [1383, 319] on input "0" at bounding box center [1376, 316] width 176 height 26
type input "1"
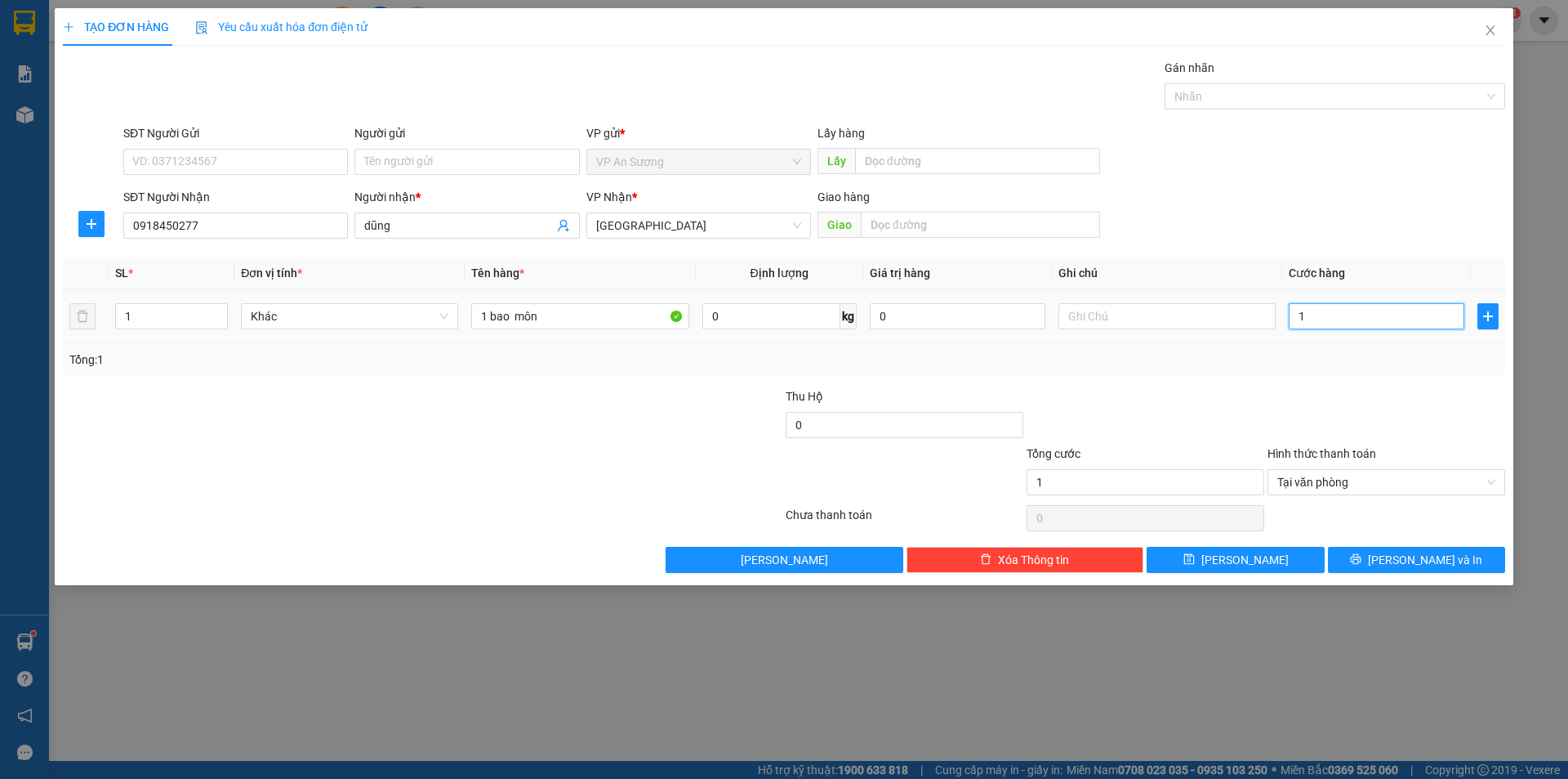
type input "18"
type input "180"
type input "180.000"
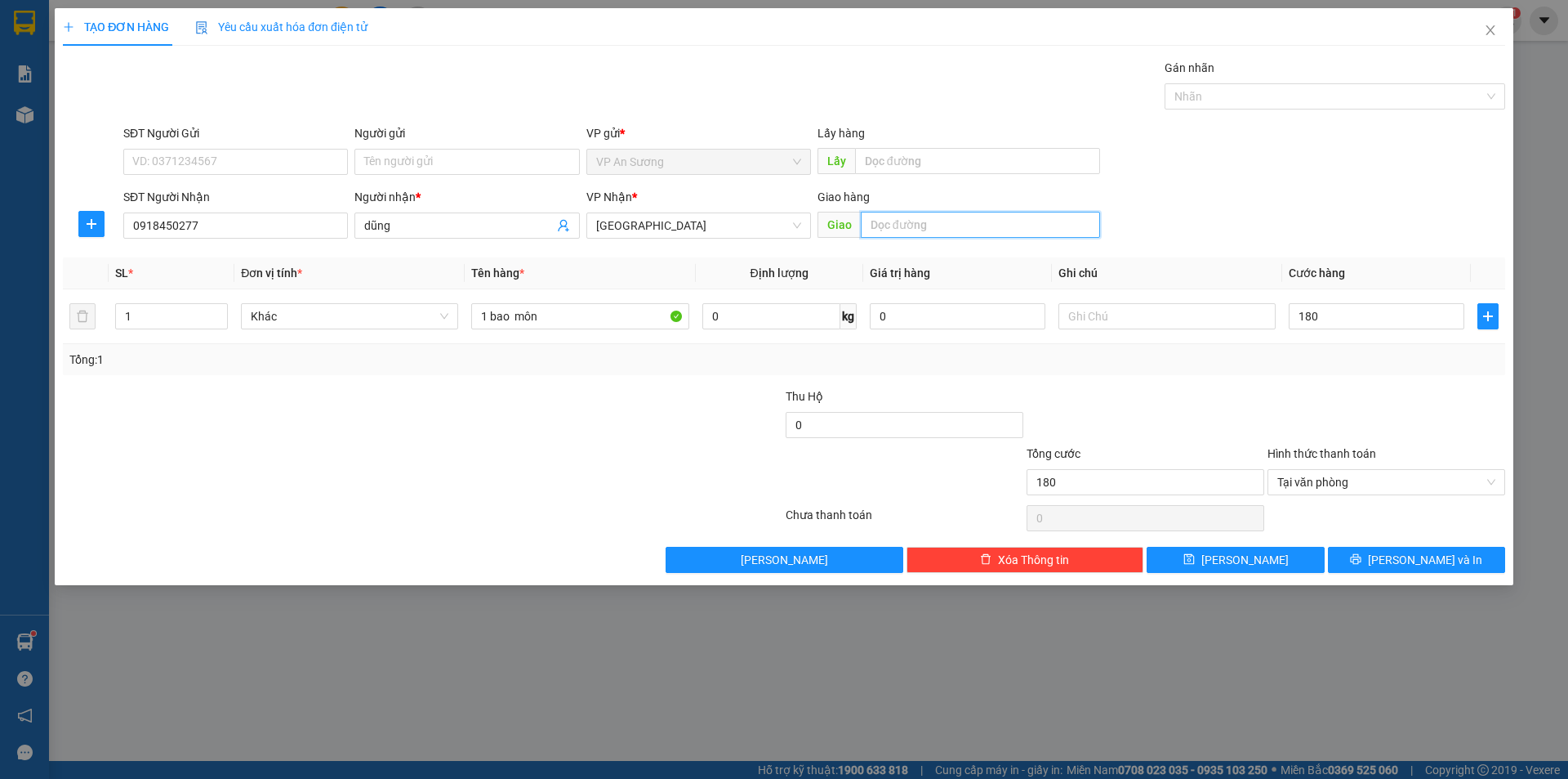
type input "180.000"
click at [993, 216] on input "text" at bounding box center [980, 224] width 240 height 26
drag, startPoint x: 1308, startPoint y: 94, endPoint x: 1287, endPoint y: 109, distance: 25.8
click at [1308, 94] on div at bounding box center [1327, 96] width 316 height 20
type input "nam phước"
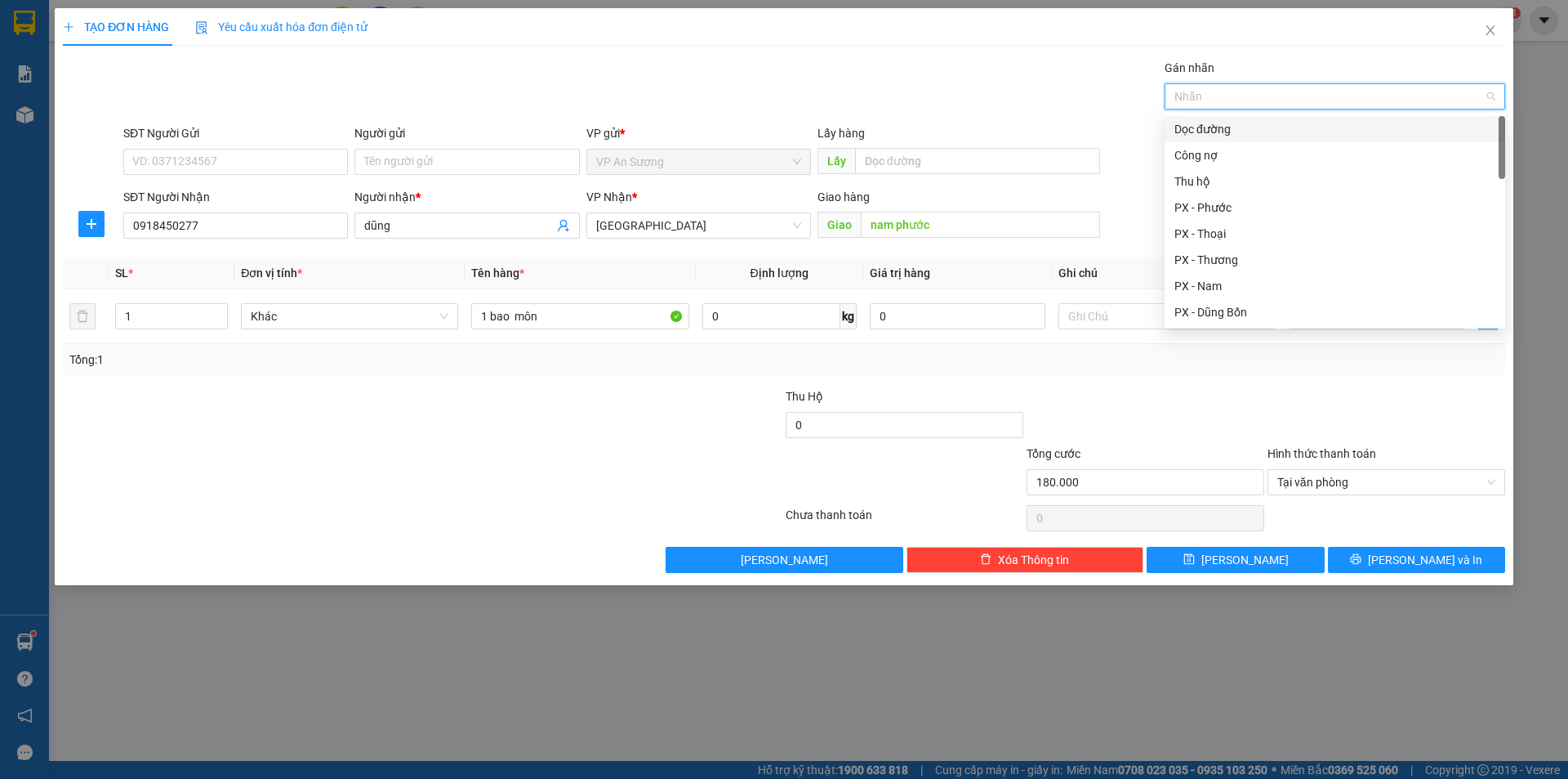
click at [1217, 125] on div "Dọc đường" at bounding box center [1334, 129] width 321 height 18
type input "huy"
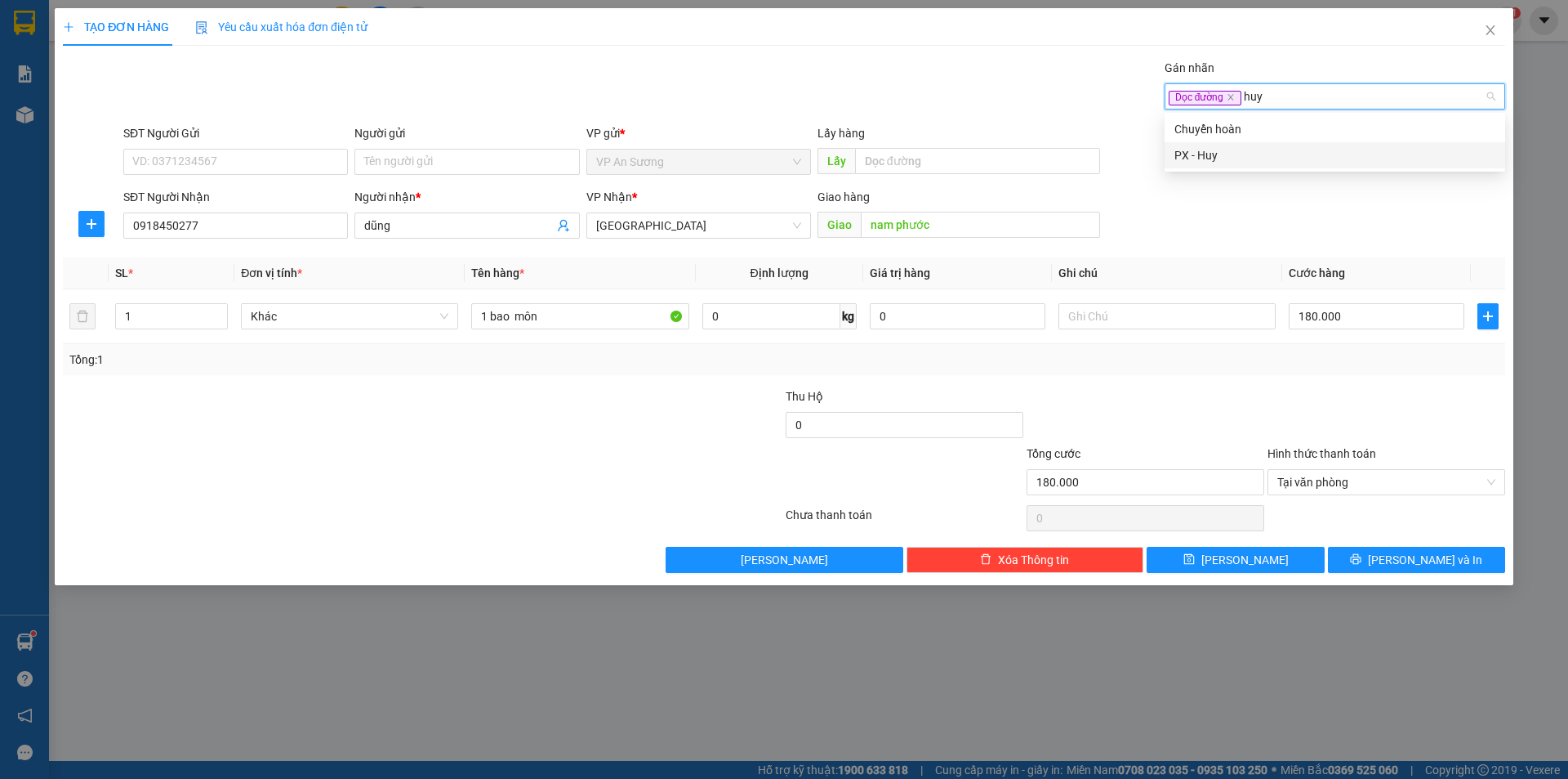
click at [1239, 164] on div "PX - Huy" at bounding box center [1334, 155] width 321 height 18
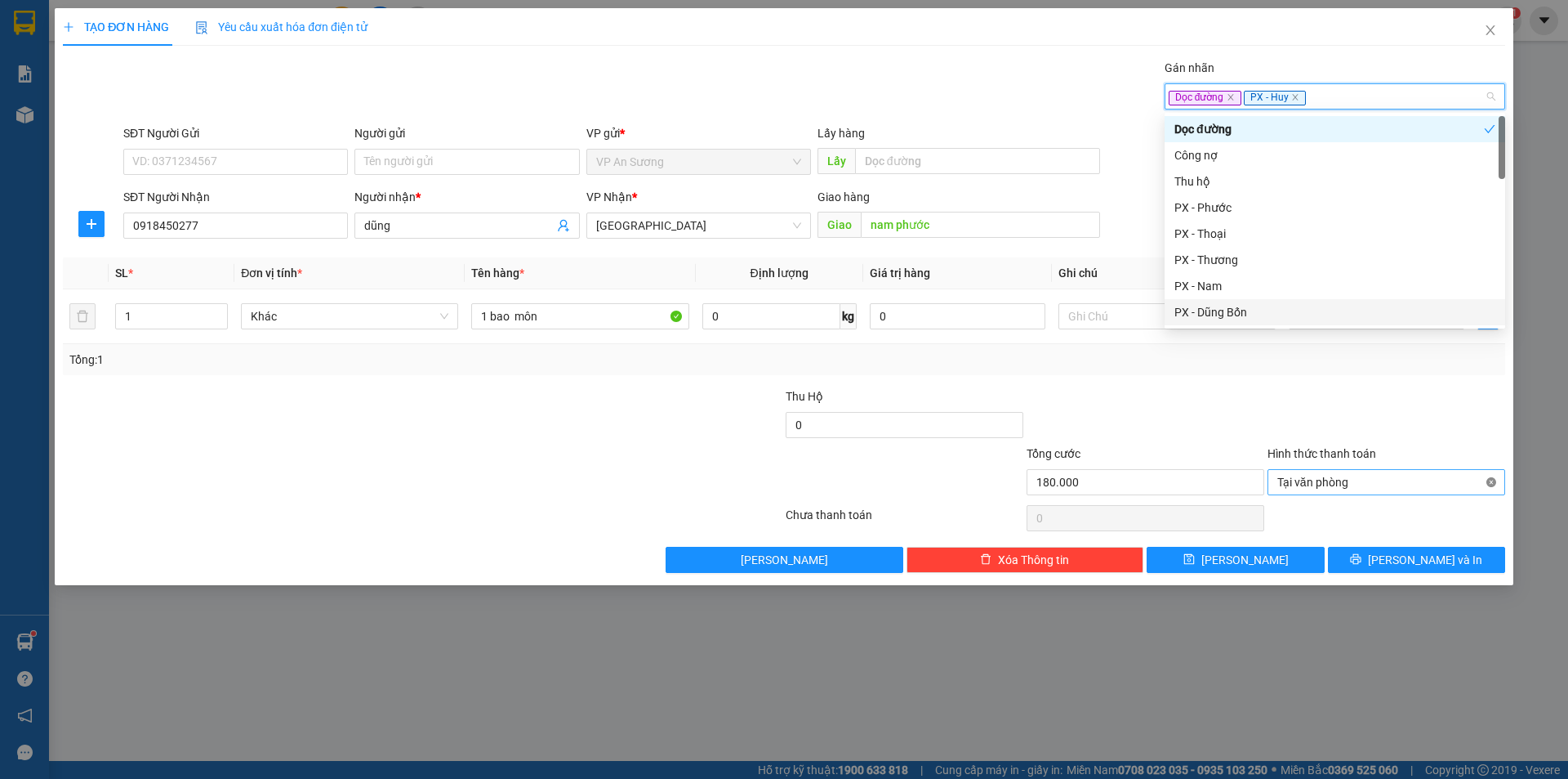
type input "180.000"
click at [1469, 413] on div at bounding box center [1386, 415] width 241 height 57
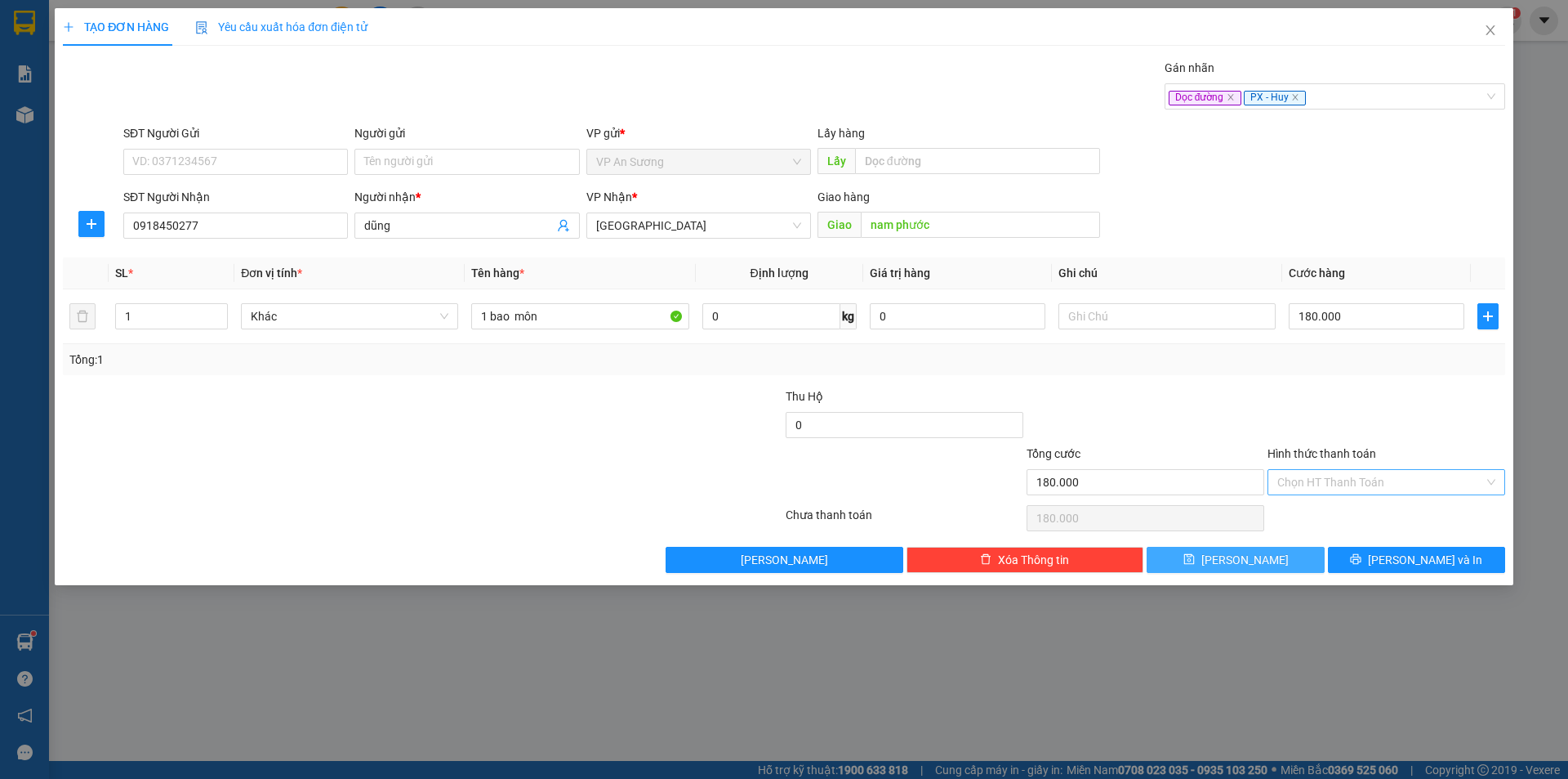
click at [1281, 559] on button "Lưu" at bounding box center [1235, 559] width 177 height 26
type input "0"
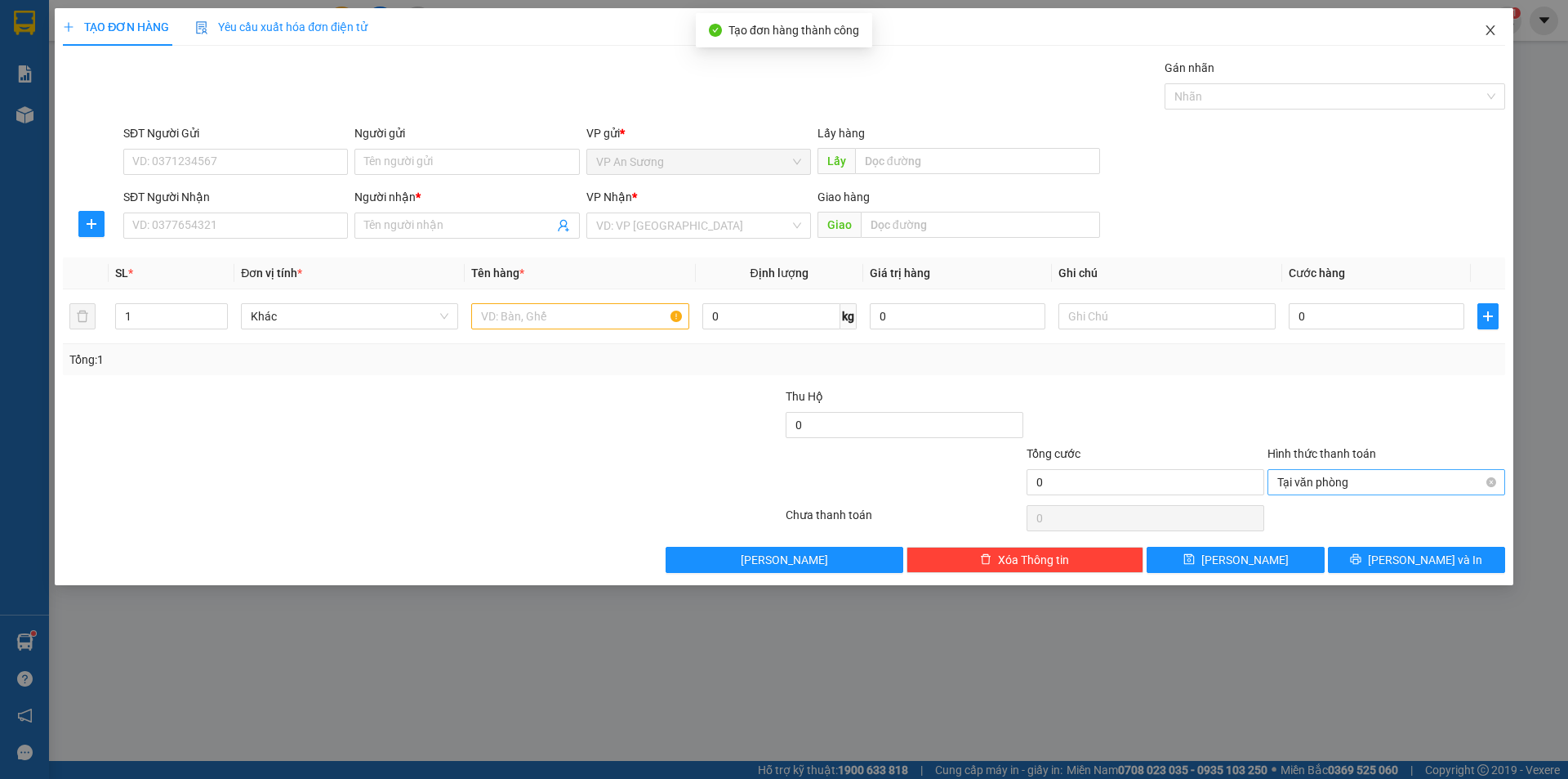
click at [1487, 23] on span "Close" at bounding box center [1490, 30] width 46 height 46
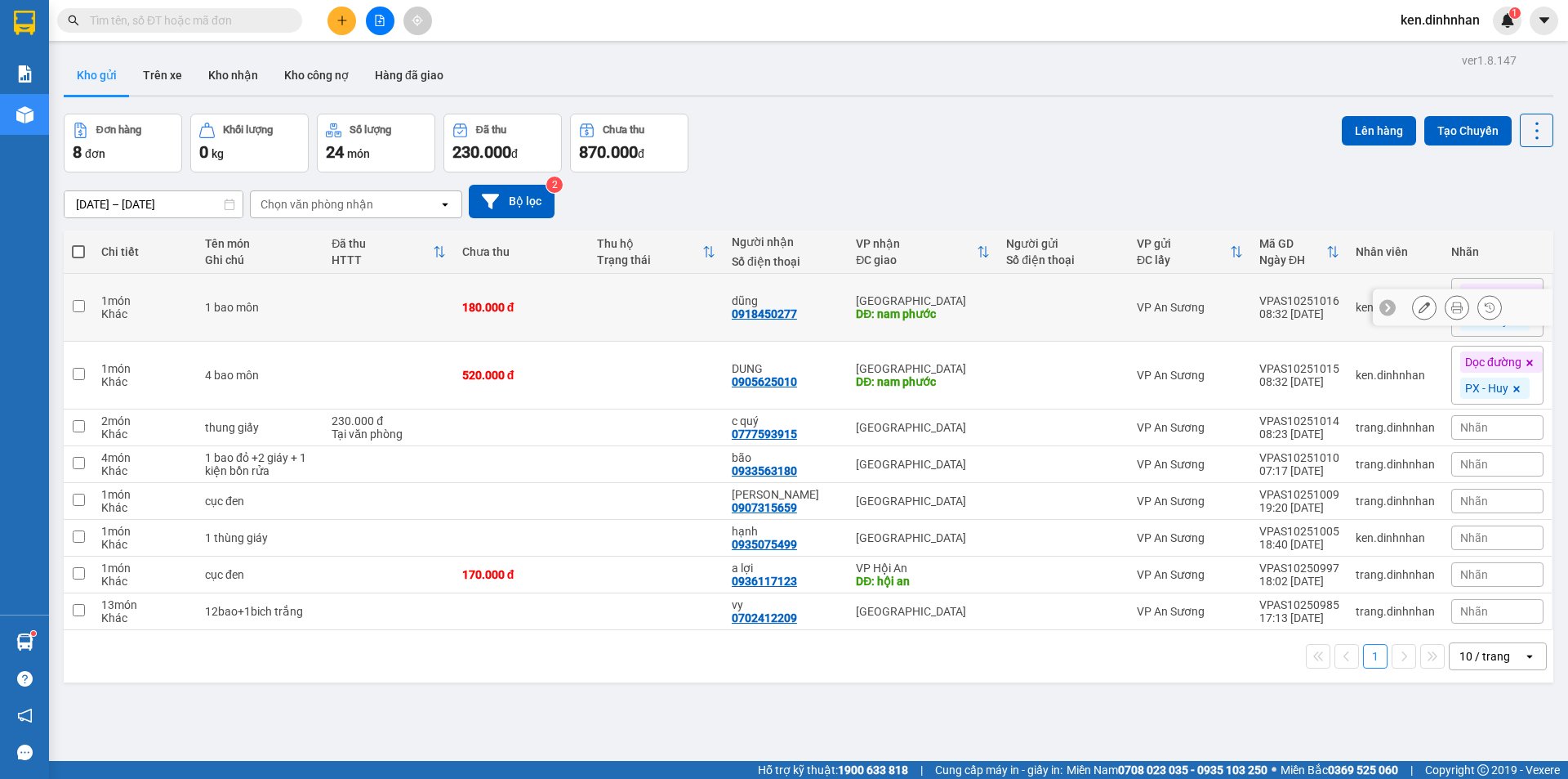
click at [1025, 306] on div at bounding box center [1064, 306] width 114 height 13
checkbox input "true"
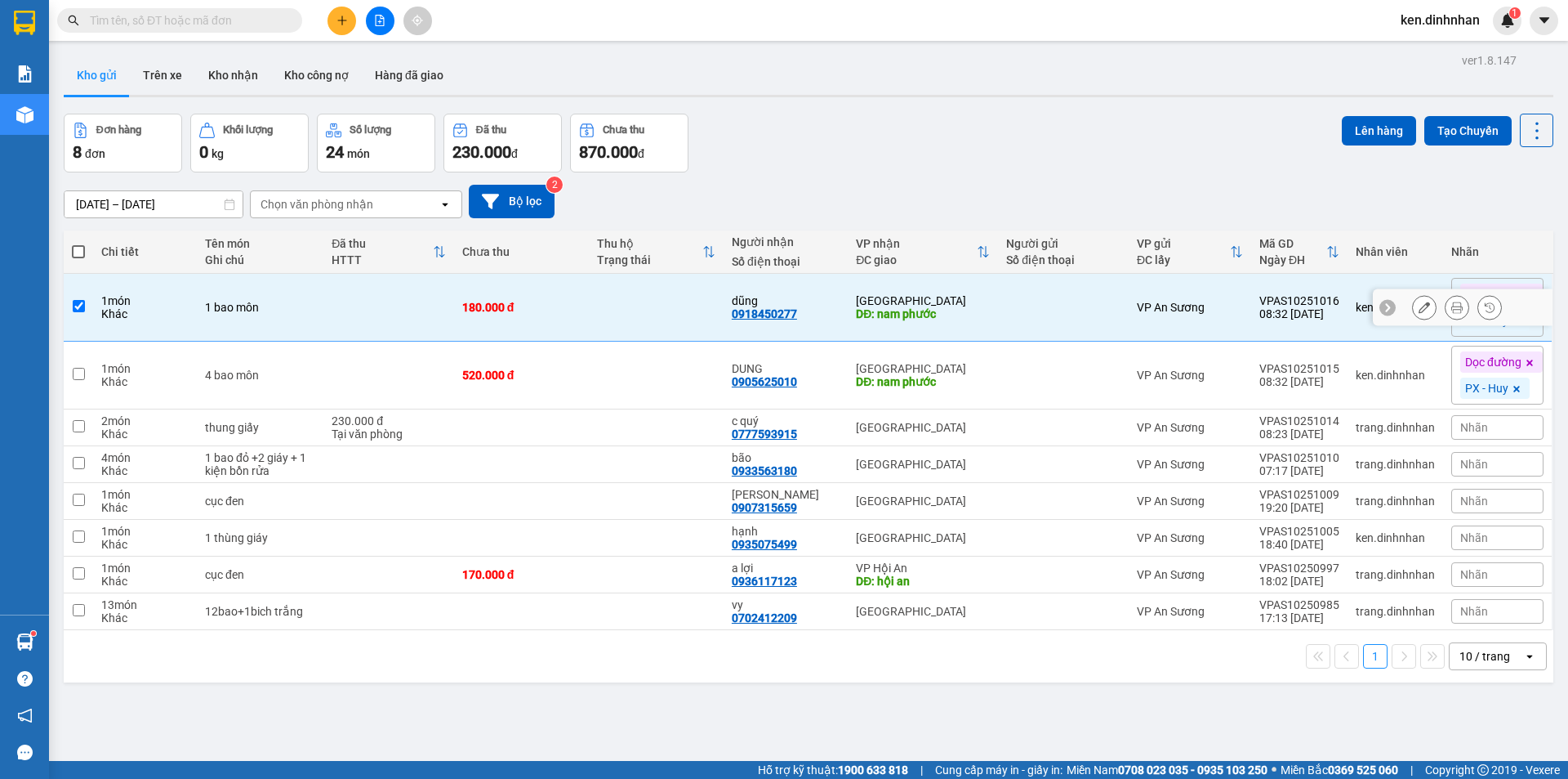
click at [1016, 379] on div at bounding box center [1064, 375] width 114 height 13
checkbox input "true"
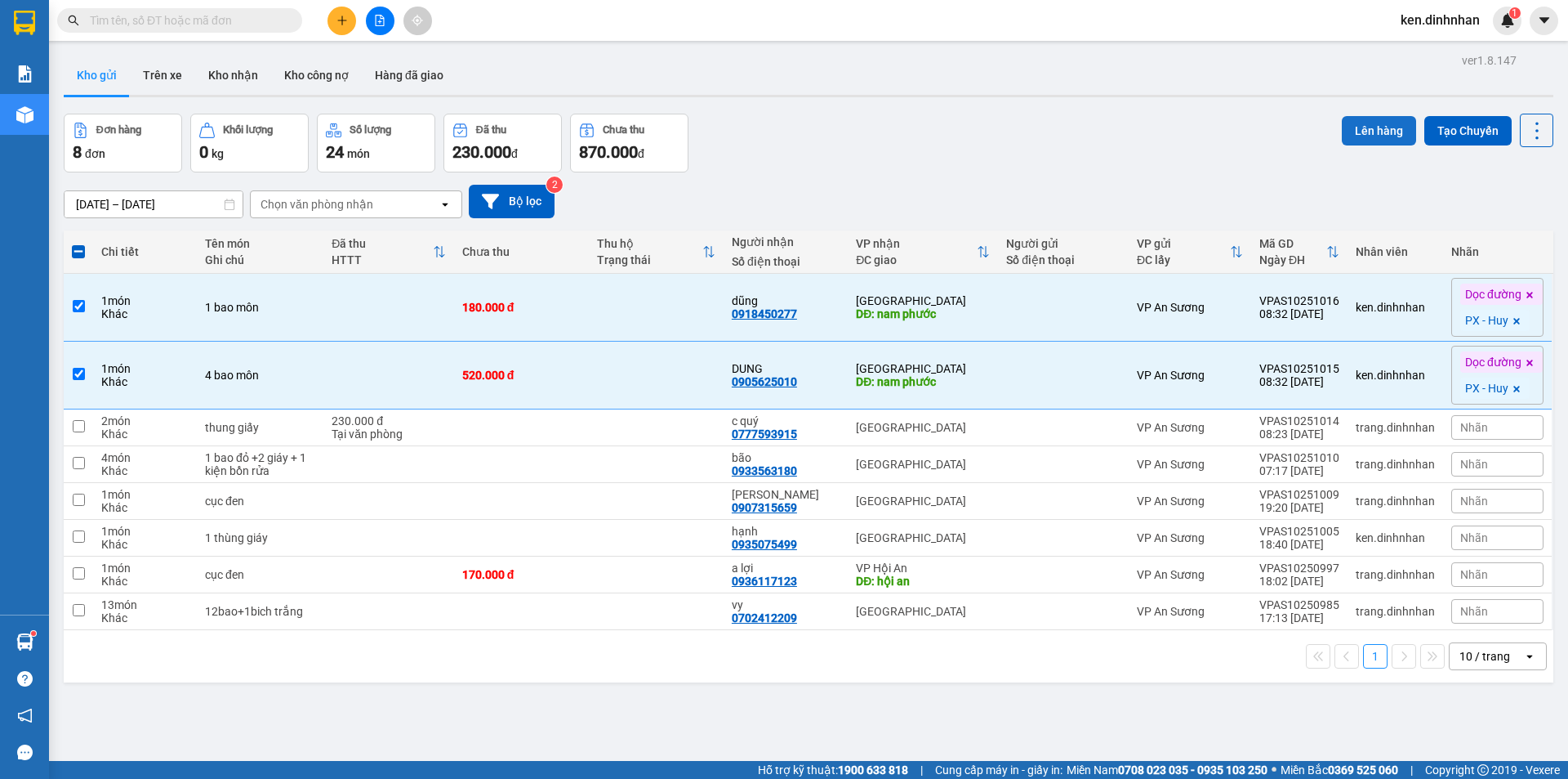
click at [1358, 137] on button "Lên hàng" at bounding box center [1379, 131] width 74 height 29
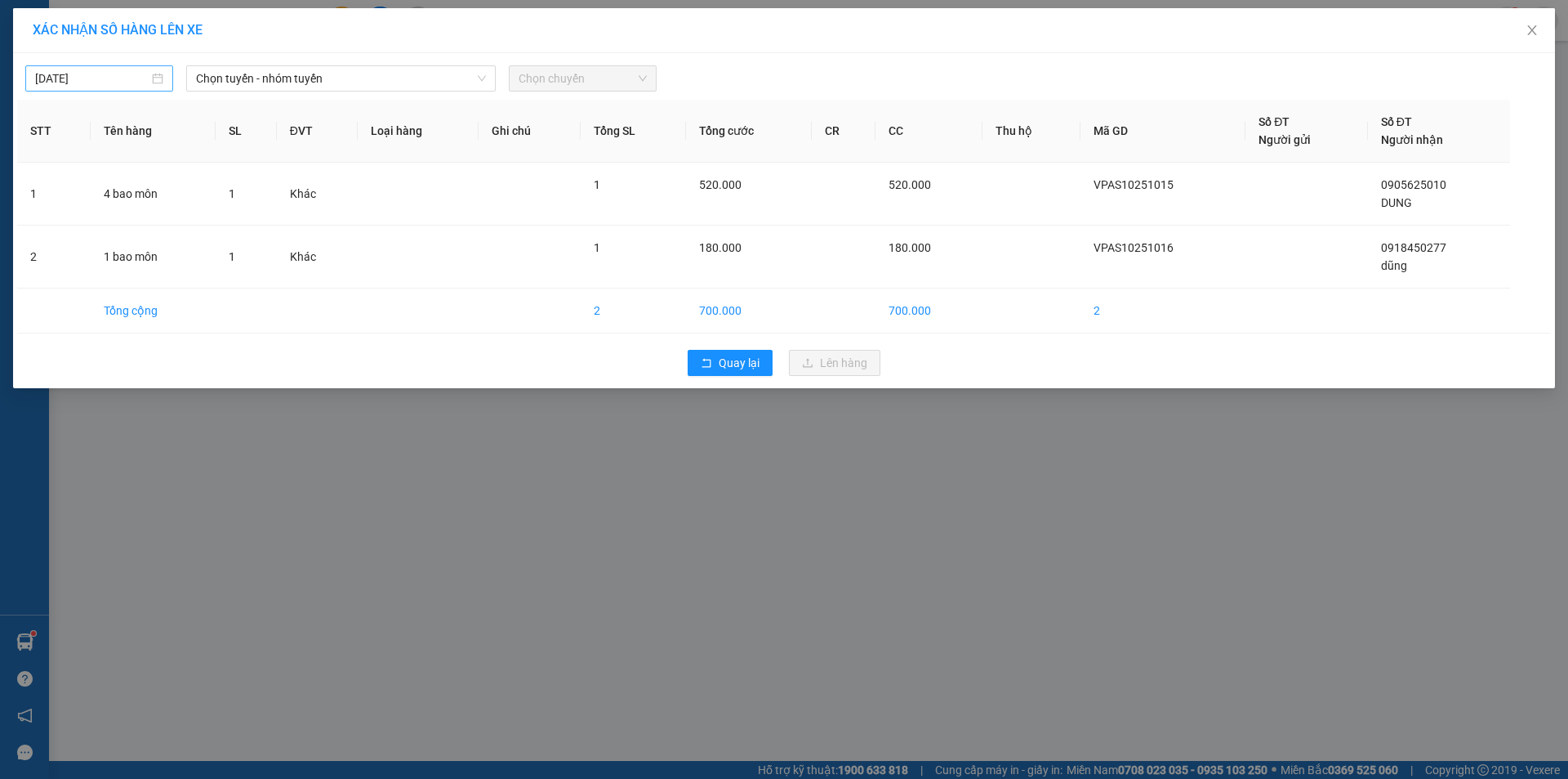
click at [81, 74] on input "14/10/2025" at bounding box center [92, 78] width 113 height 18
click at [81, 221] on div "13" at bounding box center [79, 222] width 20 height 20
type input "13/10/2025"
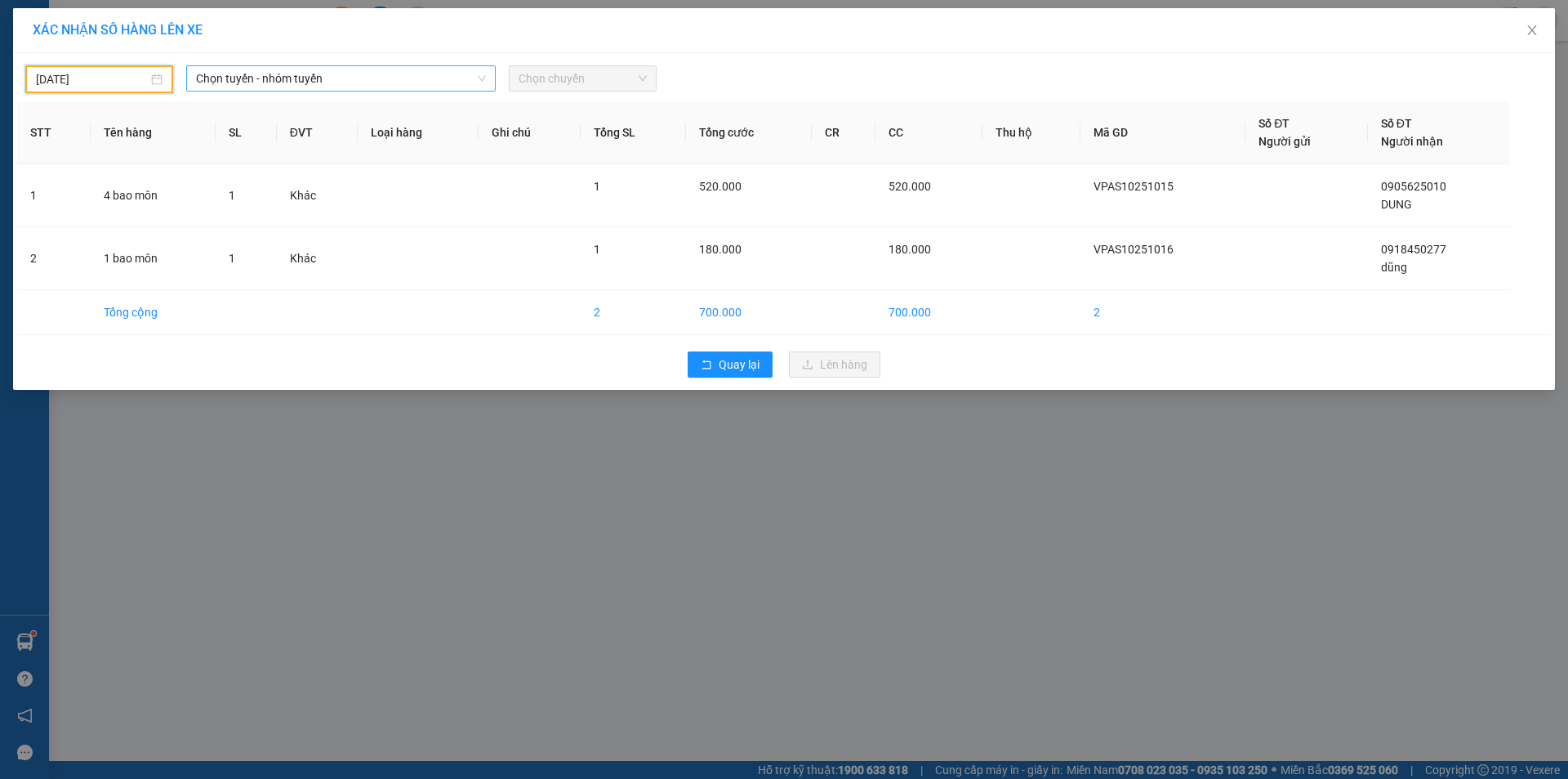
click at [294, 76] on span "Chọn tuyến - nhóm tuyến" at bounding box center [341, 78] width 290 height 24
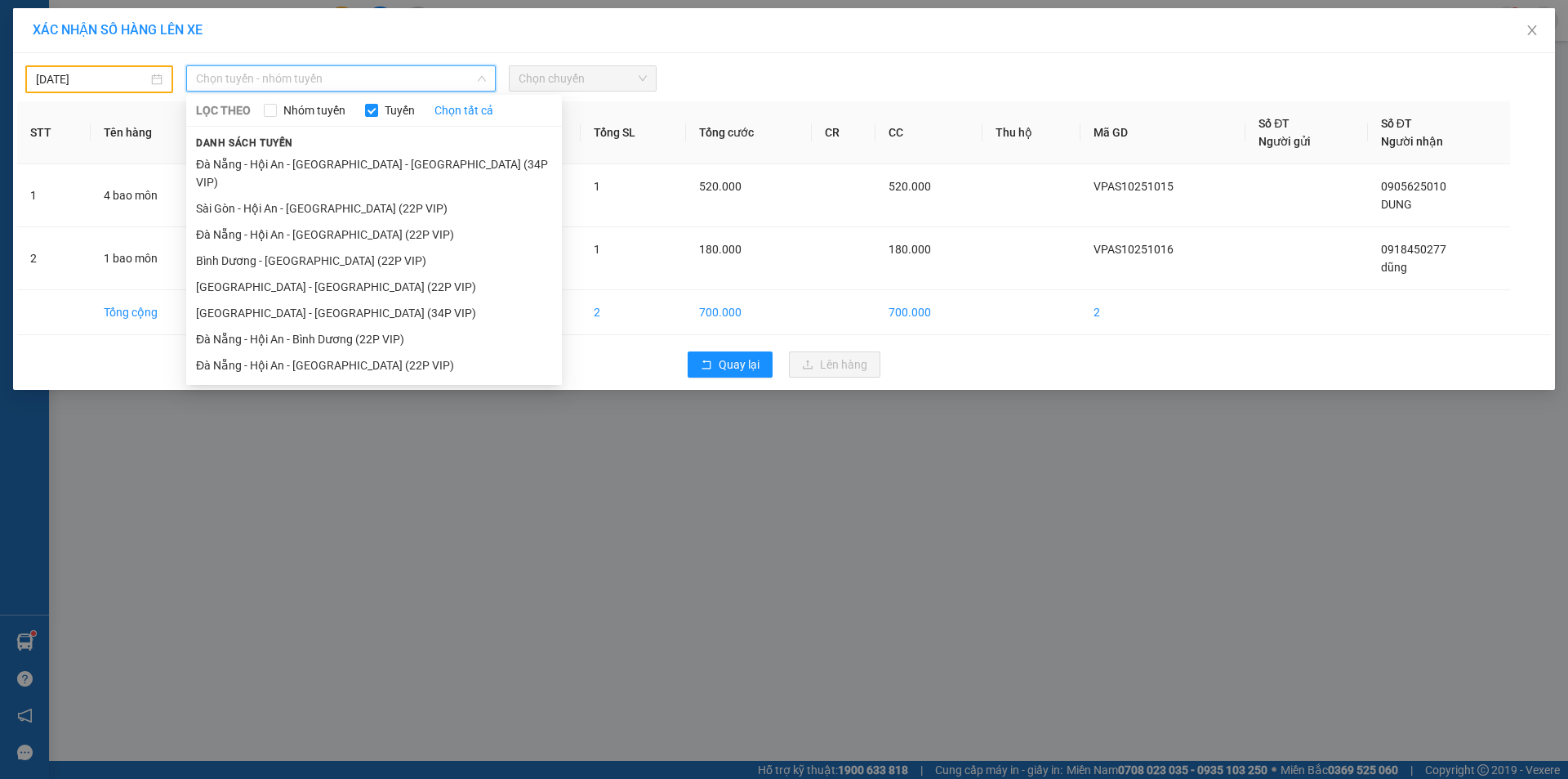
drag, startPoint x: 289, startPoint y: 190, endPoint x: 553, endPoint y: 119, distance: 273.4
click at [291, 196] on li "Sài Gòn - Hội An - Đà Nẵng (22P VIP)" at bounding box center [374, 209] width 376 height 26
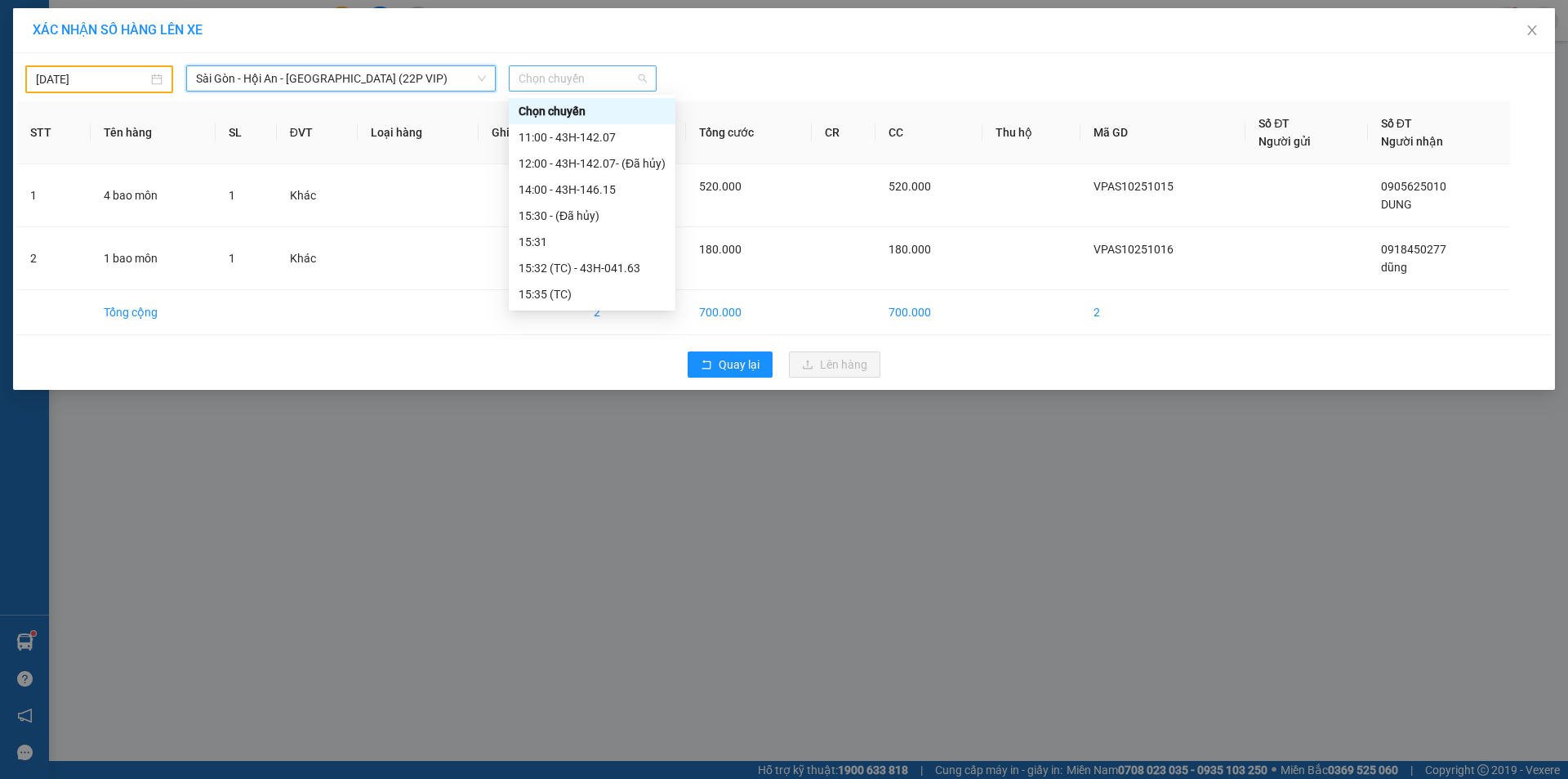
click at [553, 77] on span "Chọn chuyến" at bounding box center [582, 78] width 128 height 24
click at [608, 264] on div "15:32 (TC) - 43H-041.63" at bounding box center [592, 267] width 147 height 18
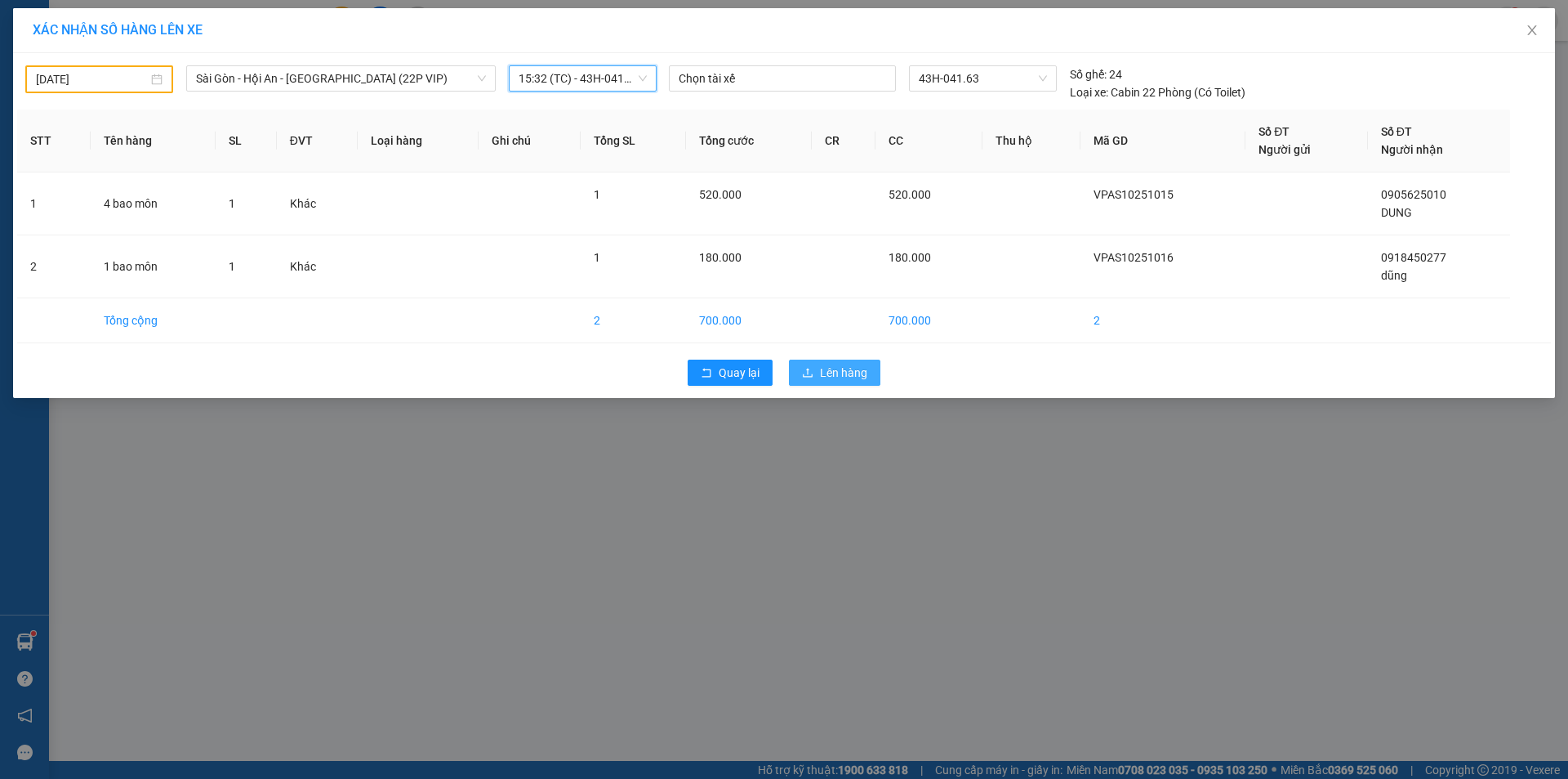
click at [805, 367] on icon "upload" at bounding box center [807, 372] width 11 height 11
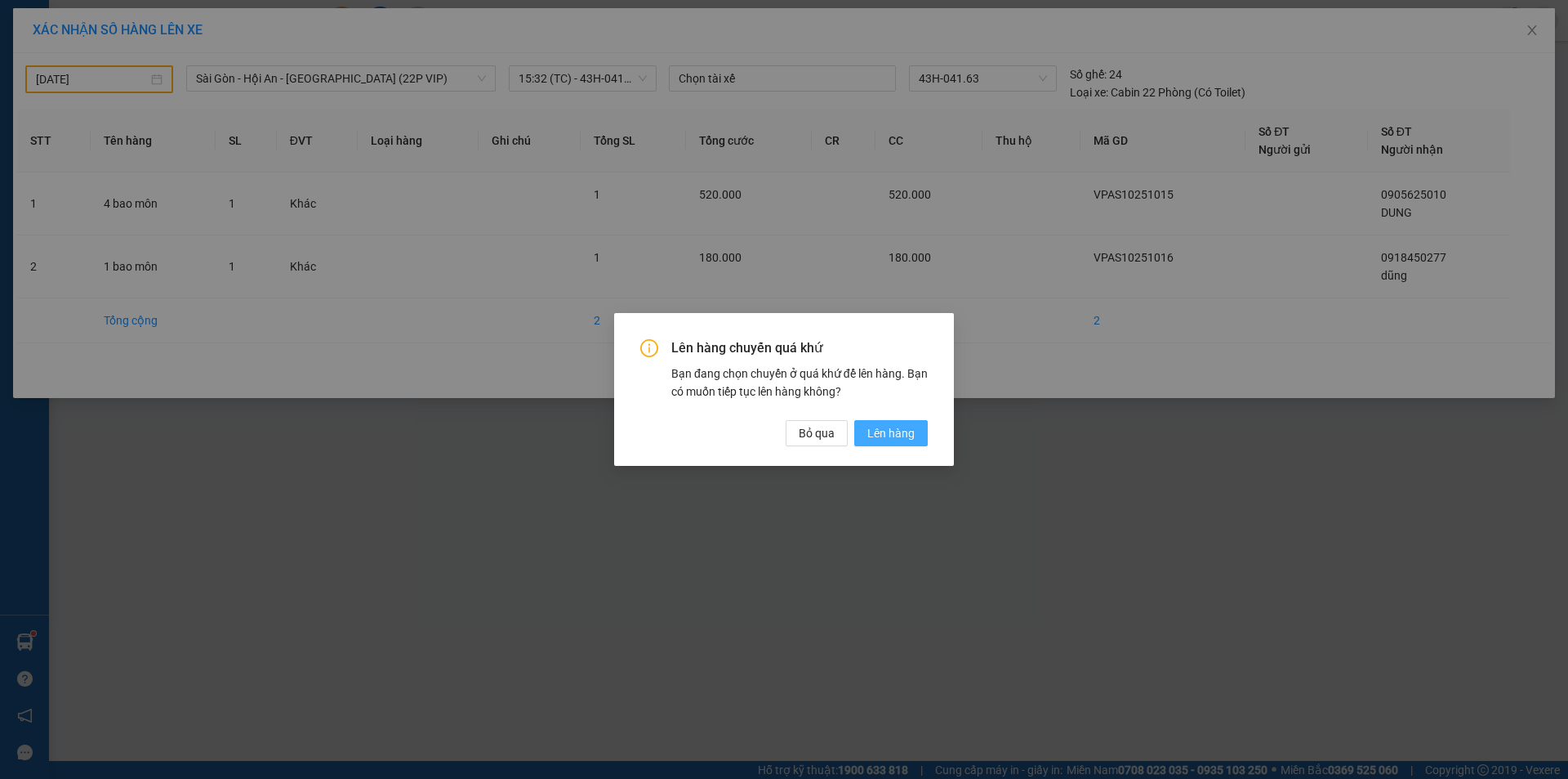
click at [889, 429] on span "Lên hàng" at bounding box center [890, 433] width 48 height 18
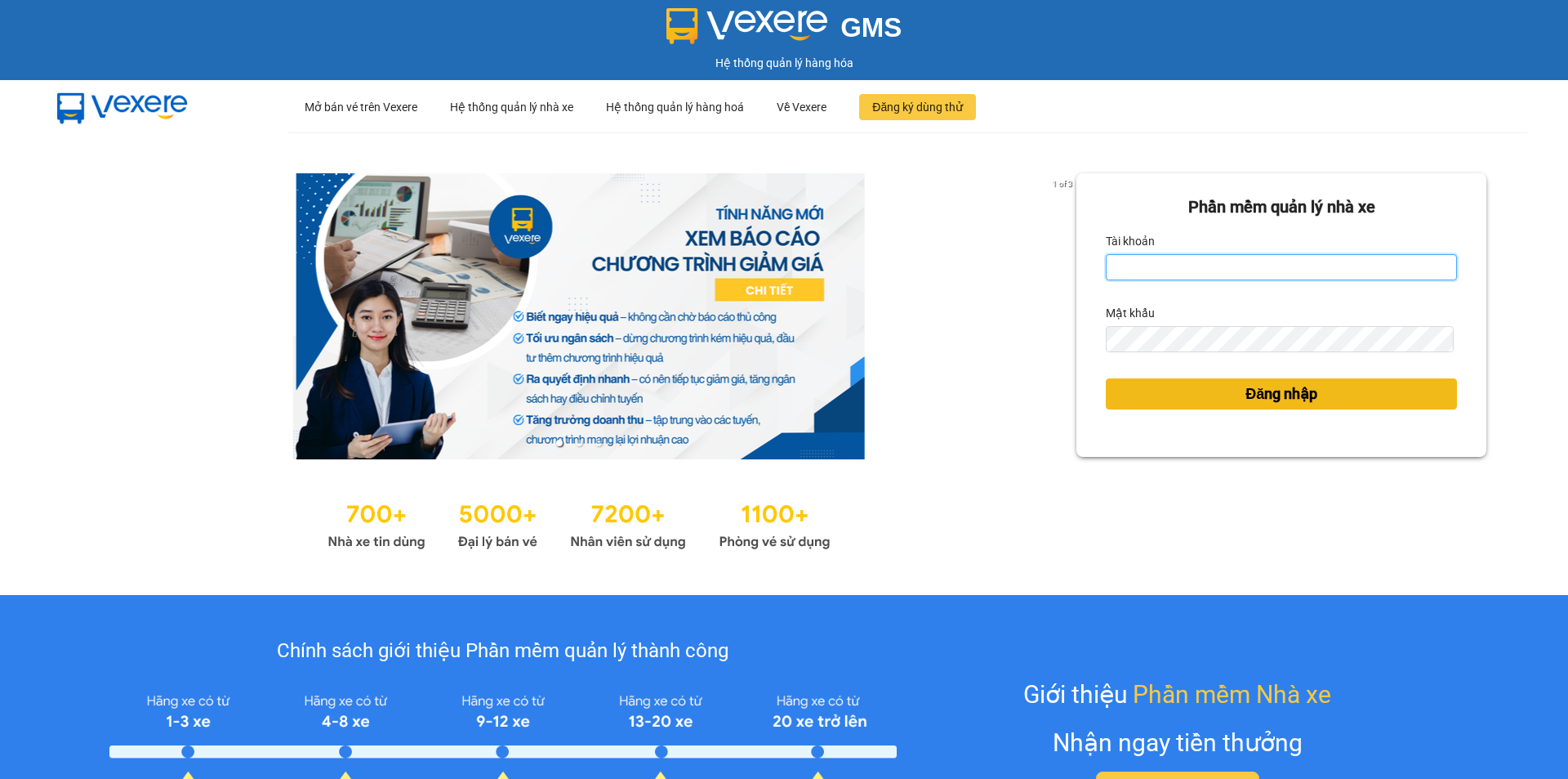
type input "ken.dinhnhan"
click at [1245, 389] on span "Đăng nhập" at bounding box center [1281, 394] width 72 height 23
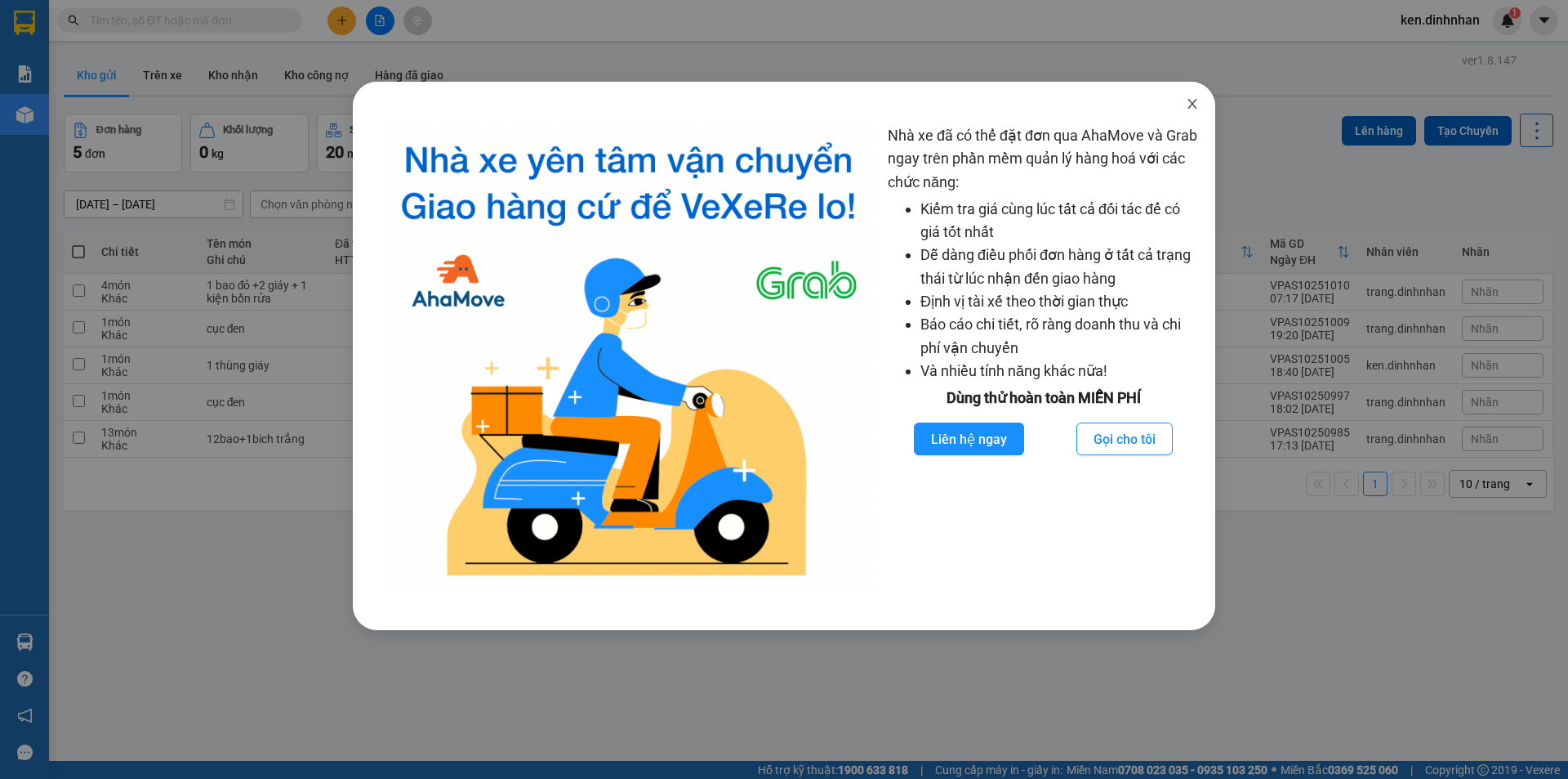
click at [1190, 106] on icon "close" at bounding box center [1192, 103] width 13 height 13
